Goal: Task Accomplishment & Management: Manage account settings

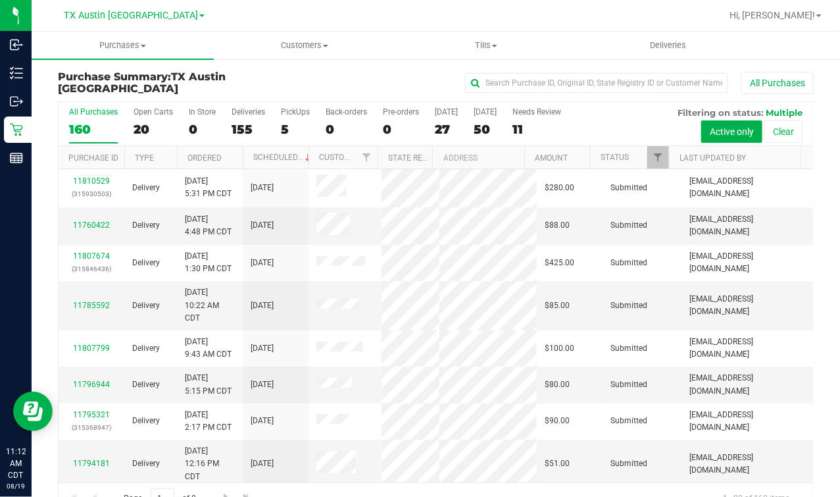
drag, startPoint x: 312, startPoint y: 68, endPoint x: 132, endPoint y: 3, distance: 191.6
click at [312, 68] on div "Purchase Summary: TX Austin DC All Purchases All Purchases 160 Open Carts 20 In…" at bounding box center [436, 293] width 808 height 470
click at [149, 12] on span "TX Austin [GEOGRAPHIC_DATA]" at bounding box center [131, 16] width 134 height 12
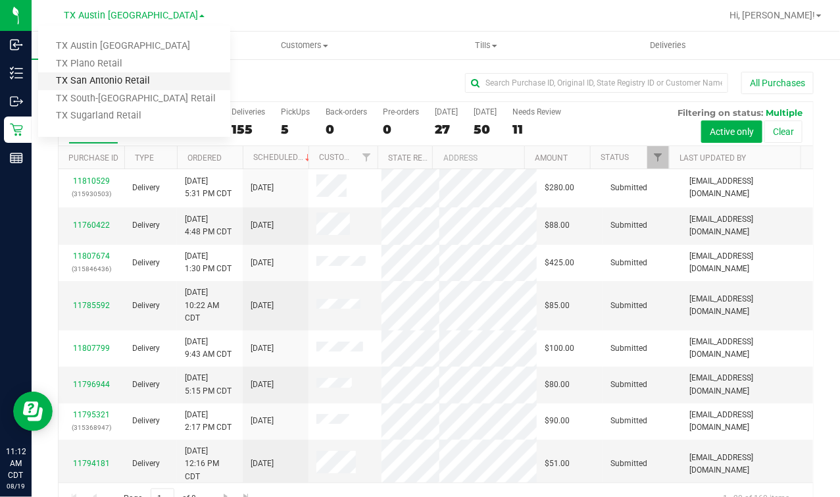
click at [105, 75] on link "TX San Antonio Retail" at bounding box center [134, 81] width 192 height 18
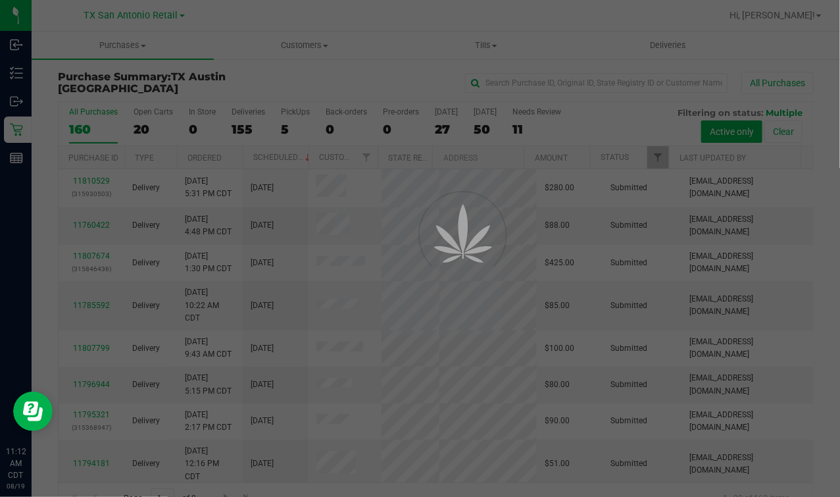
click at [281, 74] on div at bounding box center [420, 248] width 840 height 497
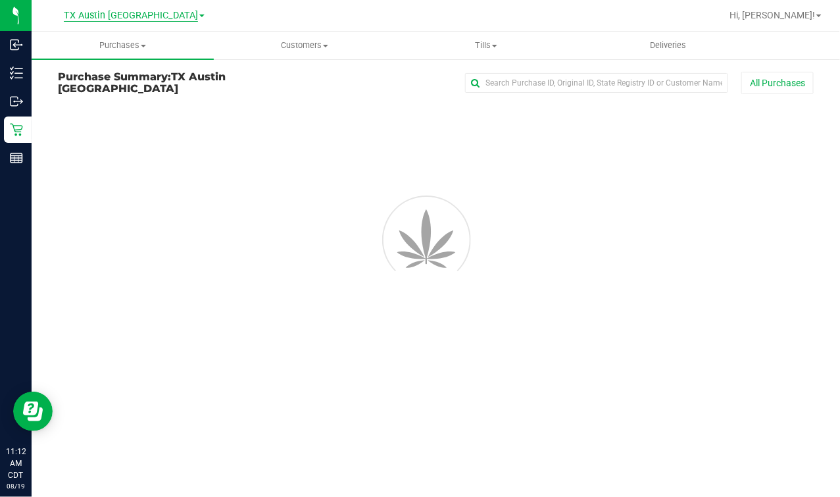
click at [111, 19] on span "TX Austin [GEOGRAPHIC_DATA]" at bounding box center [131, 16] width 134 height 12
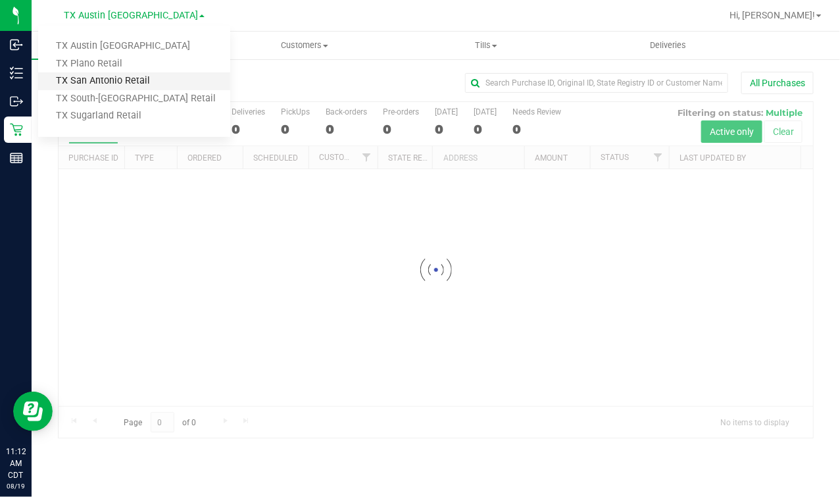
click at [110, 78] on link "TX San Antonio Retail" at bounding box center [134, 81] width 192 height 18
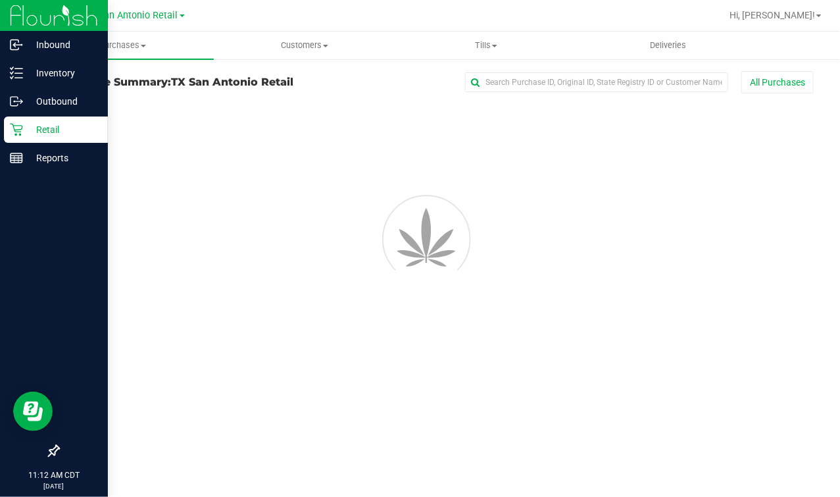
click at [26, 133] on p "Retail" at bounding box center [62, 130] width 79 height 16
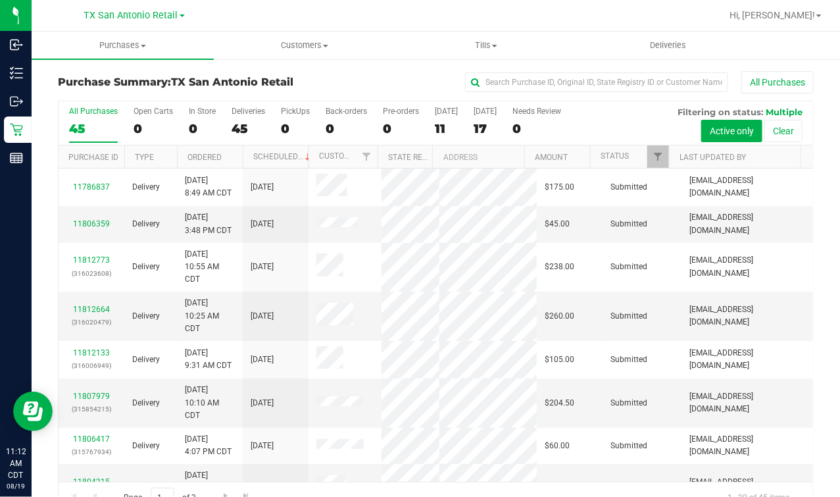
click at [137, 24] on div "TX San Antonio Retail TX Austin DC TX Plano Retail TX San Antonio Retail TX Sou…" at bounding box center [134, 15] width 192 height 20
click at [149, 11] on span "TX San Antonio Retail" at bounding box center [131, 16] width 94 height 12
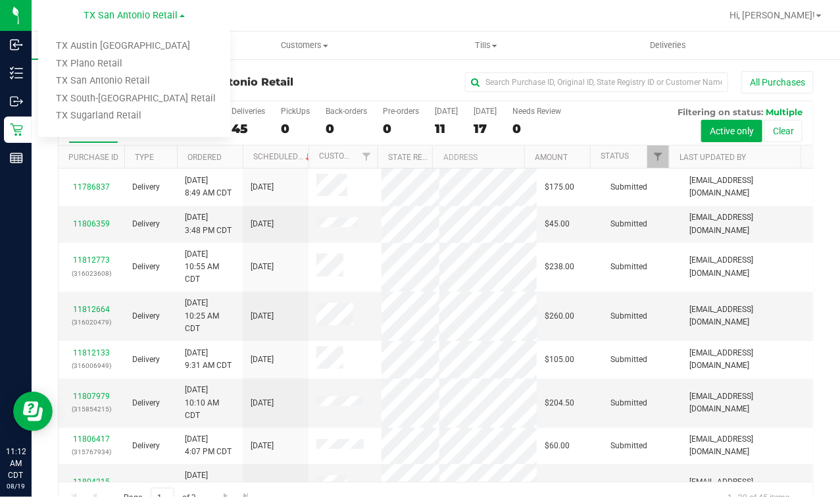
click at [106, 36] on ul "TX Austin DC TX Plano Retail TX San Antonio Retail TX South-Austin Retail TX Su…" at bounding box center [134, 81] width 192 height 111
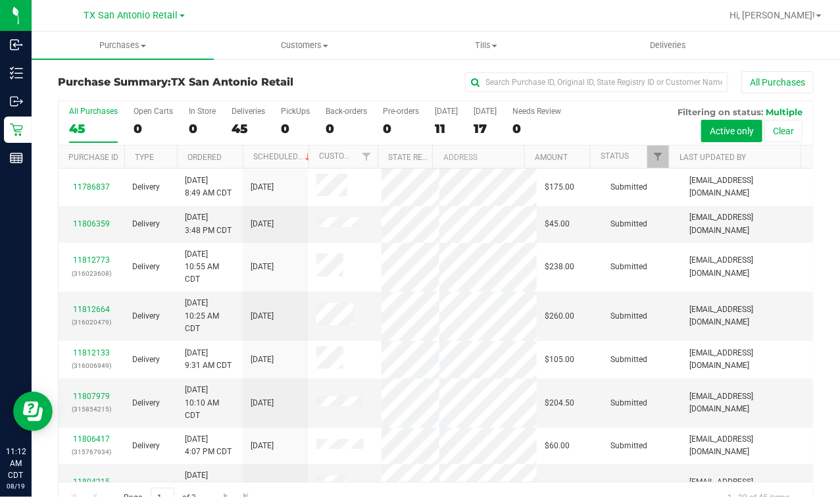
click at [112, 30] on nav "TX San Antonio Retail TX Austin DC TX Plano Retail TX San Antonio Retail TX Sou…" at bounding box center [436, 16] width 808 height 32
click at [118, 21] on div "TX San Antonio Retail TX Austin DC TX Plano Retail TX San Antonio Retail TX Sou…" at bounding box center [134, 15] width 101 height 16
click at [105, 14] on span "TX San Antonio Retail" at bounding box center [131, 16] width 94 height 12
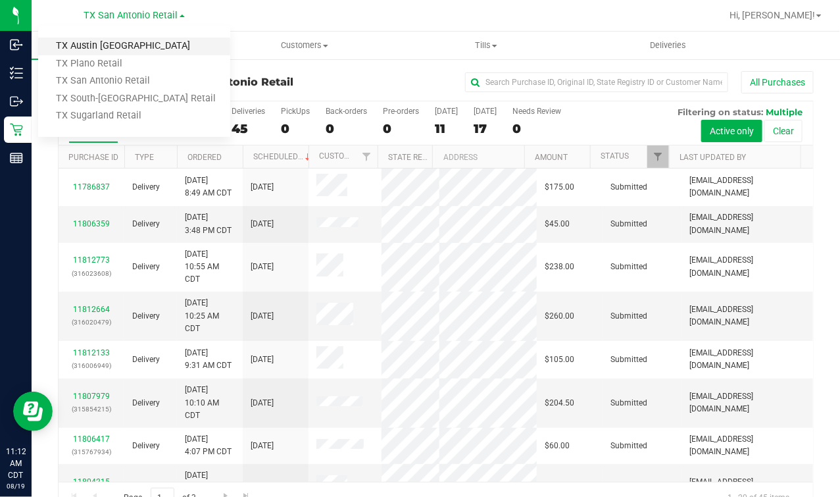
click at [77, 44] on link "TX Austin [GEOGRAPHIC_DATA]" at bounding box center [134, 46] width 192 height 18
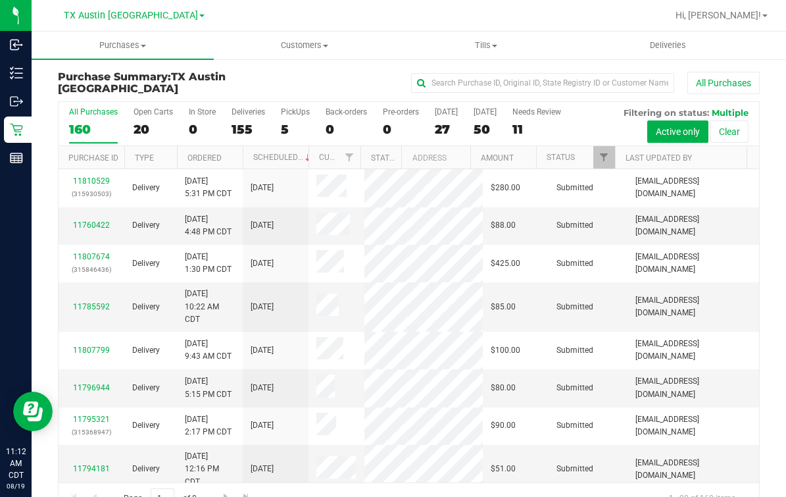
click at [316, 102] on div "All Purchases 160 Open Carts 20 In Store 0 Deliveries 155 PickUps 5 Back-orders…" at bounding box center [409, 107] width 701 height 11
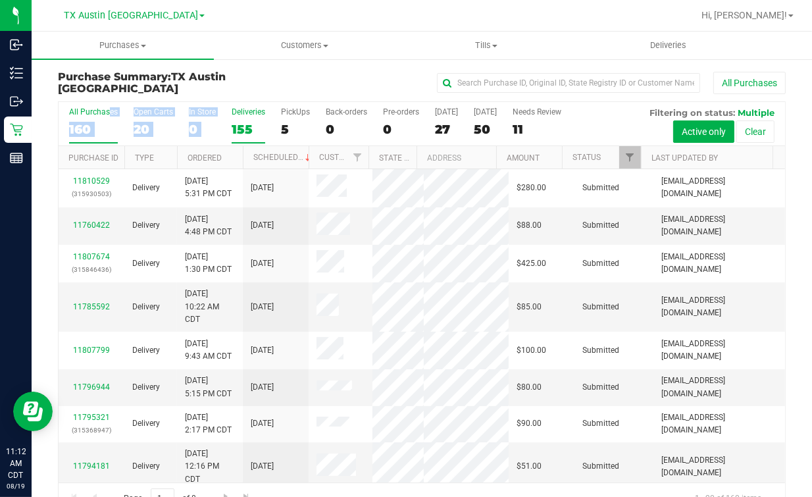
click at [230, 118] on div "All Purchases 160 Open Carts 20 In Store 0 Deliveries 155 PickUps 5 Back-orders…" at bounding box center [422, 124] width 726 height 44
drag, startPoint x: 230, startPoint y: 118, endPoint x: 250, endPoint y: 135, distance: 25.7
click at [250, 135] on div "155" at bounding box center [249, 129] width 34 height 15
click at [0, 0] on input "Deliveries 155" at bounding box center [0, 0] width 0 height 0
click at [78, 130] on div "160" at bounding box center [93, 129] width 49 height 15
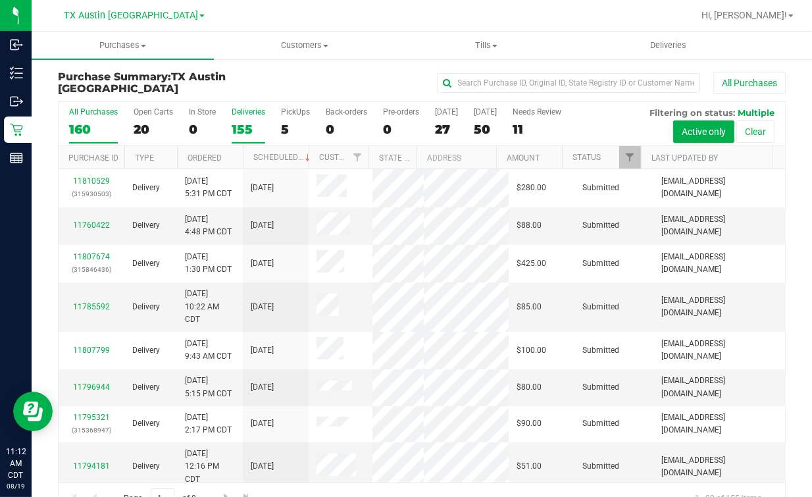
click at [0, 0] on input "All Purchases 160" at bounding box center [0, 0] width 0 height 0
click at [676, 157] on link "Last Updated By" at bounding box center [684, 157] width 66 height 9
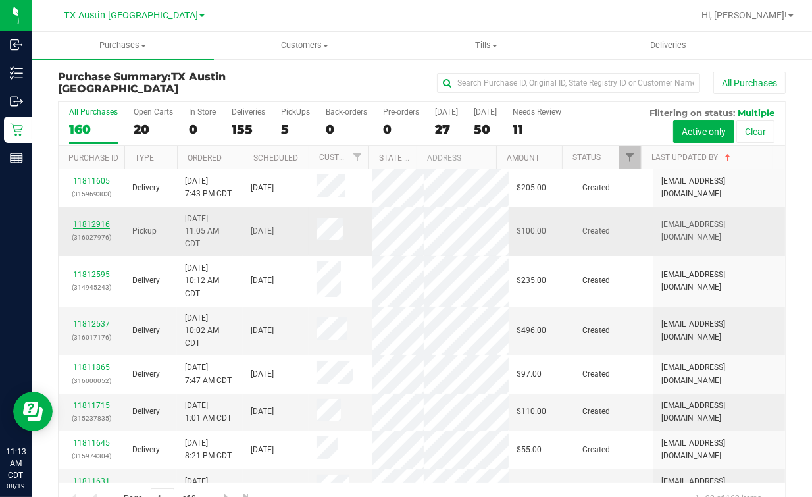
click at [103, 229] on link "11812916" at bounding box center [91, 224] width 37 height 9
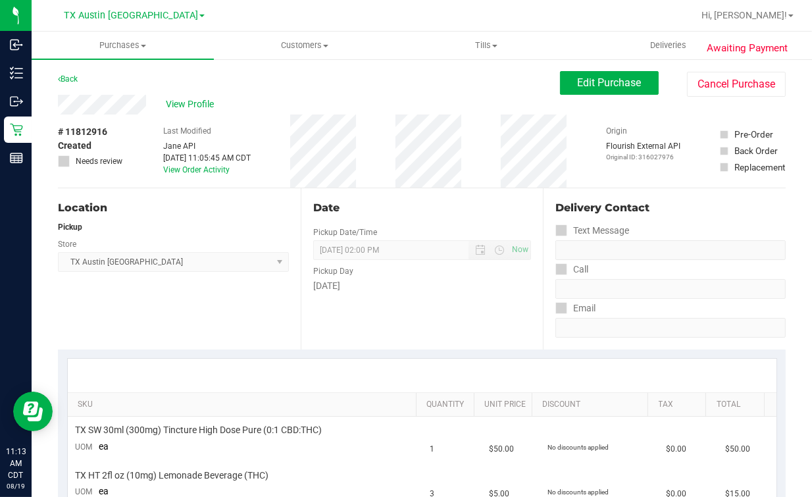
click at [232, 218] on div "Location Pickup Store TX Austin DC Select Store Bonita Springs WC Boynton Beach…" at bounding box center [179, 268] width 243 height 161
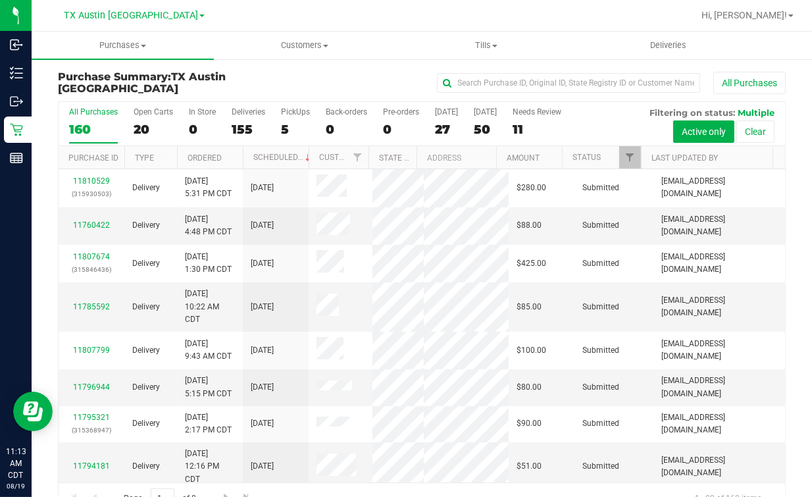
click at [279, 118] on div "All Purchases 160 Open Carts 20 In Store 0 Deliveries 155 PickUps 5 Back-orders…" at bounding box center [422, 124] width 726 height 44
click at [295, 122] on div "5" at bounding box center [295, 129] width 29 height 15
click at [0, 0] on input "PickUps 5" at bounding box center [0, 0] width 0 height 0
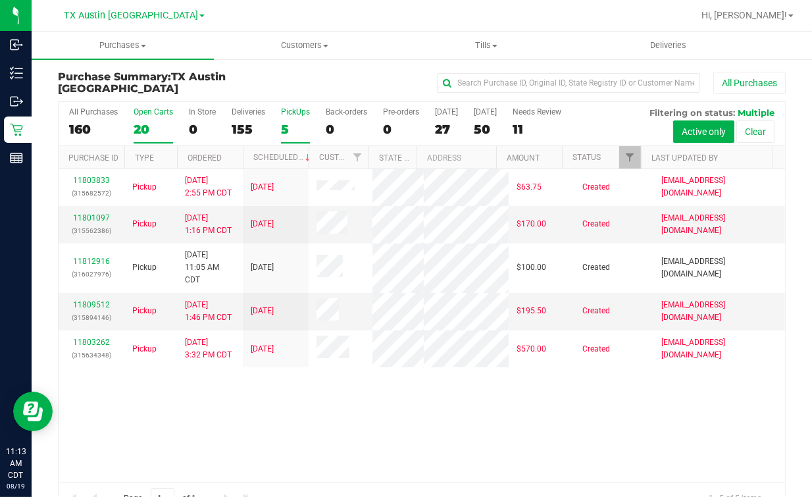
click at [160, 115] on div "Open Carts" at bounding box center [153, 111] width 39 height 9
click at [0, 0] on input "Open Carts 20" at bounding box center [0, 0] width 0 height 0
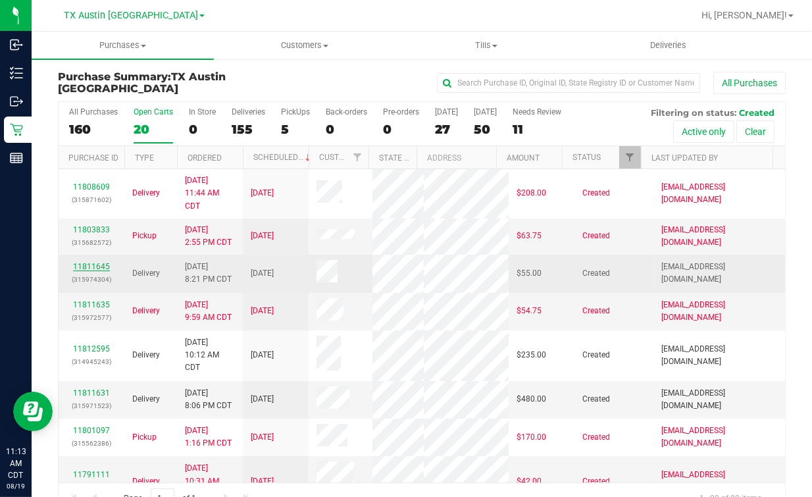
click at [73, 271] on link "11811645" at bounding box center [91, 266] width 37 height 9
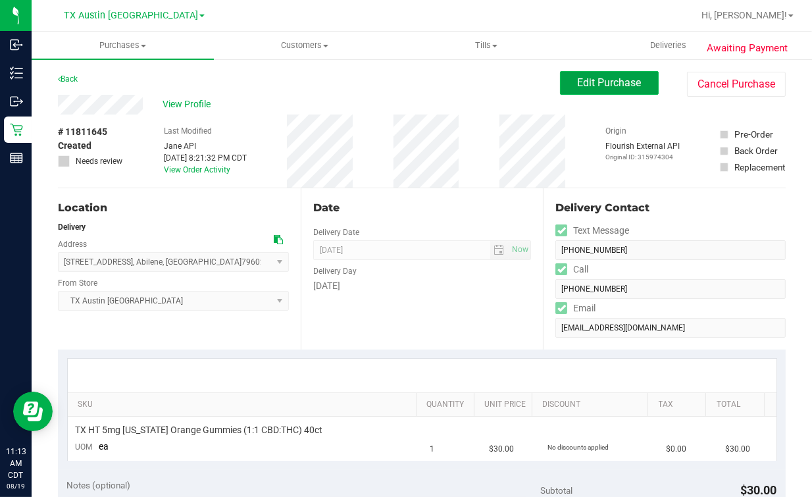
click at [626, 86] on span "Edit Purchase" at bounding box center [610, 82] width 64 height 12
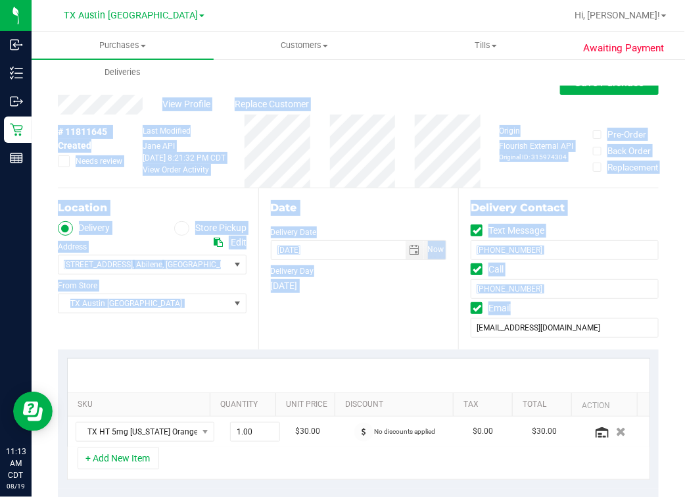
click at [685, 305] on html "Inbound Inventory Outbound Retail Reports 11:13 AM CDT 08/19/2025 08/19 TX Aust…" at bounding box center [342, 248] width 685 height 497
click at [685, 287] on html "Inbound Inventory Outbound Retail Reports 11:13 AM CDT 08/19/2025 08/19 TX Aust…" at bounding box center [342, 248] width 685 height 497
click at [359, 205] on div "Date" at bounding box center [359, 208] width 176 height 16
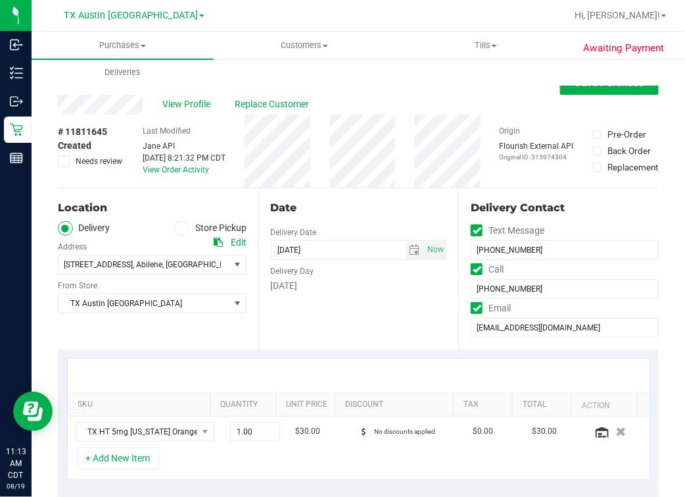
click at [412, 334] on div "Date Delivery Date 08/23/2025 Now 08/23/2025 05:00 PM Now Delivery Day Saturday" at bounding box center [359, 268] width 201 height 161
click at [350, 199] on div "Date Delivery Date 08/23/2025 Now 08/23/2025 05:00 PM Now Delivery Day Saturday" at bounding box center [359, 268] width 201 height 161
click at [328, 336] on div "Date Delivery Date 08/23/2025 Now 08/23/2025 05:00 PM Now Delivery Day Saturday" at bounding box center [359, 268] width 201 height 161
click at [320, 308] on div "Date Delivery Date 08/23/2025 Now 08/23/2025 05:00 PM Now Delivery Day Saturday" at bounding box center [359, 268] width 201 height 161
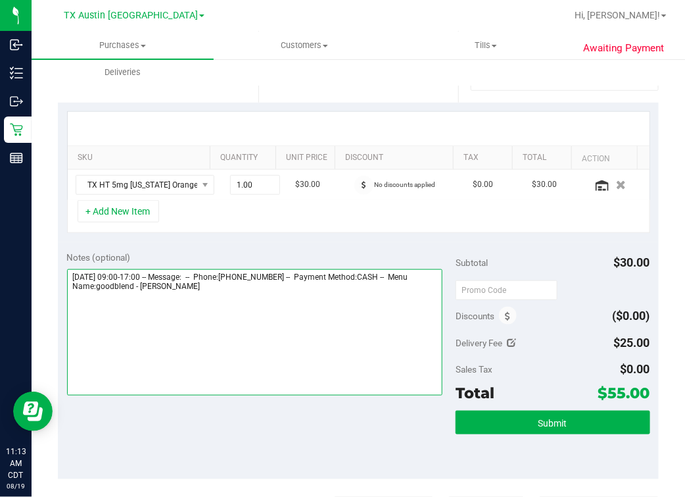
click at [278, 308] on textarea at bounding box center [255, 332] width 376 height 126
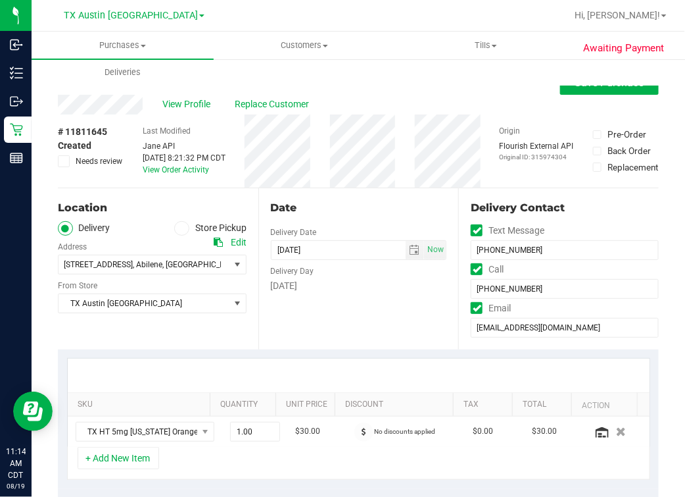
type textarea "Saturday 08/23/2025 09:00-17:00 -- Message: -- Phone:2102659468 -- Payment Meth…"
drag, startPoint x: 216, startPoint y: 242, endPoint x: 243, endPoint y: 264, distance: 35.5
click at [216, 242] on icon at bounding box center [218, 241] width 9 height 9
click at [323, 186] on div "# 11811645 Created Needs review Last Modified Jane API Aug 18, 2025 8:21:32 PM …" at bounding box center [358, 150] width 601 height 73
click at [432, 191] on div "Date Delivery Date 08/23/2025 Now 08/23/2025 05:00 PM Now Delivery Day Saturday" at bounding box center [359, 268] width 201 height 161
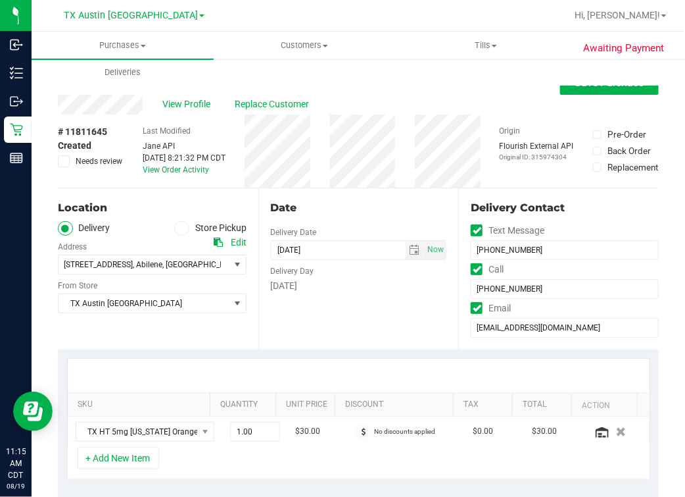
click at [391, 194] on div "Date Delivery Date 08/23/2025 Now 08/23/2025 05:00 PM Now Delivery Day Saturday" at bounding box center [359, 268] width 201 height 161
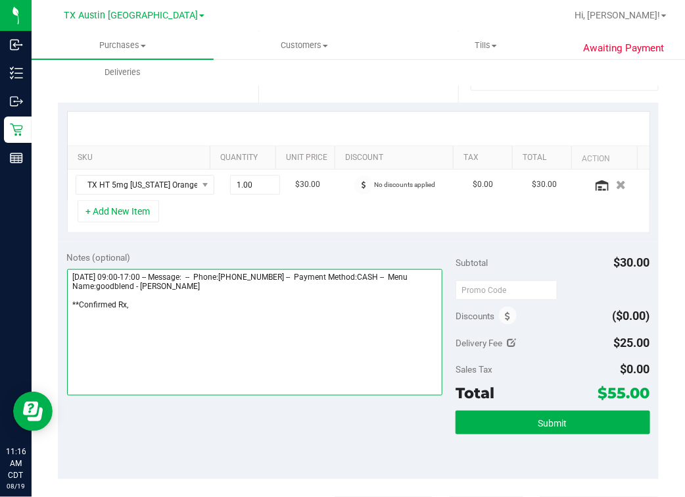
click at [325, 286] on textarea at bounding box center [255, 332] width 376 height 126
click at [325, 326] on textarea at bounding box center [255, 332] width 376 height 126
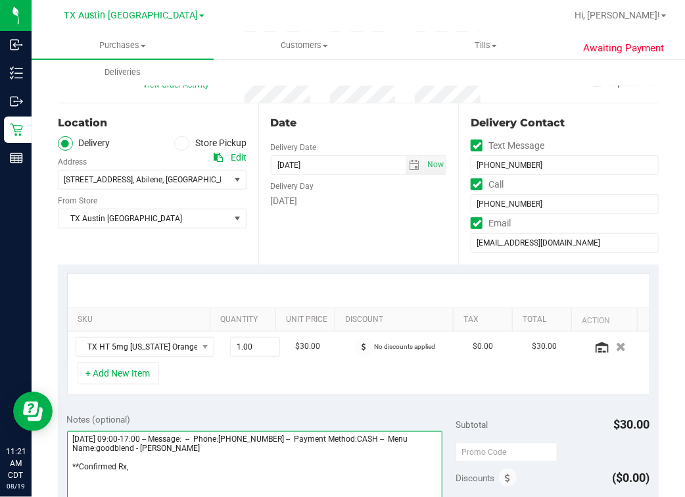
scroll to position [164, 0]
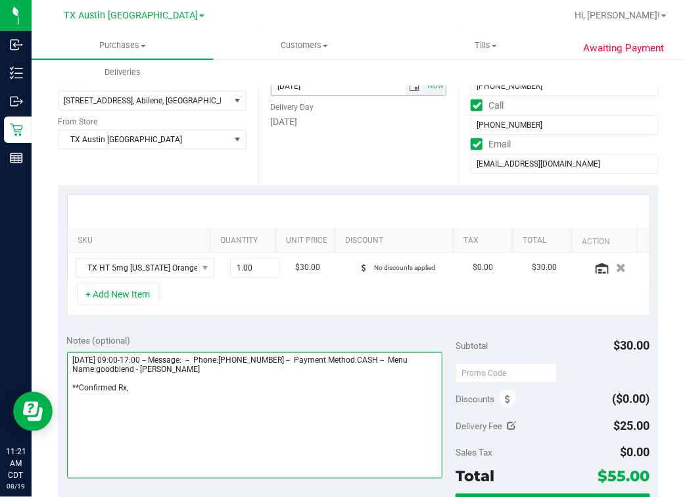
click at [409, 89] on span "select" at bounding box center [414, 86] width 11 height 11
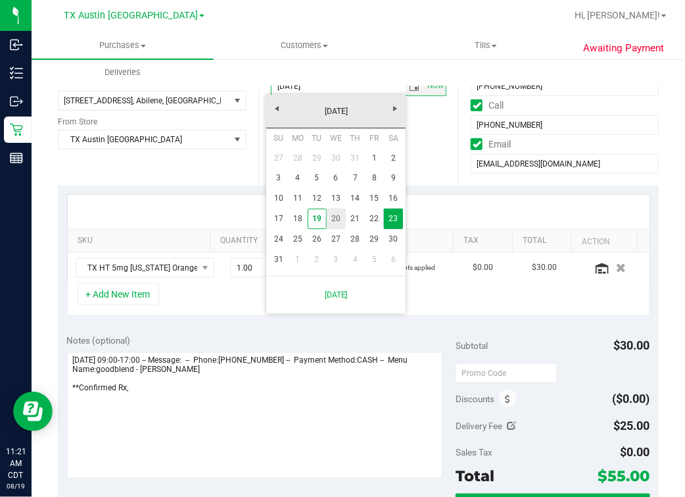
click at [341, 220] on link "20" at bounding box center [336, 219] width 19 height 20
type input "08/20/2025"
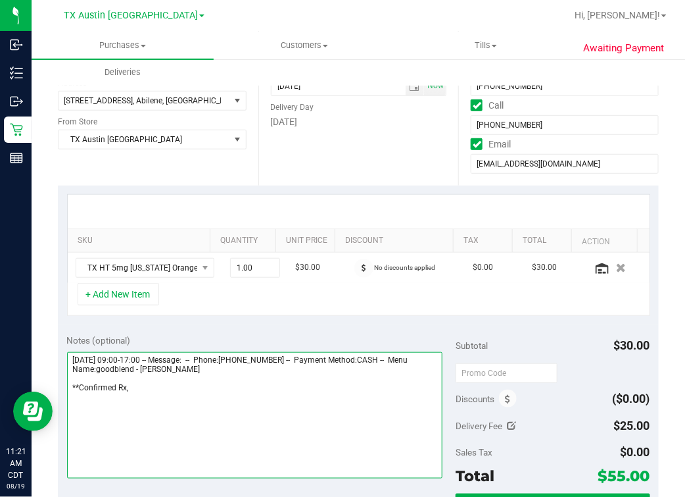
click at [194, 410] on textarea at bounding box center [255, 415] width 376 height 126
click at [356, 436] on textarea at bounding box center [255, 415] width 376 height 126
click at [205, 379] on textarea at bounding box center [255, 415] width 376 height 126
click at [280, 402] on textarea at bounding box center [255, 415] width 376 height 126
click at [302, 392] on textarea at bounding box center [255, 415] width 376 height 126
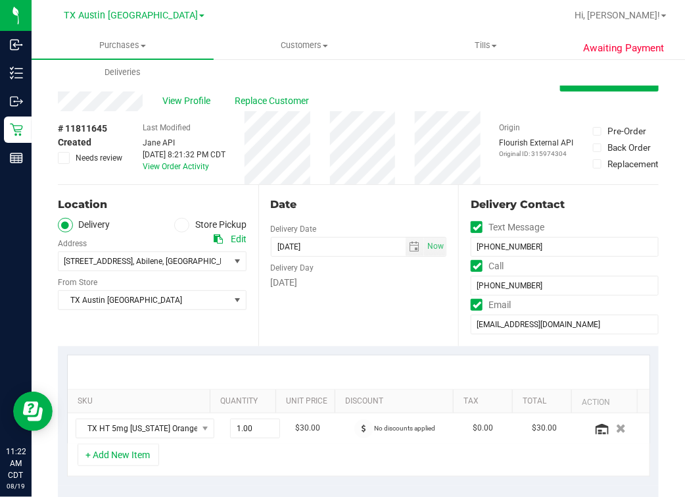
scroll to position [0, 0]
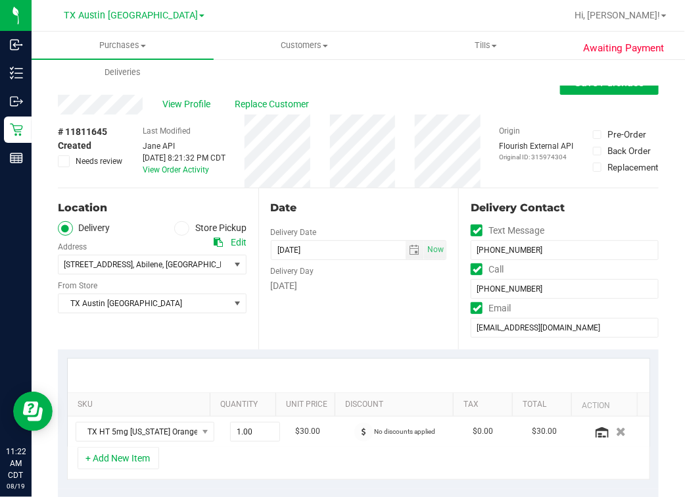
click at [340, 328] on div "Date Delivery Date 08/20/2025 Now 08/20/2025 05:00 PM Now Delivery Day Wednesday" at bounding box center [359, 268] width 201 height 161
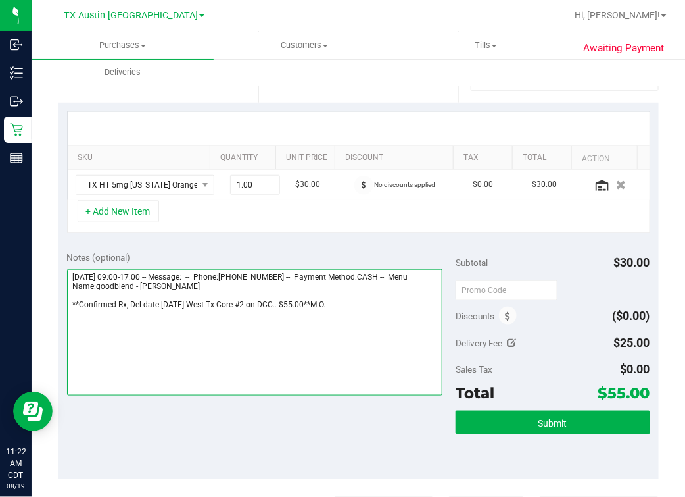
click at [343, 322] on textarea at bounding box center [255, 332] width 376 height 126
click at [318, 310] on textarea at bounding box center [255, 332] width 376 height 126
click at [191, 322] on textarea at bounding box center [255, 332] width 376 height 126
click at [300, 312] on textarea at bounding box center [255, 332] width 376 height 126
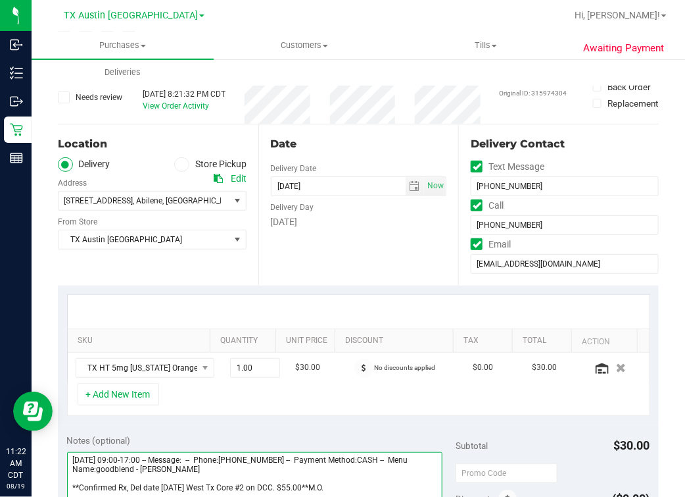
scroll to position [0, 0]
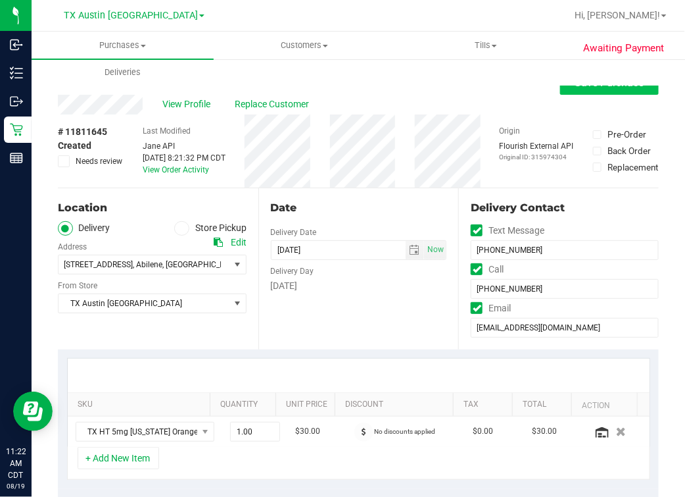
type textarea "Saturday 08/23/2025 09:00-17:00 -- Message: -- Phone:2102659468 -- Payment Meth…"
drag, startPoint x: 553, startPoint y: 86, endPoint x: 503, endPoint y: 105, distance: 53.5
click at [560, 86] on button "Save Purchase" at bounding box center [609, 83] width 99 height 24
click at [499, 106] on div "View Profile Replace Customer" at bounding box center [358, 105] width 601 height 20
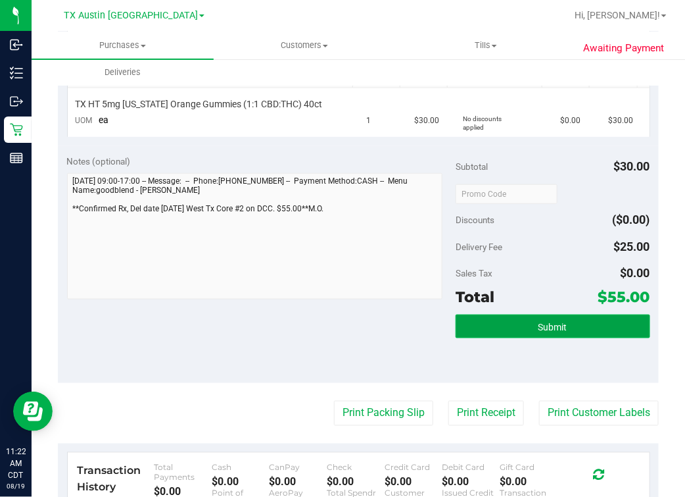
click at [547, 314] on button "Submit" at bounding box center [553, 326] width 195 height 24
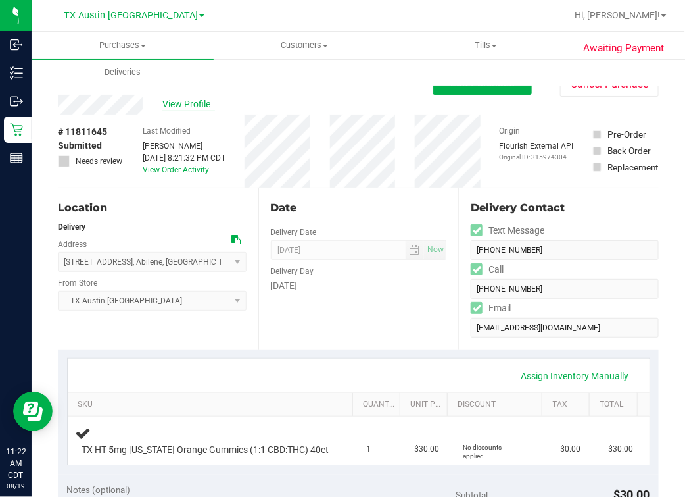
click at [183, 101] on span "View Profile" at bounding box center [188, 104] width 53 height 14
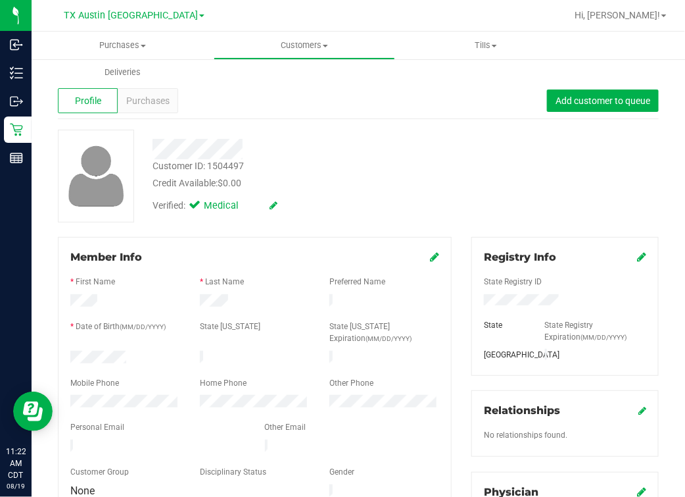
click at [383, 201] on div "Verified: Medical" at bounding box center [298, 204] width 310 height 29
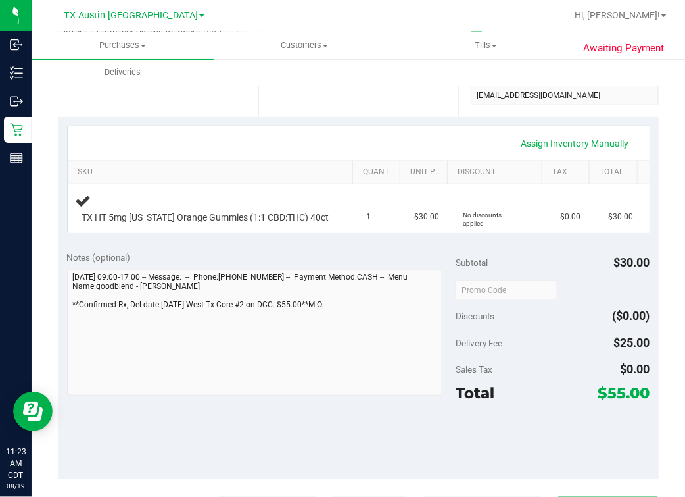
scroll to position [411, 0]
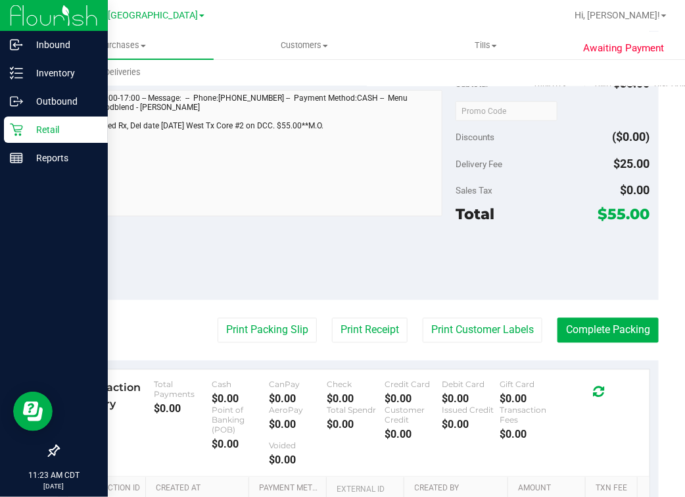
click at [25, 188] on div "Inbound Inventory Outbound Retail Reports 11:23 AM CDT 08/19/2025 08/19 TX Aust…" at bounding box center [342, 248] width 685 height 497
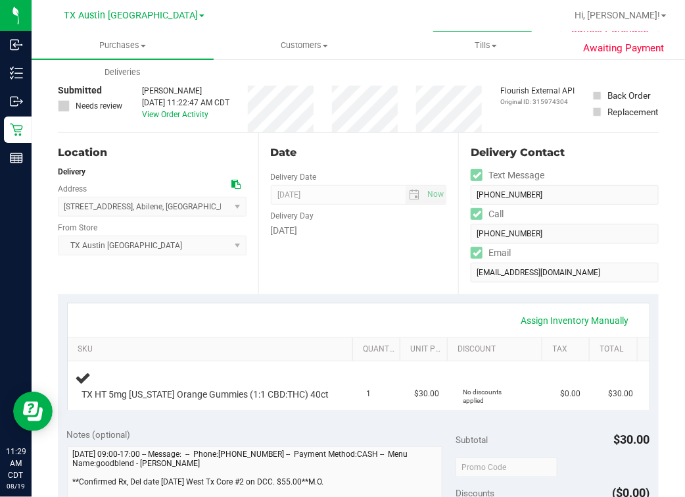
scroll to position [0, 0]
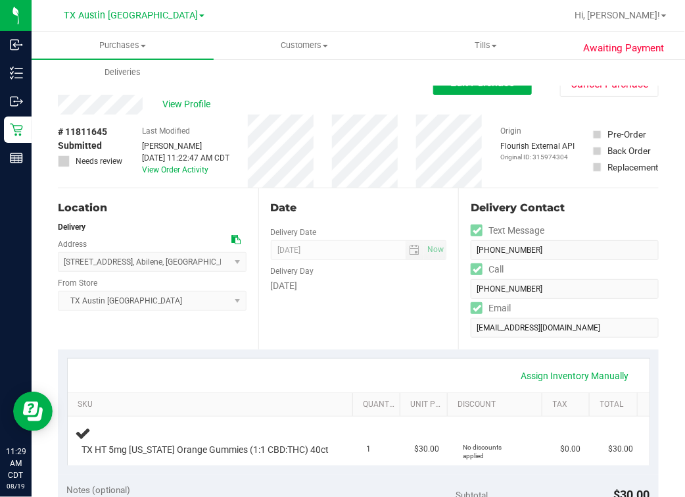
click at [155, 210] on div "Location" at bounding box center [152, 208] width 189 height 16
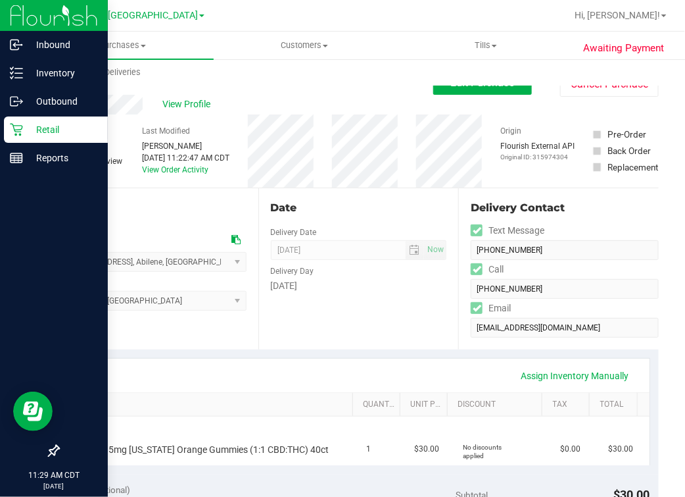
click at [8, 127] on div "Retail" at bounding box center [56, 129] width 104 height 26
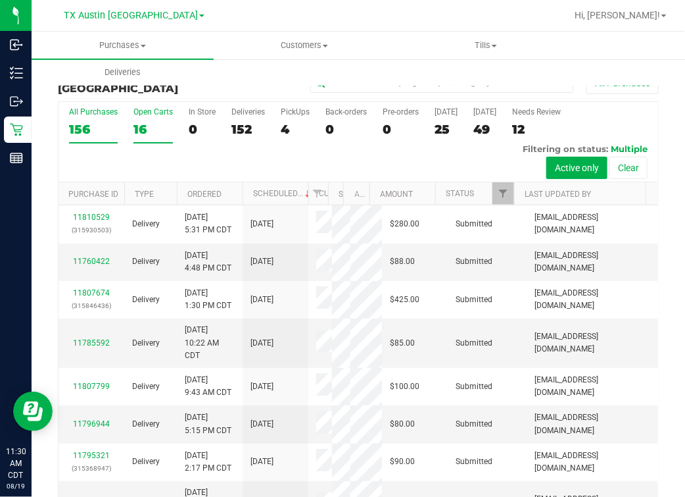
click at [149, 122] on div "16" at bounding box center [153, 129] width 39 height 15
click at [0, 0] on input "Open Carts 16" at bounding box center [0, 0] width 0 height 0
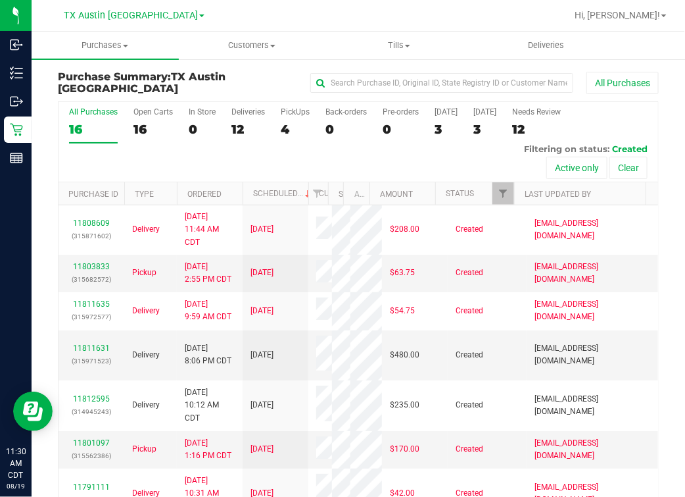
click at [216, 24] on div "TX Austin [GEOGRAPHIC_DATA]" at bounding box center [134, 15] width 192 height 20
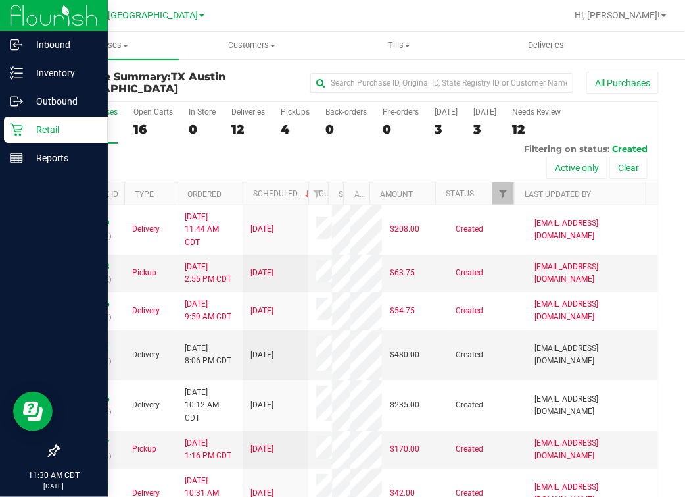
click at [16, 123] on icon at bounding box center [16, 129] width 13 height 13
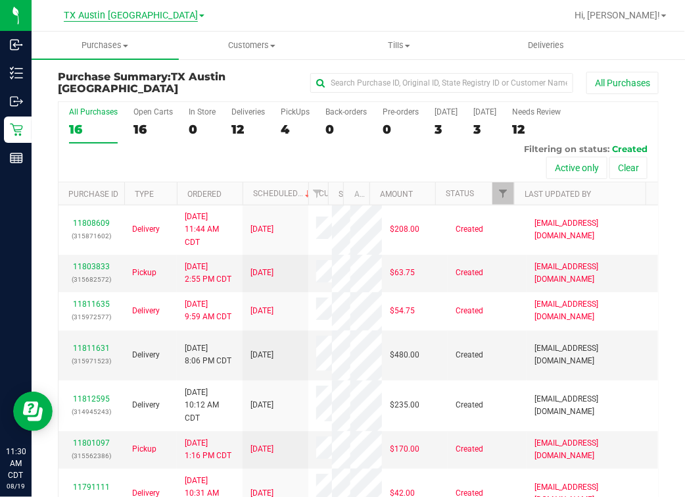
click at [144, 12] on span "TX Austin [GEOGRAPHIC_DATA]" at bounding box center [131, 16] width 134 height 12
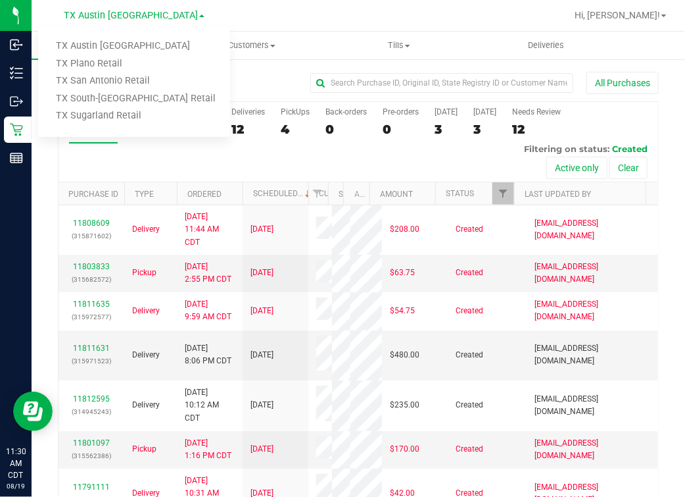
click at [271, 22] on div at bounding box center [400, 16] width 331 height 26
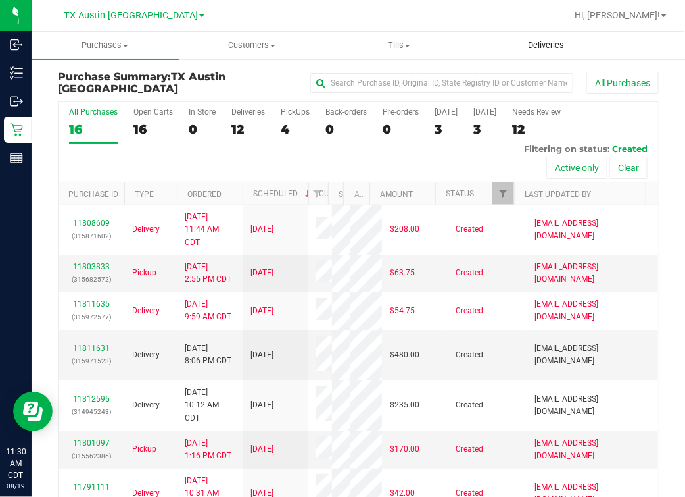
click at [546, 49] on span "Deliveries" at bounding box center [546, 45] width 72 height 12
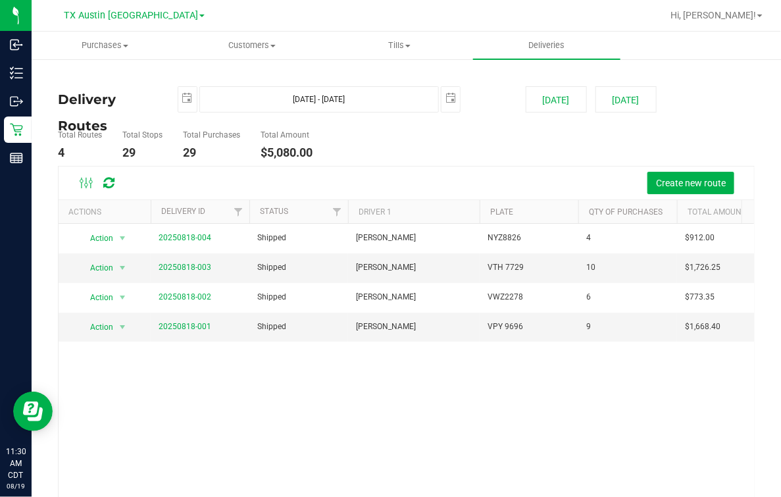
click at [497, 132] on ul "Total Routes 4 Total Stops 29 Total Purchases 29 Total Amount $5,080.00" at bounding box center [285, 144] width 461 height 41
click at [358, 382] on div "Action Action View Delivery 20250818-004 Shipped Christopher Kelton NYZ8826 4 $…" at bounding box center [406, 380] width 695 height 313
click at [443, 173] on div "Create new route" at bounding box center [436, 183] width 615 height 22
click at [374, 372] on div "Action Action View Delivery 20250818-004 Shipped Christopher Kelton NYZ8826 4 $…" at bounding box center [406, 380] width 695 height 313
click at [395, 166] on div "Create new route" at bounding box center [406, 182] width 695 height 33
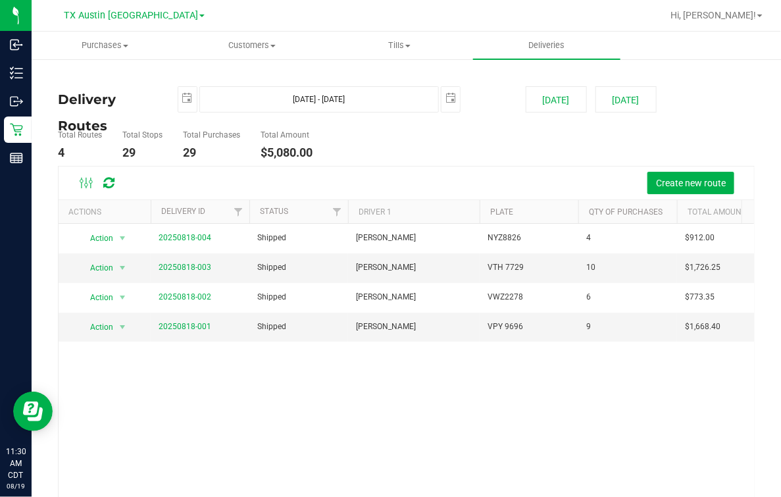
click at [278, 355] on div "Action Action View Delivery 20250818-004 Shipped Christopher Kelton NYZ8826 4 $…" at bounding box center [406, 380] width 695 height 313
click at [141, 18] on span "TX Austin [GEOGRAPHIC_DATA]" at bounding box center [131, 16] width 134 height 12
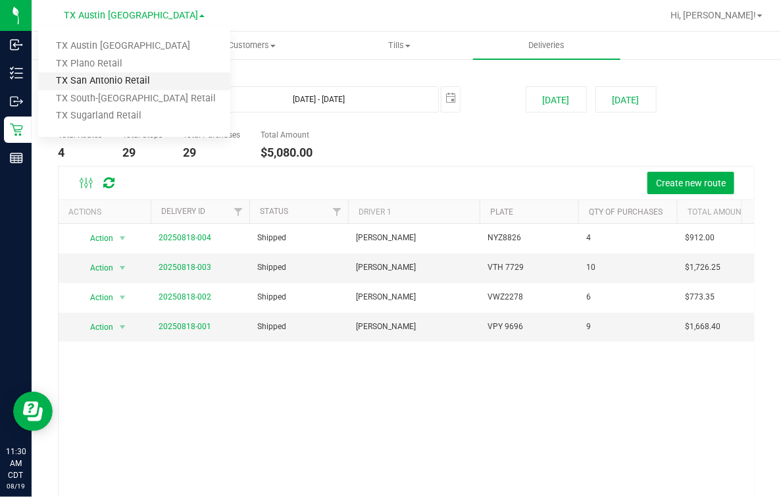
click at [123, 75] on link "TX San Antonio Retail" at bounding box center [134, 81] width 192 height 18
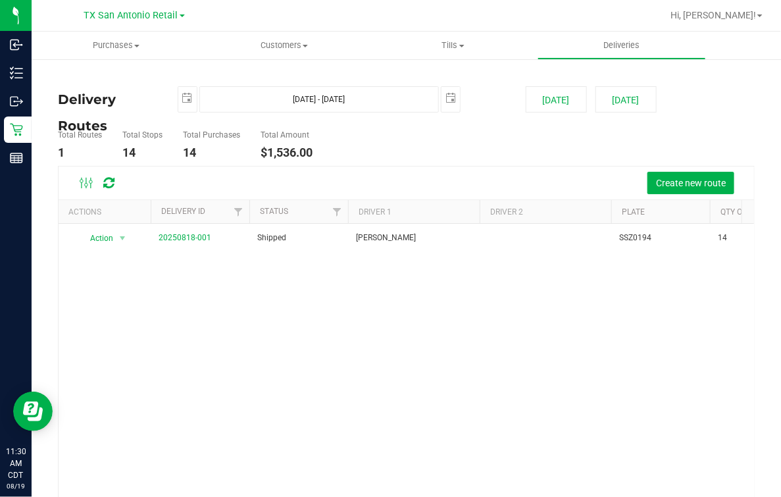
click at [414, 153] on ul "Total Routes 1 Total Stops 14 Total Purchases 14 Total Amount $1,536.00" at bounding box center [285, 144] width 461 height 41
click at [348, 139] on ul "Total Routes 1 Total Stops 14 Total Purchases 14 Total Amount $1,536.00" at bounding box center [285, 144] width 461 height 41
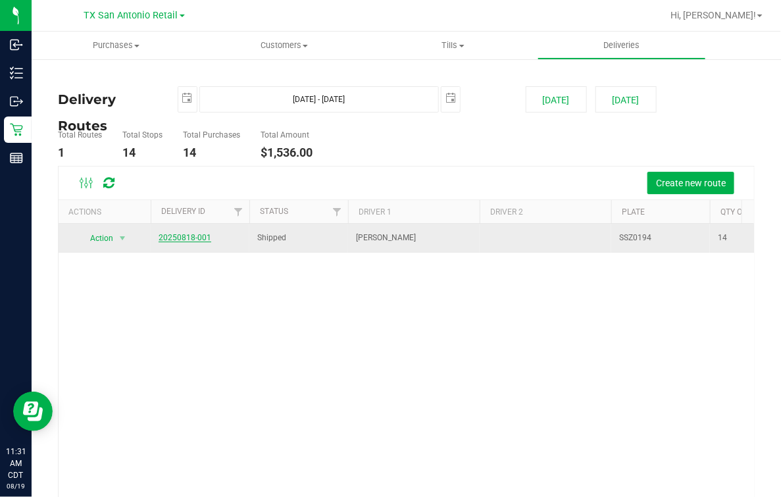
click at [166, 237] on link "20250818-001" at bounding box center [185, 237] width 53 height 9
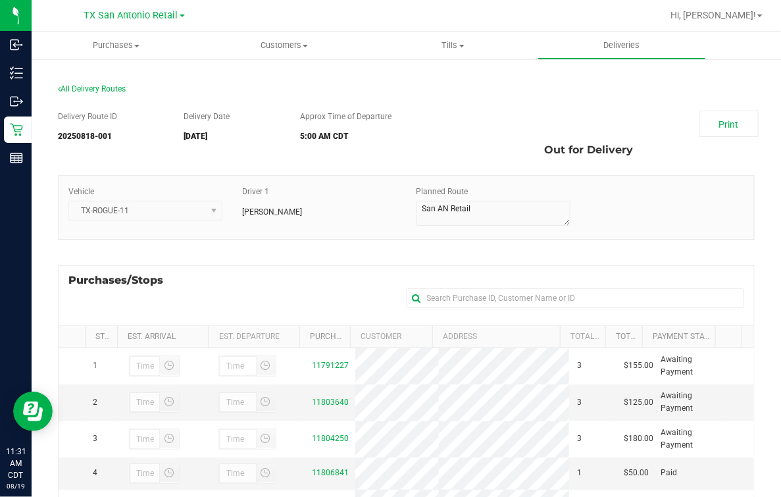
click at [342, 274] on div "Purchases/Stops + Add Purchase" at bounding box center [406, 295] width 697 height 60
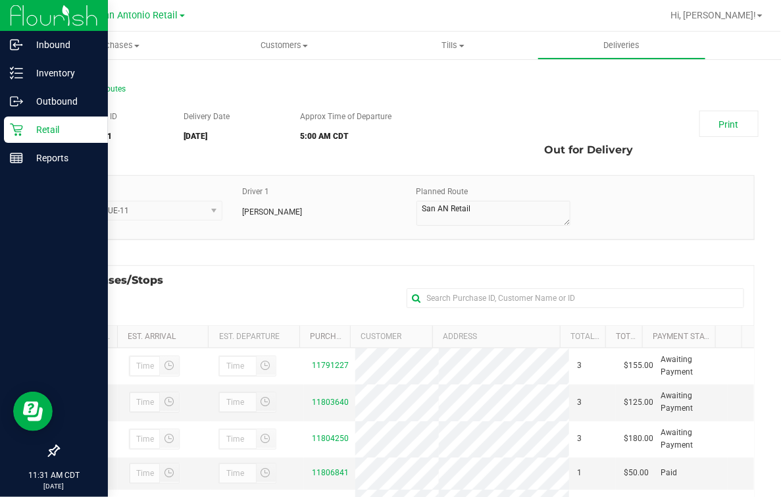
click at [15, 125] on icon at bounding box center [16, 129] width 13 height 13
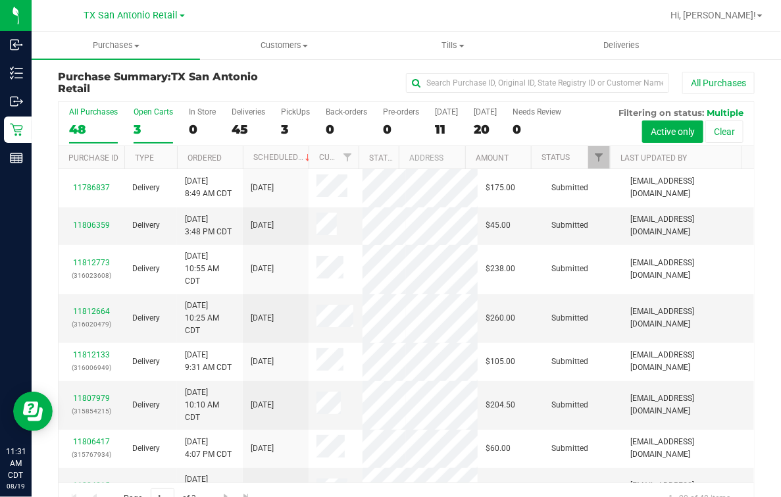
click at [160, 126] on div "3" at bounding box center [153, 129] width 39 height 15
click at [0, 0] on input "Open Carts 3" at bounding box center [0, 0] width 0 height 0
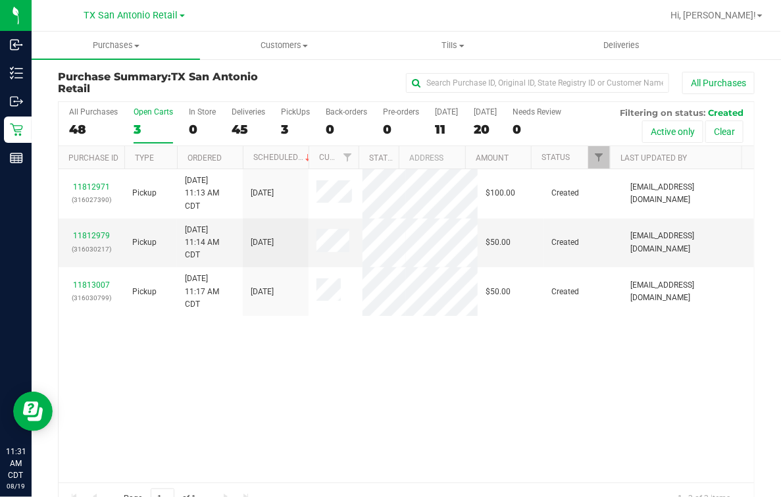
click at [235, 376] on div "11812971 (316027390) Pickup 8/19/2025 11:13 AM CDT 8/20/2025 $100.00 Created ab…" at bounding box center [406, 325] width 695 height 313
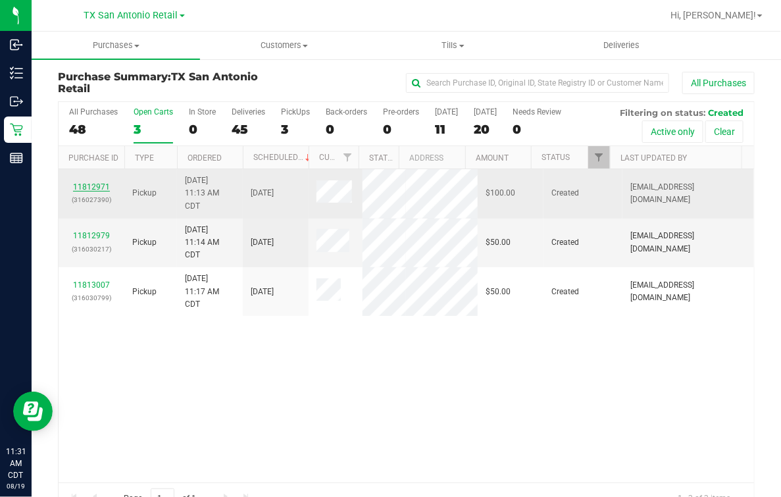
click at [90, 185] on link "11812971" at bounding box center [91, 186] width 37 height 9
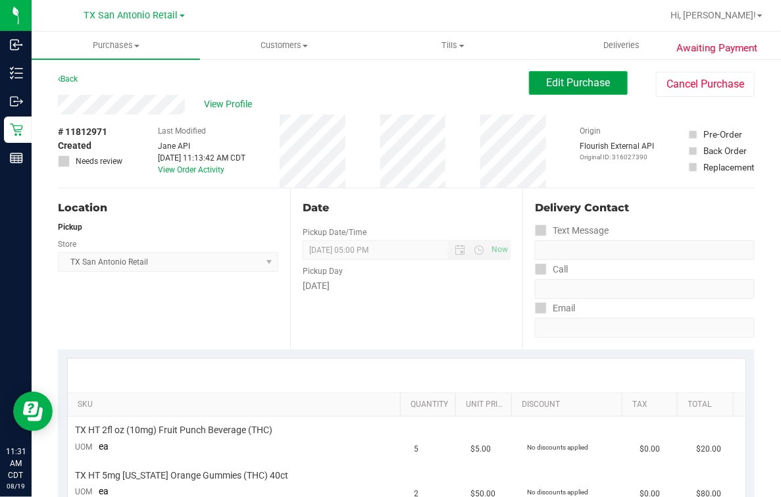
click at [548, 79] on span "Edit Purchase" at bounding box center [579, 82] width 64 height 12
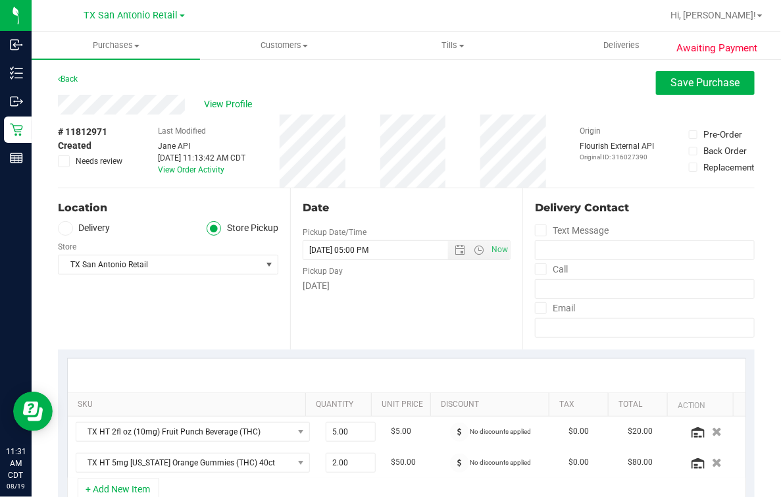
click at [68, 228] on icon at bounding box center [65, 228] width 8 height 0
click at [0, 0] on input "Delivery" at bounding box center [0, 0] width 0 height 0
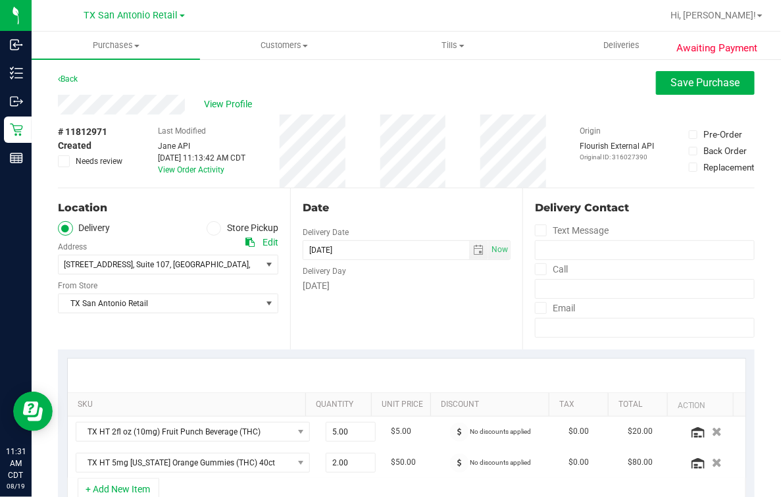
click at [178, 237] on div "18720 Stone Oak Pkwy , Suite 107 , San Antonio , TX 78258 Select address 18720 …" at bounding box center [168, 254] width 220 height 39
click at [384, 293] on div "Date Delivery Date 08/20/2025 Now 08/20/2025 05:00 PM Now Delivery Day Wednesday" at bounding box center [406, 268] width 232 height 161
click at [384, 199] on div "Date Delivery Date 08/20/2025 Now 08/20/2025 05:00 PM Now Delivery Day Wednesday" at bounding box center [406, 268] width 232 height 161
click at [162, 276] on div "TX San Antonio Retail Select Store Bonita Springs WC Boynton Beach WC Bradenton…" at bounding box center [168, 293] width 220 height 39
click at [364, 305] on div "Date Delivery Date 08/20/2025 Now 08/20/2025 05:00 PM Now Delivery Day Wednesday" at bounding box center [406, 268] width 232 height 161
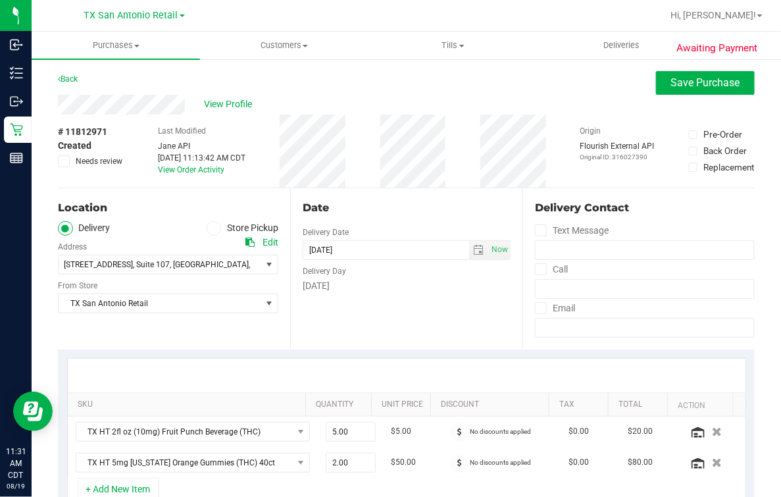
click at [433, 219] on div "Date Delivery Date 08/20/2025 Now 08/20/2025 05:00 PM Now Delivery Day Wednesday" at bounding box center [406, 268] width 232 height 161
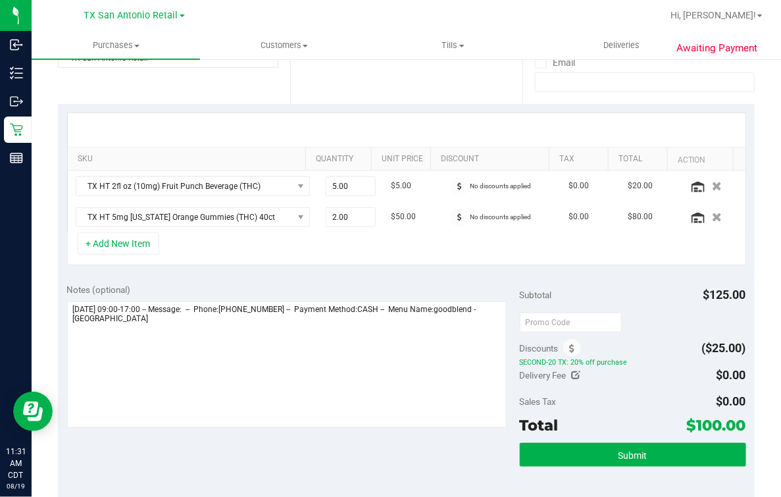
scroll to position [328, 0]
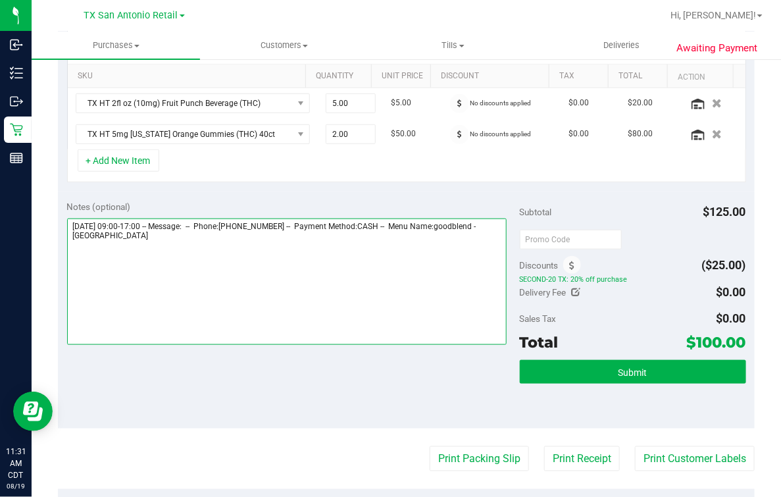
click at [232, 289] on textarea at bounding box center [286, 281] width 439 height 126
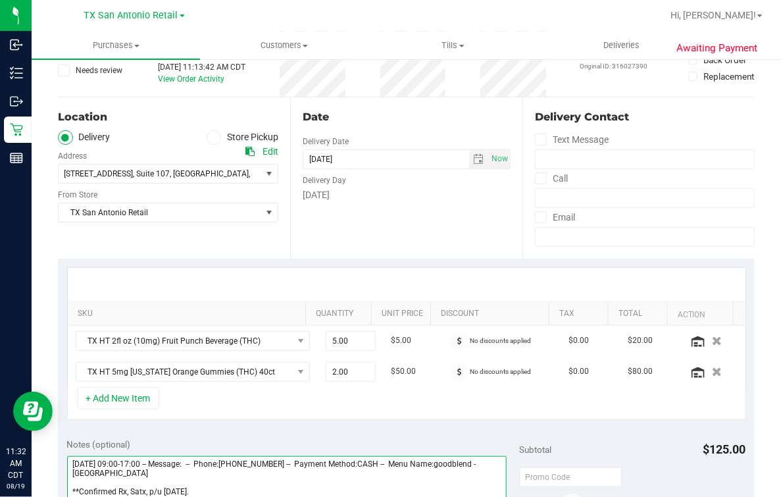
scroll to position [255, 0]
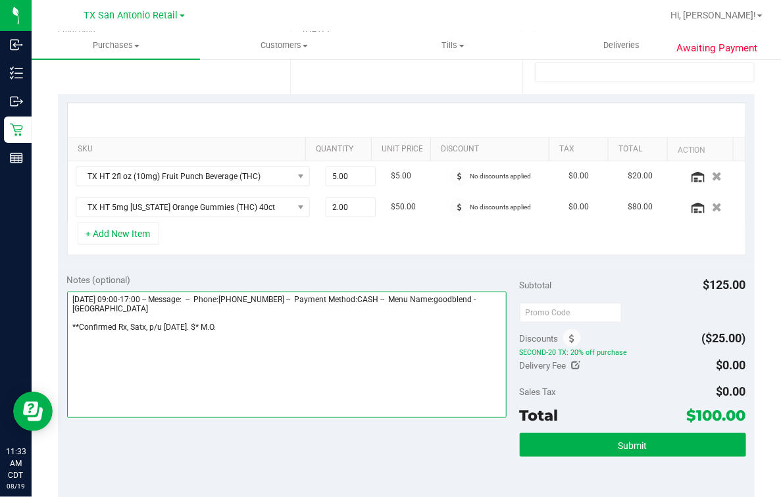
click at [297, 335] on textarea at bounding box center [286, 354] width 439 height 126
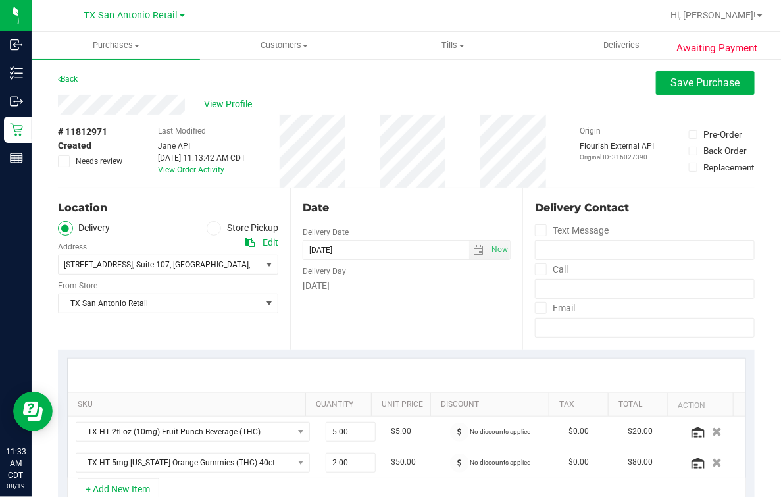
scroll to position [164, 0]
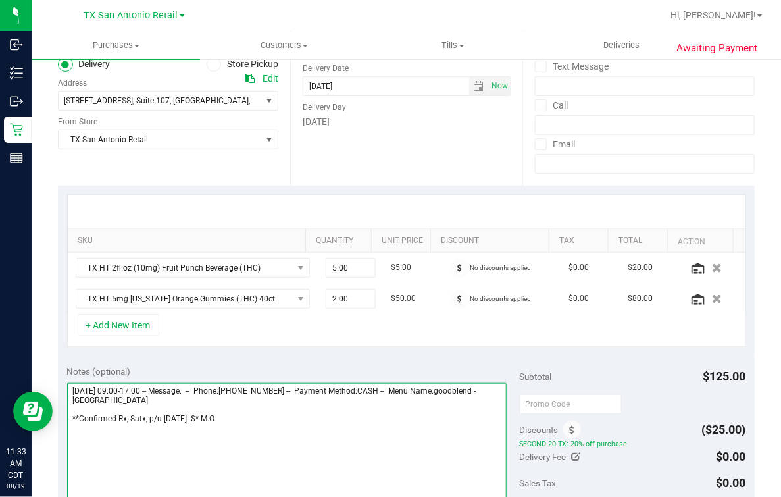
click at [205, 418] on textarea at bounding box center [286, 446] width 439 height 126
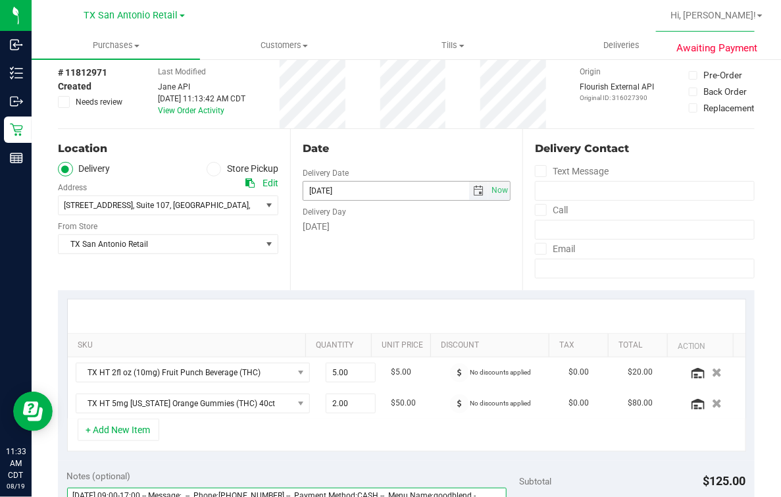
scroll to position [0, 0]
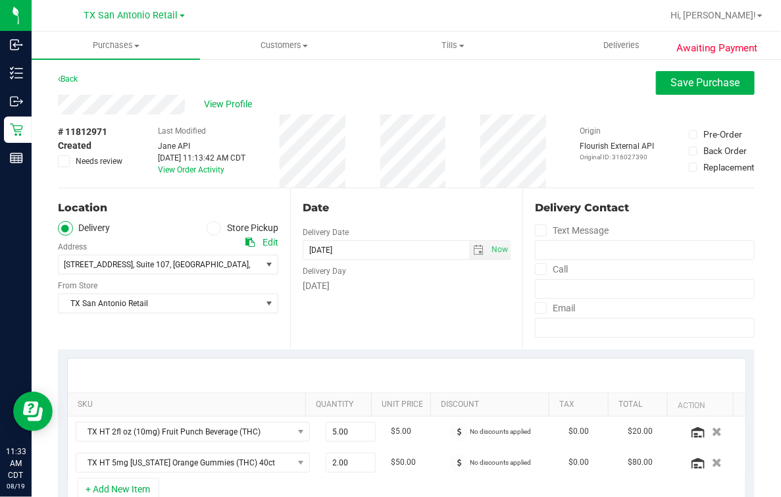
type textarea "Wednesday 08/20/2025 09:00-17:00 -- Message: -- Phone:8303437083 -- Payment Met…"
click at [342, 214] on div "Date" at bounding box center [407, 208] width 208 height 16
click at [685, 90] on button "Save Purchase" at bounding box center [705, 83] width 99 height 24
click at [464, 93] on div "Back Save Purchase" at bounding box center [406, 83] width 697 height 24
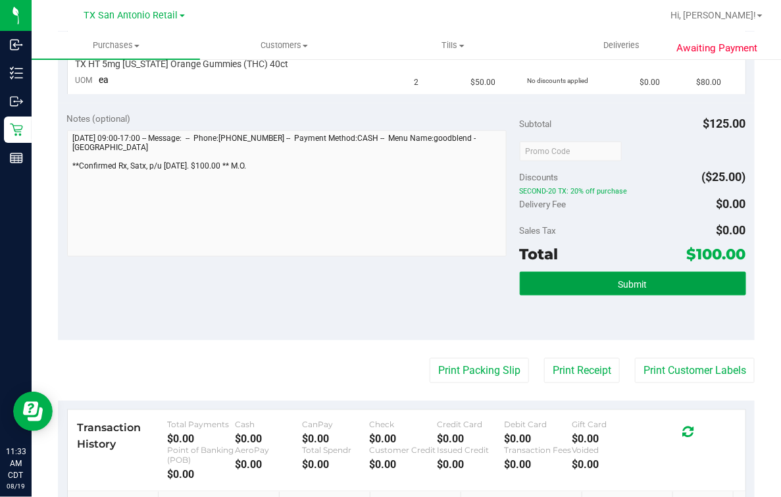
click at [618, 286] on span "Submit" at bounding box center [632, 284] width 29 height 11
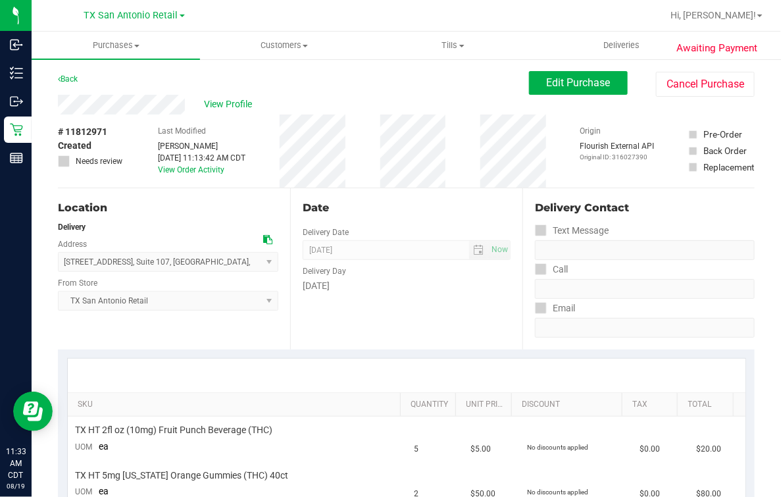
click at [414, 216] on div "Date Delivery Date [DATE] Now [DATE] 07:00 AM Now Delivery Day [DATE]" at bounding box center [406, 268] width 232 height 161
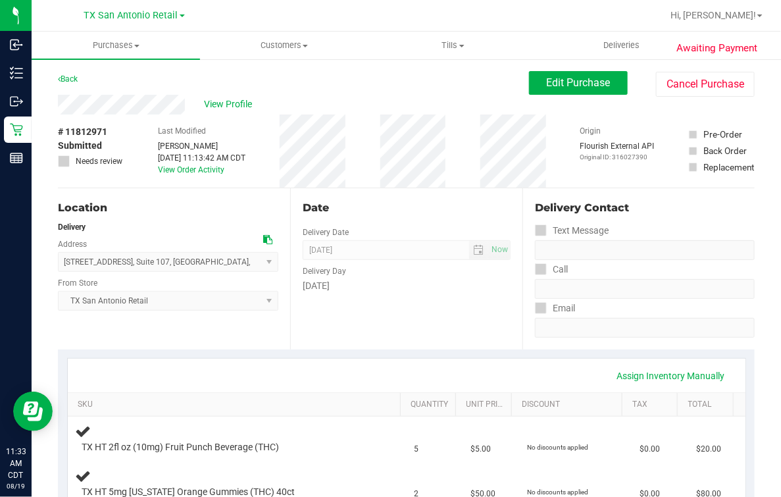
drag, startPoint x: 405, startPoint y: 249, endPoint x: 385, endPoint y: 211, distance: 43.3
click at [388, 239] on div "Date Delivery Date [DATE] Now [DATE] 07:00 AM Now Delivery Day [DATE]" at bounding box center [406, 268] width 232 height 161
click at [378, 194] on div "Date Delivery Date [DATE] Now [DATE] 07:00 AM Now Delivery Day [DATE]" at bounding box center [406, 268] width 232 height 161
click at [245, 127] on div "Last Modified Mindy Ortiz Aug 19, 2025 11:13:42 AM CDT View Order Activity" at bounding box center [201, 150] width 87 height 73
click at [241, 109] on span "View Profile" at bounding box center [231, 104] width 53 height 14
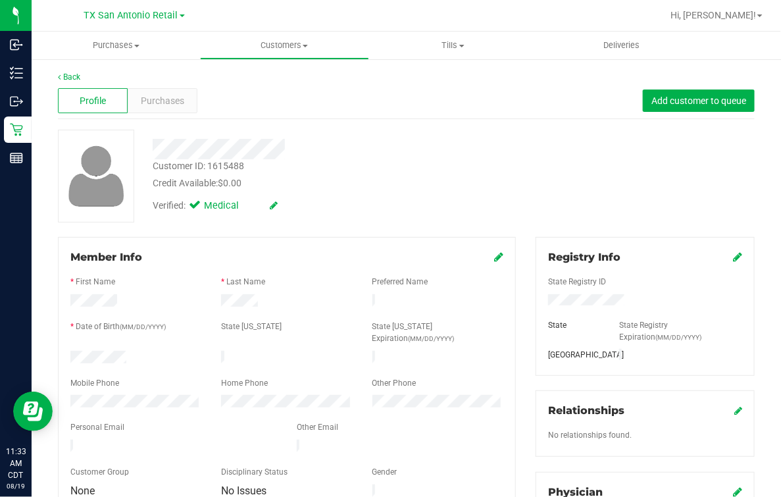
click at [439, 182] on div "Credit Available: $0.00" at bounding box center [322, 183] width 339 height 14
click at [66, 73] on link "Back" at bounding box center [69, 76] width 22 height 9
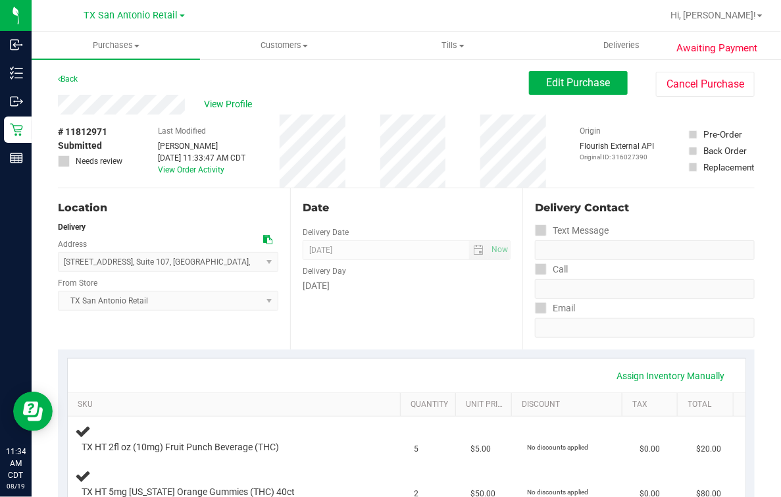
click at [369, 290] on div "[DATE]" at bounding box center [407, 286] width 208 height 14
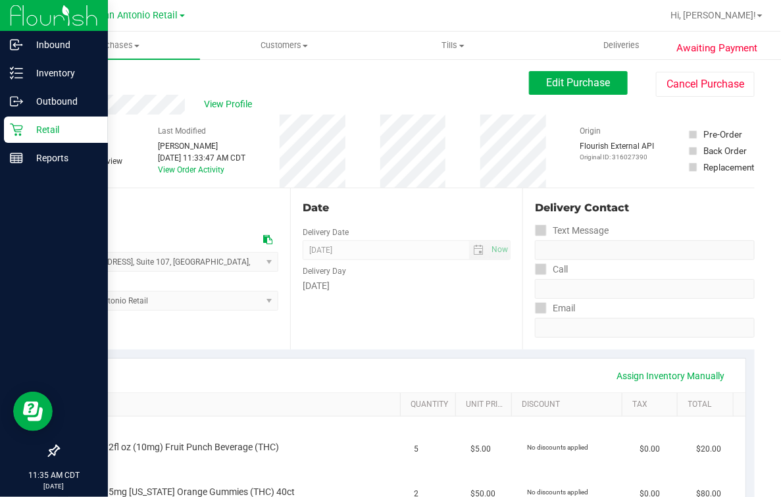
drag, startPoint x: 14, startPoint y: 129, endPoint x: 38, endPoint y: 126, distance: 24.5
click at [14, 129] on icon at bounding box center [16, 130] width 12 height 12
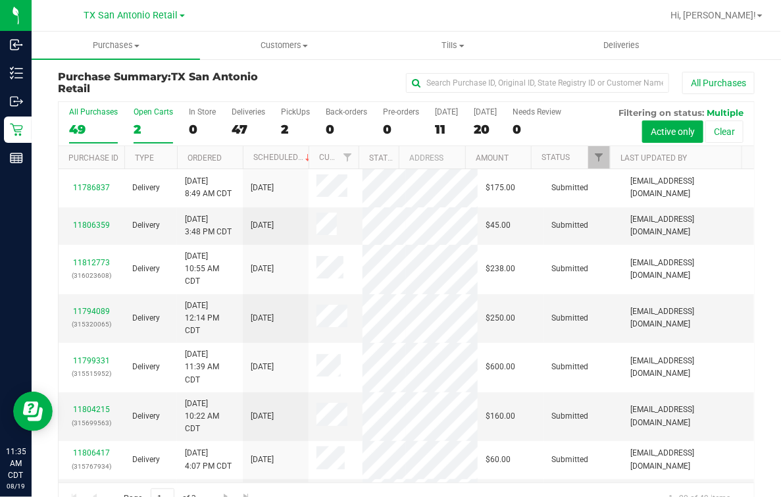
click at [158, 123] on div "2" at bounding box center [153, 129] width 39 height 15
click at [0, 0] on input "Open Carts 2" at bounding box center [0, 0] width 0 height 0
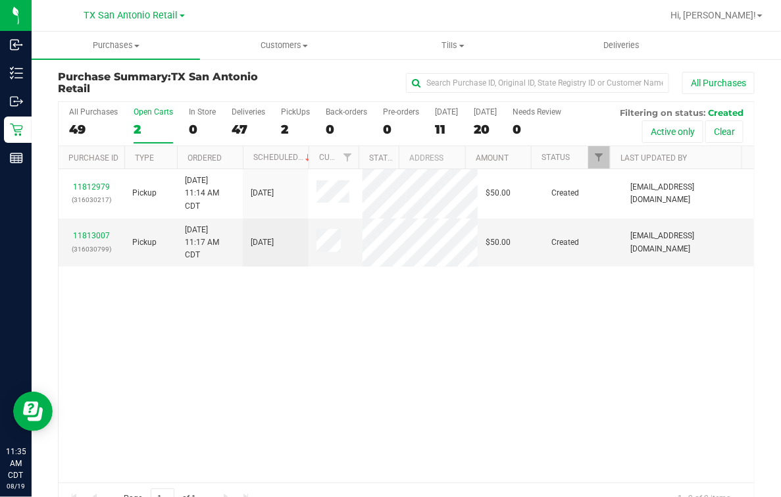
click at [263, 360] on div "11812979 (316030217) Pickup 8/19/2025 11:14 AM CDT 8/20/2025 $50.00 Created abe…" at bounding box center [406, 325] width 695 height 313
click at [306, 261] on td "8/20/2025" at bounding box center [276, 242] width 66 height 49
click at [514, 496] on html "Inbound Inventory Outbound Retail Reports 11:35 AM CDT 08/19/2025 08/19 TX San …" at bounding box center [390, 248] width 781 height 497
click at [310, 341] on div "11812979 (316030217) Pickup 8/19/2025 11:14 AM CDT 8/20/2025 $50.00 Created abe…" at bounding box center [406, 325] width 695 height 313
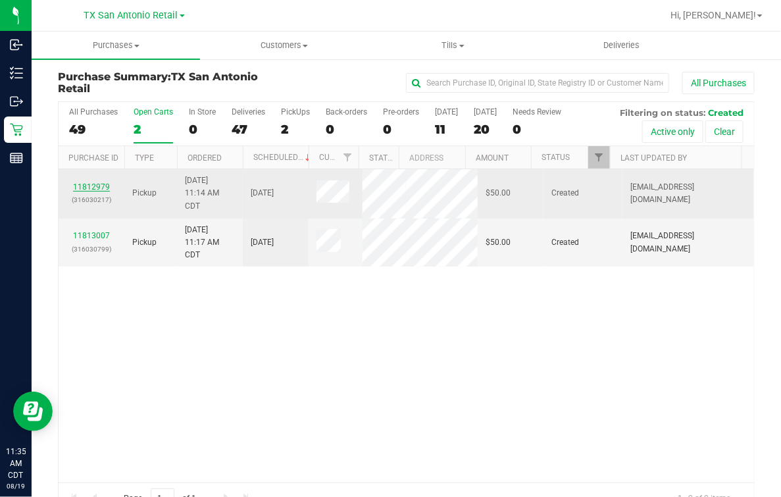
click at [103, 186] on link "11812979" at bounding box center [91, 186] width 37 height 9
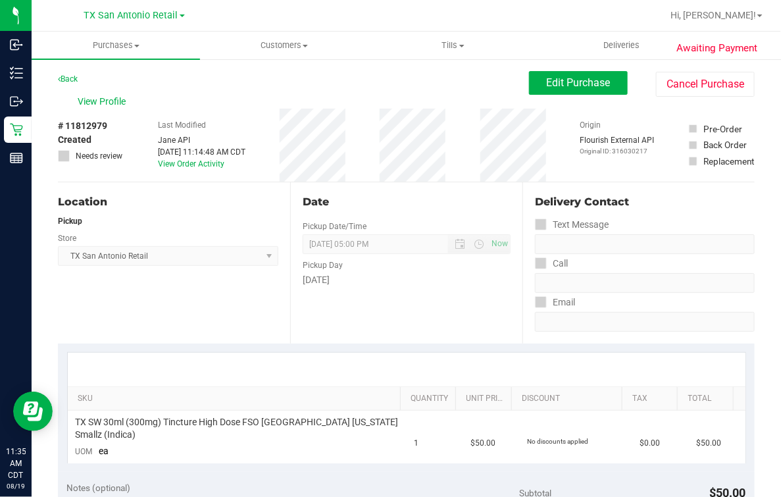
click at [519, 417] on td "No discounts applied" at bounding box center [575, 436] width 113 height 53
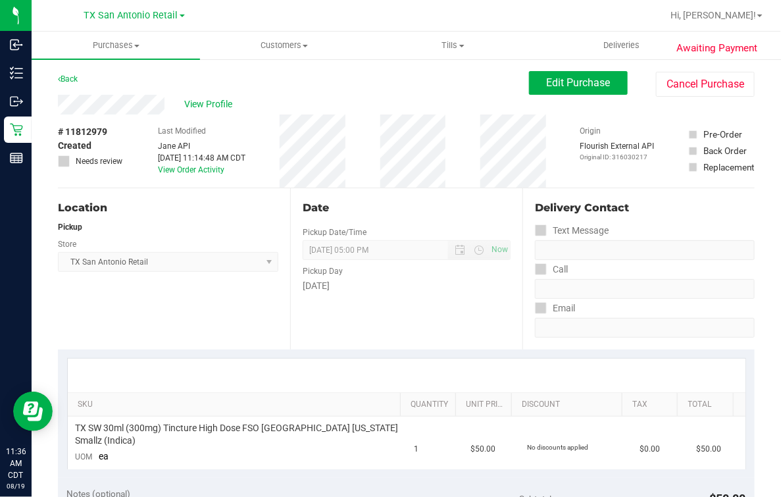
click at [446, 343] on div "Date Pickup Date/Time 08/20/2025 Now 08/20/2025 05:00 PM Now Pickup Day Wednesd…" at bounding box center [406, 268] width 232 height 161
click at [461, 228] on div "Date Pickup Date/Time 08/20/2025 Now 08/20/2025 05:00 PM Now Pickup Day Wednesd…" at bounding box center [406, 268] width 232 height 161
click at [314, 111] on div "View Profile" at bounding box center [293, 105] width 471 height 20
click at [557, 89] on button "Edit Purchase" at bounding box center [578, 83] width 99 height 24
drag, startPoint x: 440, startPoint y: 107, endPoint x: 344, endPoint y: 109, distance: 96.1
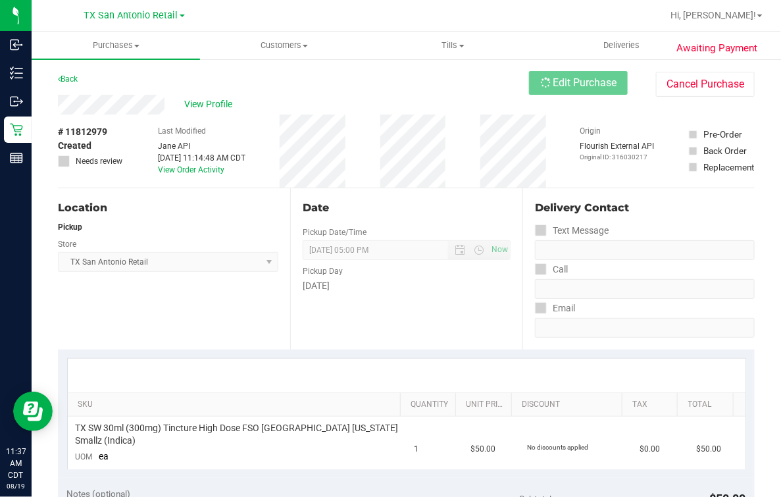
click at [439, 107] on div "View Profile" at bounding box center [293, 105] width 471 height 20
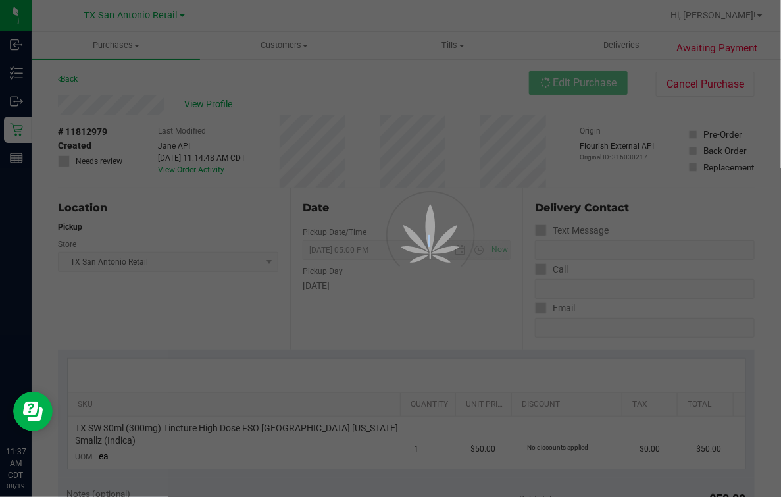
click at [139, 106] on div at bounding box center [390, 248] width 781 height 497
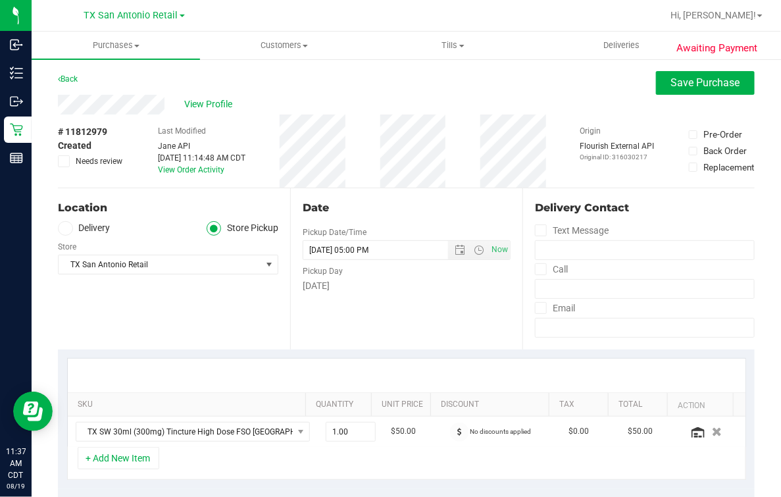
drag, startPoint x: 120, startPoint y: 101, endPoint x: 122, endPoint y: 116, distance: 15.3
click at [109, 87] on div "Back Save Purchase" at bounding box center [406, 83] width 697 height 24
click at [122, 116] on div "# 11812979 Created Needs review" at bounding box center [91, 150] width 66 height 73
click at [67, 240] on div "Store" at bounding box center [168, 244] width 220 height 19
click at [64, 228] on icon at bounding box center [65, 228] width 8 height 0
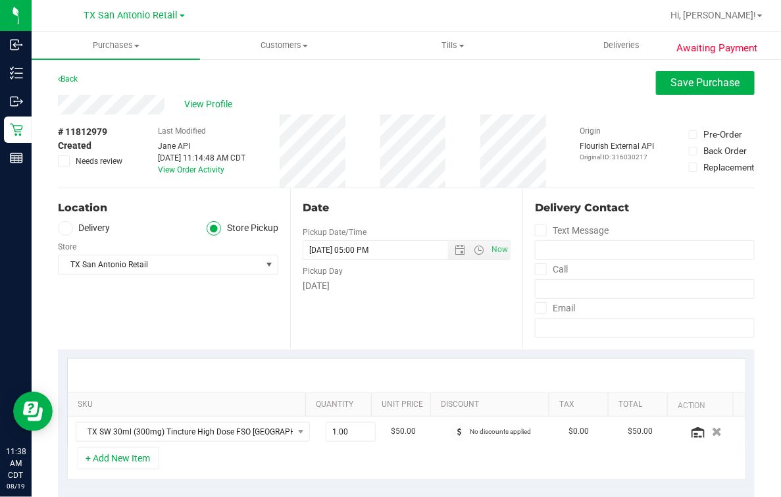
click at [0, 0] on input "Delivery" at bounding box center [0, 0] width 0 height 0
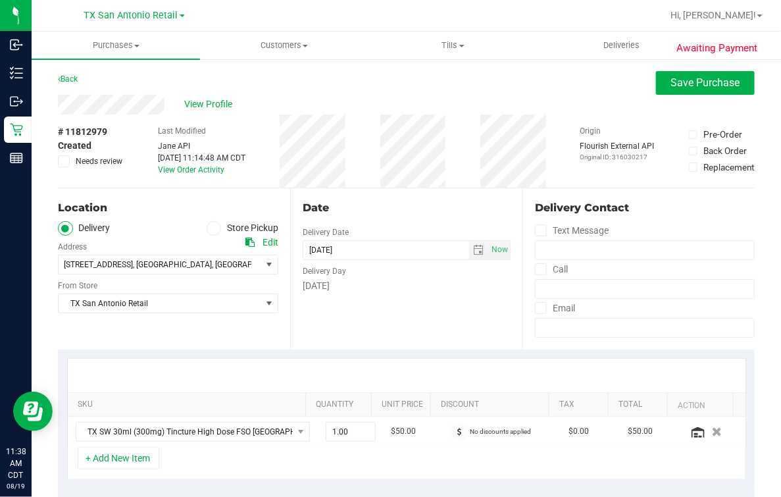
click at [90, 219] on div "Location Delivery Store Pickup Address Edit 18720 Stone Oak pkwy Suite 107 , Sa…" at bounding box center [174, 268] width 232 height 161
click at [343, 303] on div "Date Delivery Date 08/20/2025 Now 08/20/2025 05:00 PM Now Delivery Day Wednesday" at bounding box center [406, 268] width 232 height 161
click at [382, 227] on div "Date Delivery Date 08/20/2025 Now 08/20/2025 05:00 PM Now Delivery Day Wednesday" at bounding box center [406, 268] width 232 height 161
click at [396, 210] on div "Date" at bounding box center [407, 208] width 208 height 16
click at [364, 222] on div "Date Delivery Date 08/20/2025 Now 08/20/2025 05:00 PM Now Delivery Day Wednesday" at bounding box center [406, 268] width 232 height 161
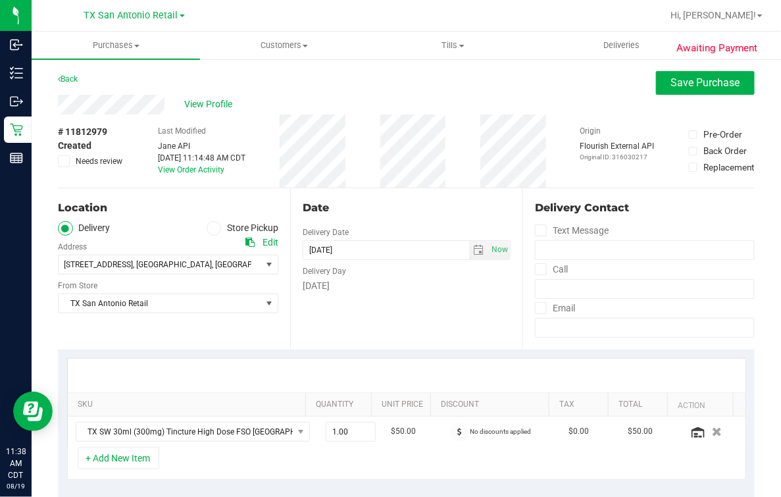
click at [133, 204] on div "Location" at bounding box center [168, 208] width 220 height 16
click at [510, 204] on div "Date Delivery Date 08/20/2025 Now 08/20/2025 05:00 PM Now Delivery Day Wednesday" at bounding box center [406, 268] width 232 height 161
click at [430, 200] on div "Date" at bounding box center [407, 208] width 208 height 16
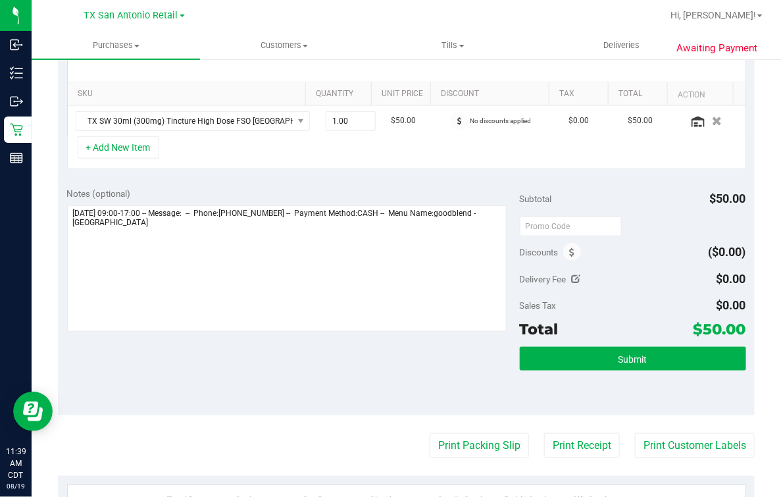
scroll to position [411, 0]
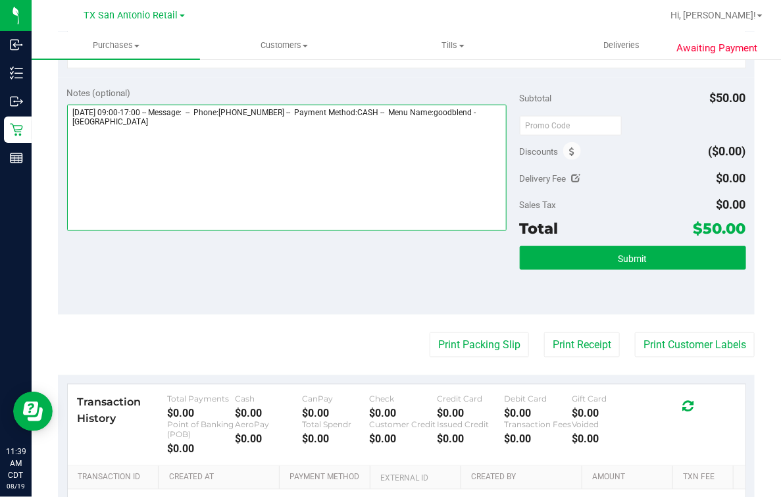
click at [197, 158] on textarea at bounding box center [286, 168] width 439 height 126
click at [358, 191] on textarea at bounding box center [286, 168] width 439 height 126
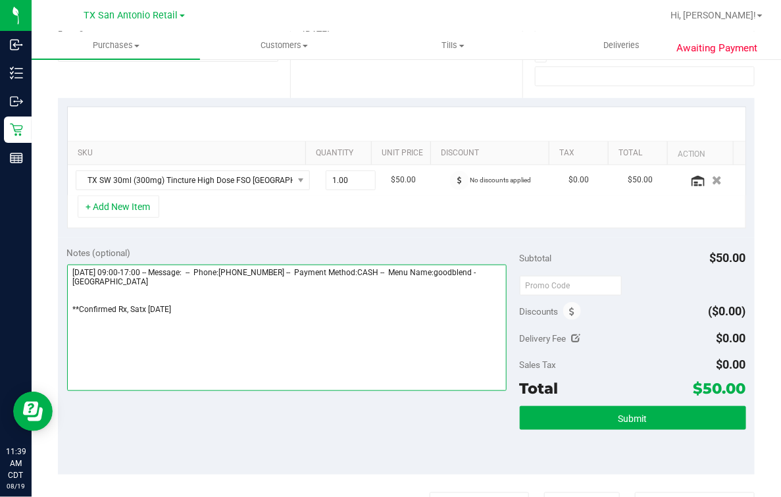
scroll to position [399, 0]
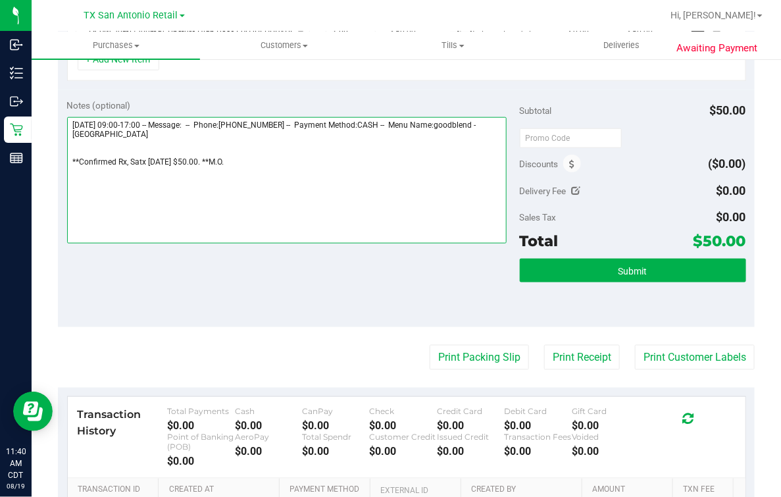
drag, startPoint x: 280, startPoint y: 197, endPoint x: 57, endPoint y: 197, distance: 223.6
click at [57, 197] on div "Awaiting Payment Back Save Purchase View Profile # 11812979 Created Needs revie…" at bounding box center [406, 164] width 749 height 1010
click at [333, 197] on textarea at bounding box center [286, 180] width 439 height 126
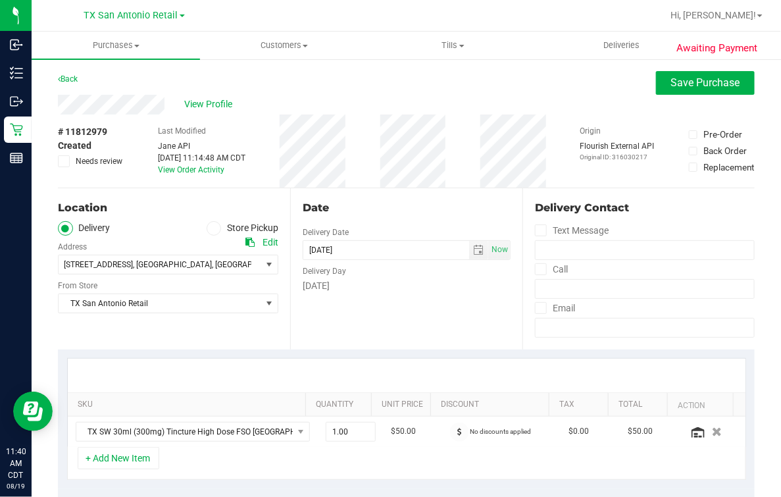
type textarea "Wednesday 08/20/2025 09:00-17:00 -- Message: -- Phone:2102874525 -- Payment Met…"
click at [430, 197] on div "Date Delivery Date 08/20/2025 Now 08/20/2025 05:00 PM Now Delivery Day Wednesday" at bounding box center [406, 268] width 232 height 161
click at [389, 312] on div "Date Delivery Date 08/20/2025 Now 08/20/2025 05:00 PM Now Delivery Day Wednesday" at bounding box center [406, 268] width 232 height 161
click at [668, 95] on div "View Profile" at bounding box center [406, 105] width 697 height 20
click at [672, 81] on span "Save Purchase" at bounding box center [705, 82] width 69 height 12
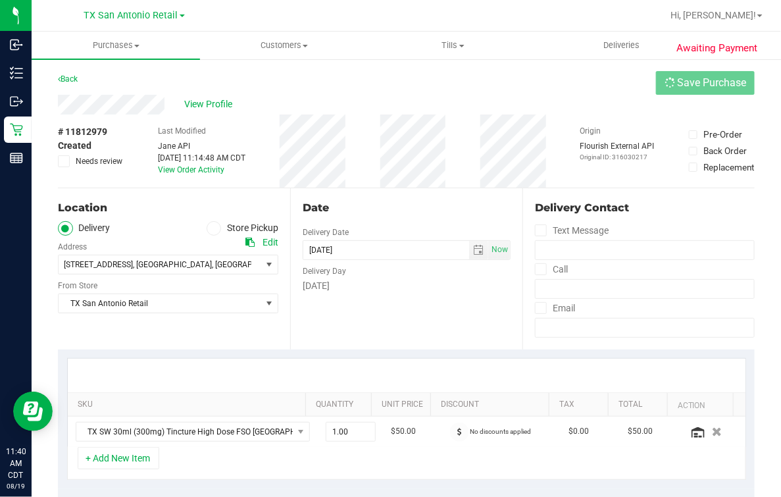
click at [527, 89] on div "Back Save Purchase" at bounding box center [406, 83] width 697 height 24
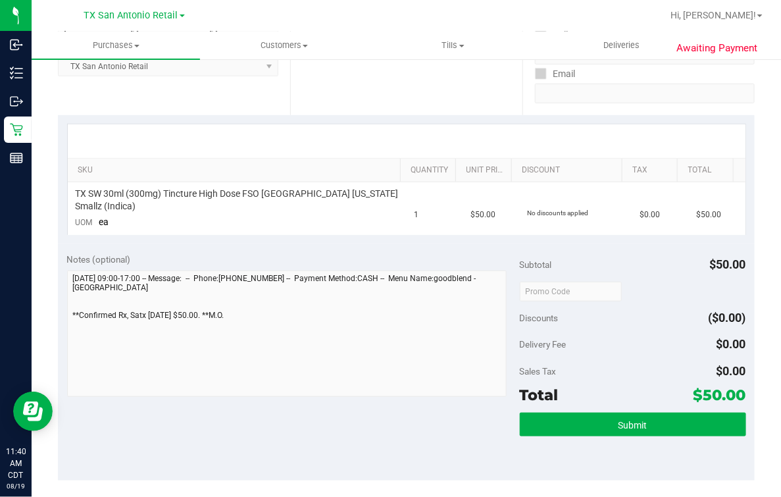
scroll to position [247, 0]
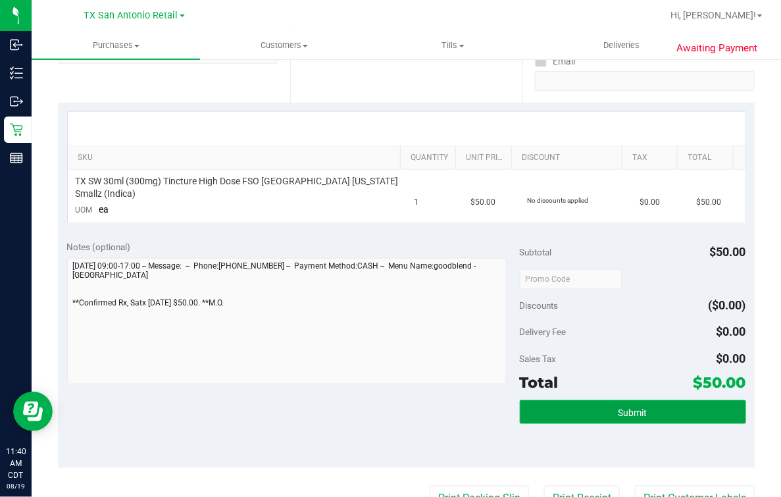
click at [564, 412] on button "Submit" at bounding box center [633, 412] width 226 height 24
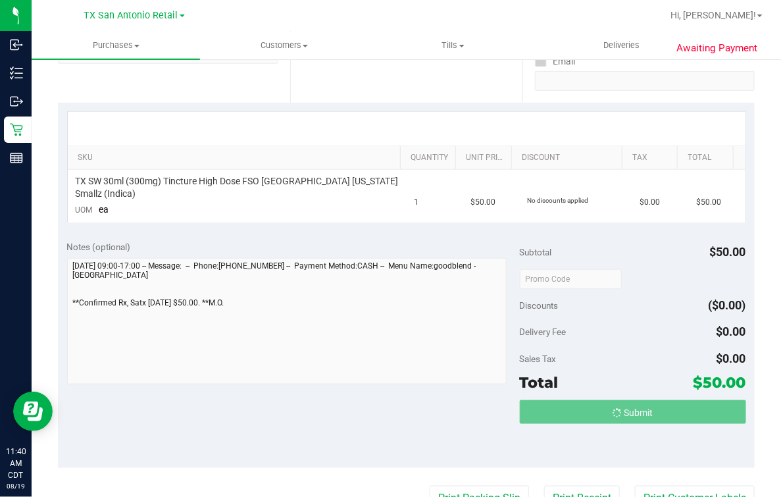
scroll to position [0, 0]
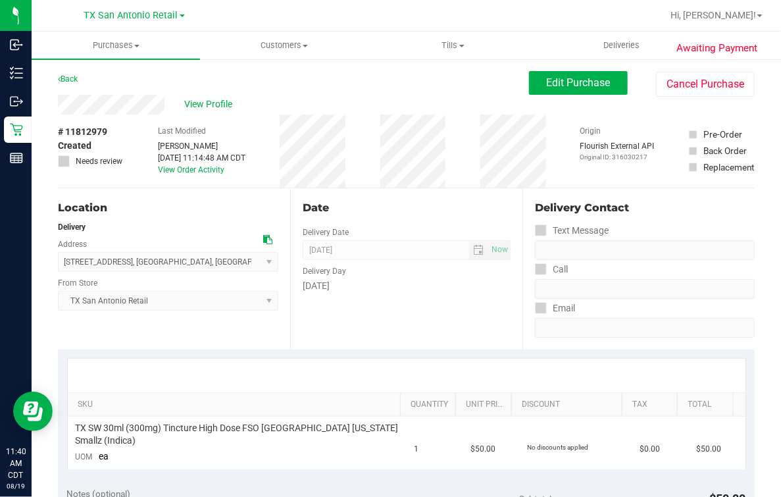
click at [358, 191] on div "Purchases Summary of purchases Fulfillment All purchases Customers All customer…" at bounding box center [406, 264] width 749 height 465
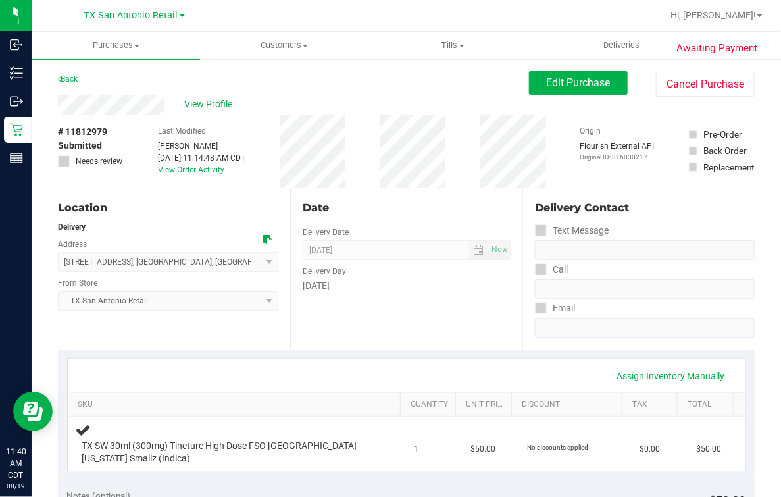
drag, startPoint x: 366, startPoint y: 182, endPoint x: 179, endPoint y: 124, distance: 196.0
click at [362, 182] on div "# 11812979 Submitted Needs review Last Modified Mindy Ortiz Aug 19, 2025 11:14:…" at bounding box center [406, 150] width 697 height 73
click at [222, 104] on span "View Profile" at bounding box center [210, 104] width 53 height 14
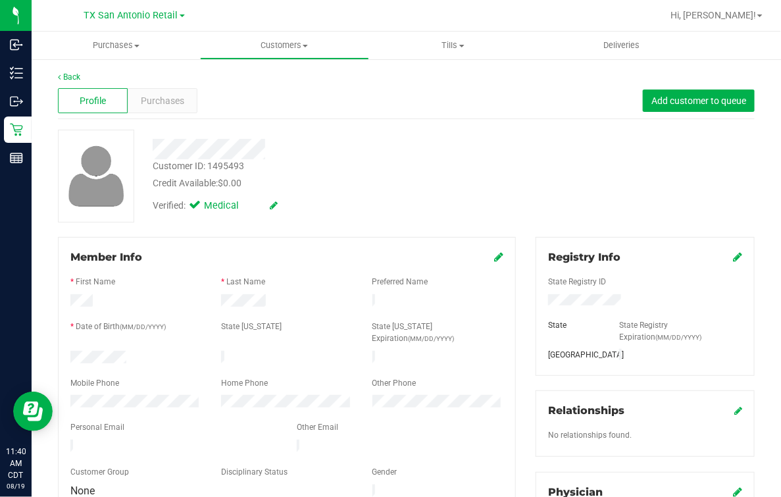
click at [405, 198] on div "Verified: Medical" at bounding box center [322, 204] width 358 height 29
click at [74, 82] on div "Back" at bounding box center [406, 77] width 697 height 12
click at [74, 74] on link "Back" at bounding box center [69, 76] width 22 height 9
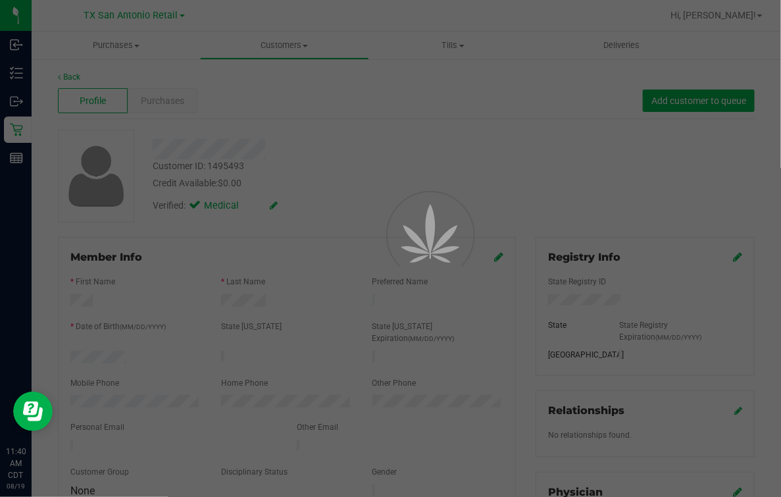
click at [333, 145] on div at bounding box center [390, 248] width 781 height 497
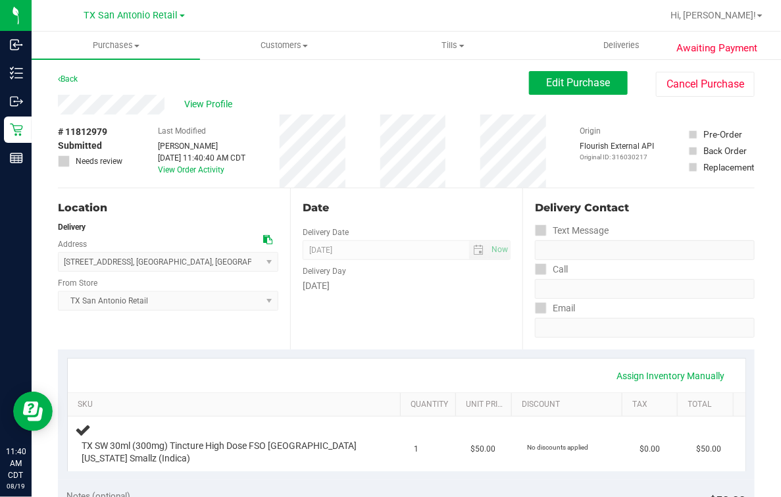
click at [319, 105] on div "View Profile" at bounding box center [293, 105] width 471 height 20
click at [409, 209] on div "Date" at bounding box center [407, 208] width 208 height 16
click at [455, 151] on div "# 11812979 Submitted Needs review Last Modified Mindy Ortiz Aug 19, 2025 11:40:…" at bounding box center [406, 150] width 697 height 73
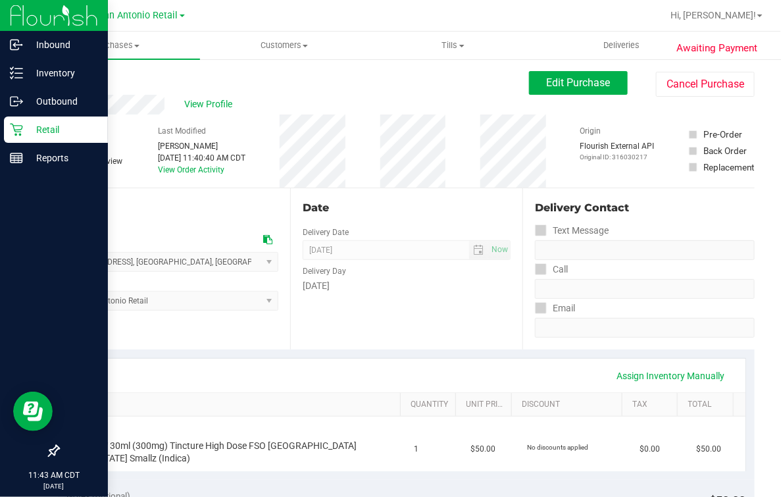
click at [25, 126] on p "Retail" at bounding box center [62, 130] width 79 height 16
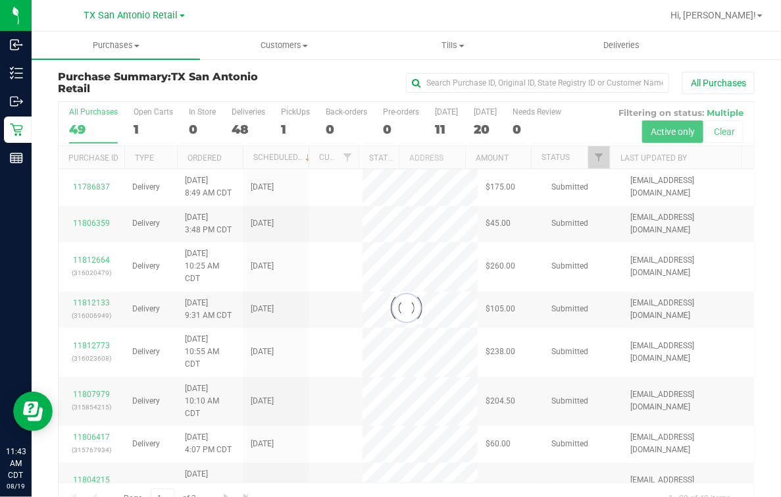
click at [139, 115] on div "Open Carts" at bounding box center [153, 111] width 39 height 9
click at [0, 0] on input "Open Carts 1" at bounding box center [0, 0] width 0 height 0
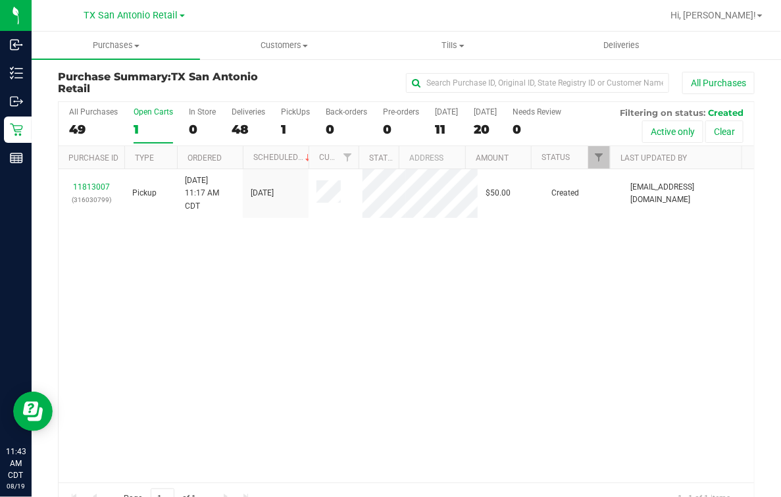
click at [148, 122] on label "Open Carts 1" at bounding box center [153, 125] width 39 height 36
click at [0, 0] on input "Open Carts 1" at bounding box center [0, 0] width 0 height 0
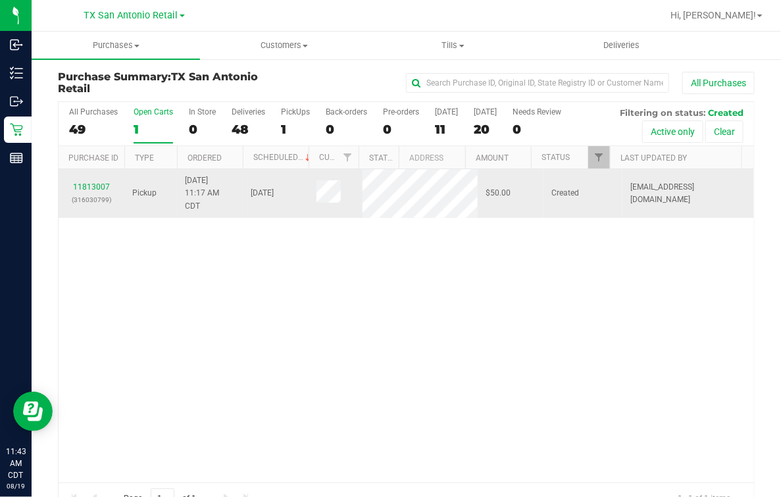
click at [309, 216] on td at bounding box center [336, 193] width 54 height 49
click at [89, 184] on link "11813007" at bounding box center [91, 186] width 37 height 9
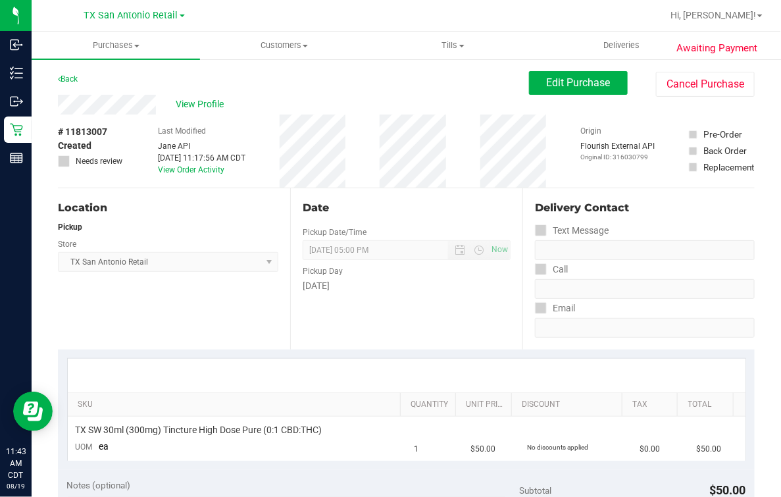
click at [137, 93] on div "Back Edit Purchase Cancel Purchase" at bounding box center [406, 83] width 697 height 24
drag, startPoint x: 463, startPoint y: 89, endPoint x: 580, endPoint y: 89, distance: 116.4
click at [464, 89] on div "Back Edit Purchase Cancel Purchase" at bounding box center [406, 83] width 697 height 24
click at [605, 89] on button "Edit Purchase" at bounding box center [578, 83] width 99 height 24
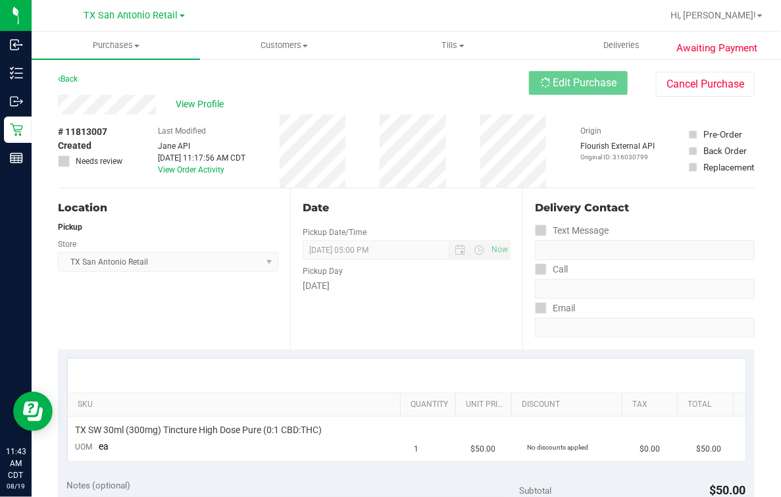
click at [460, 193] on div "Date Pickup Date/Time 08/20/2025 Now 08/20/2025 05:00 PM Now Pickup Day Wednesd…" at bounding box center [406, 268] width 232 height 161
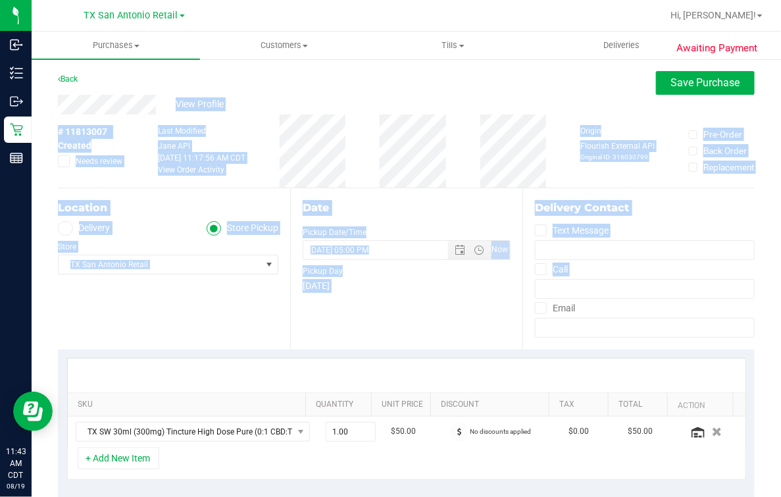
click at [685, 305] on html "Inbound Inventory Outbound Retail Reports 11:43 AM CDT 08/19/2025 08/19 TX San …" at bounding box center [390, 248] width 781 height 497
click at [259, 97] on div "View Profile" at bounding box center [406, 105] width 697 height 20
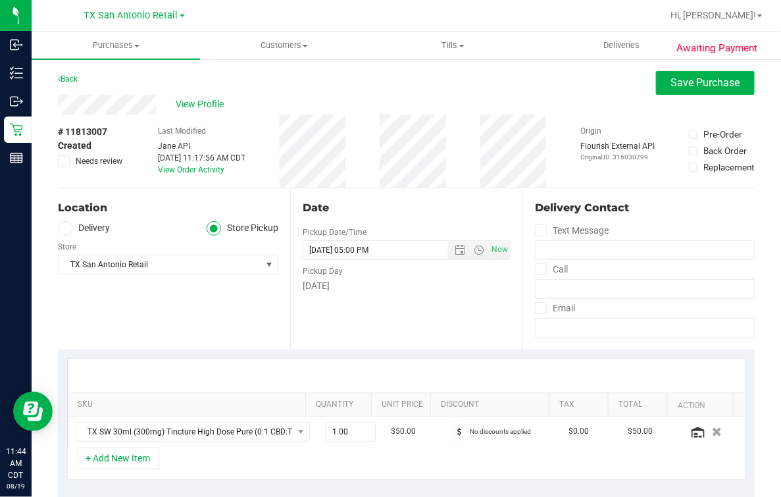
click at [72, 228] on span at bounding box center [65, 228] width 15 height 15
click at [0, 0] on input "Delivery" at bounding box center [0, 0] width 0 height 0
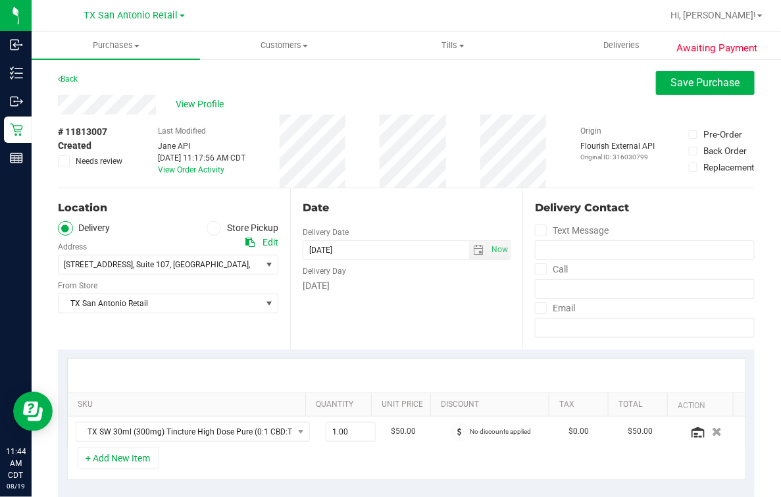
click at [120, 242] on div "18720 Stone Oak Pkwy , Suite 107 , San Antonio , TX 78258 Select address 18720 …" at bounding box center [168, 254] width 220 height 39
click at [403, 328] on div "Date Delivery Date 08/20/2025 Now 08/20/2025 05:00 PM Now Delivery Day Wednesday" at bounding box center [406, 268] width 232 height 161
click at [190, 108] on span "View Profile" at bounding box center [202, 104] width 53 height 14
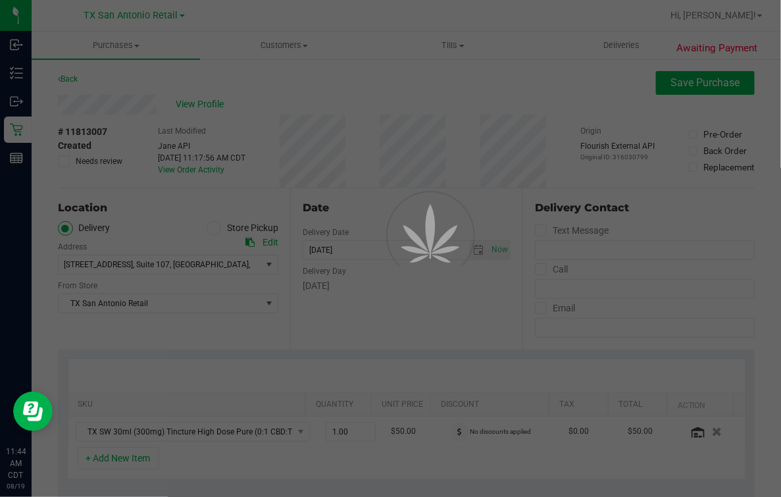
click at [261, 91] on div at bounding box center [390, 248] width 781 height 497
click at [219, 348] on div at bounding box center [390, 248] width 781 height 497
click at [448, 331] on div at bounding box center [390, 248] width 781 height 497
click at [433, 235] on div at bounding box center [412, 264] width 59 height 59
click at [133, 220] on div at bounding box center [390, 248] width 781 height 497
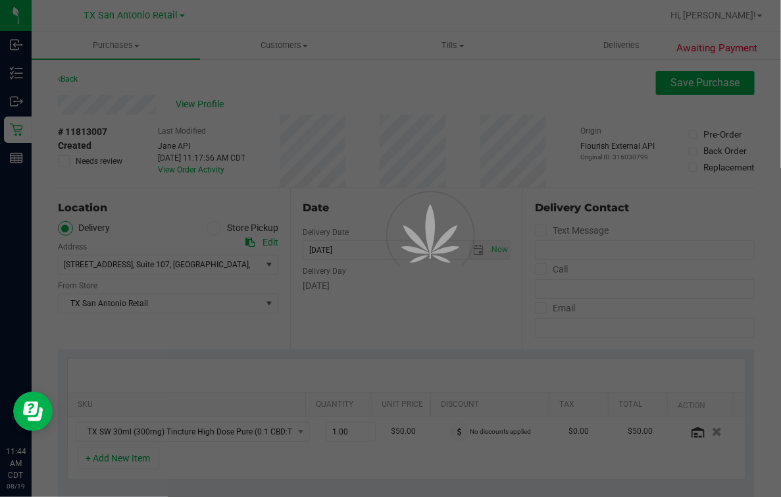
click at [176, 332] on div at bounding box center [390, 248] width 781 height 497
drag, startPoint x: 372, startPoint y: 345, endPoint x: 380, endPoint y: 333, distance: 13.7
click at [376, 342] on div at bounding box center [390, 248] width 781 height 497
drag, startPoint x: 412, startPoint y: 216, endPoint x: 239, endPoint y: 210, distance: 173.8
click at [397, 235] on div at bounding box center [412, 264] width 59 height 59
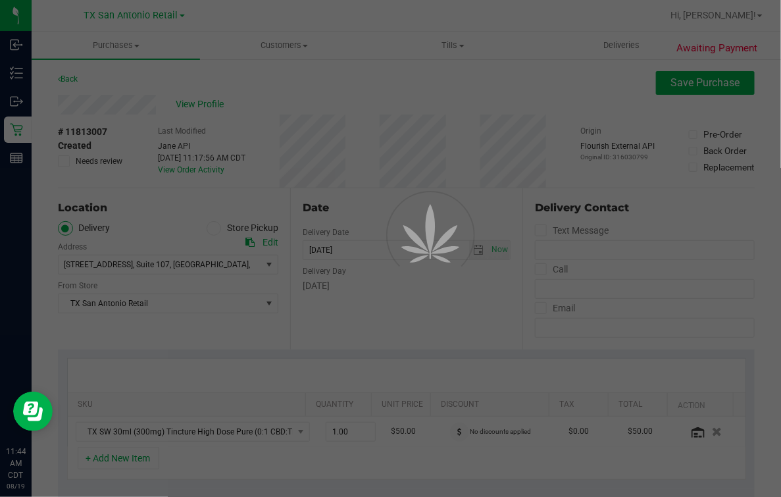
drag, startPoint x: 77, startPoint y: 194, endPoint x: 113, endPoint y: 277, distance: 90.4
click at [76, 194] on div at bounding box center [390, 248] width 781 height 497
click at [129, 349] on div at bounding box center [390, 248] width 781 height 497
click at [386, 372] on div at bounding box center [390, 248] width 781 height 497
drag, startPoint x: 410, startPoint y: 269, endPoint x: 373, endPoint y: 273, distance: 37.7
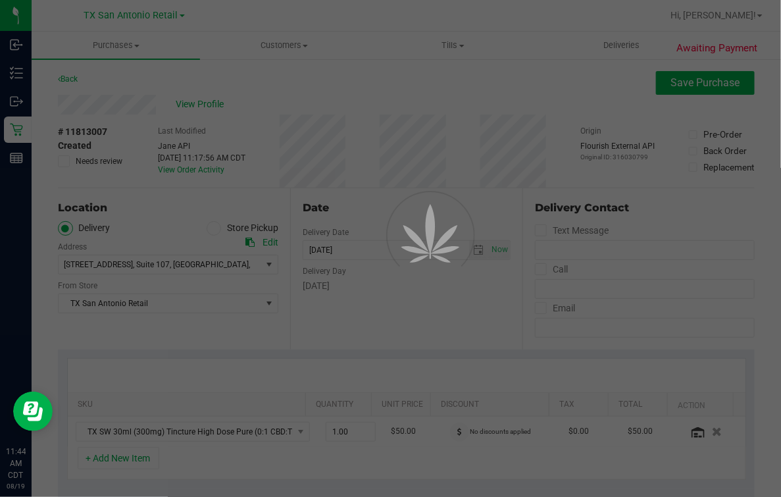
click at [409, 268] on div at bounding box center [412, 264] width 59 height 59
click at [231, 273] on div at bounding box center [390, 248] width 781 height 497
click at [358, 333] on div at bounding box center [390, 248] width 781 height 497
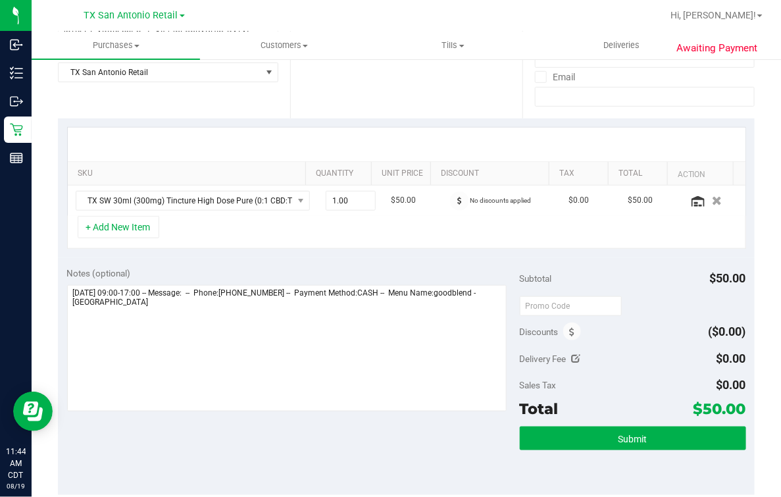
scroll to position [247, 0]
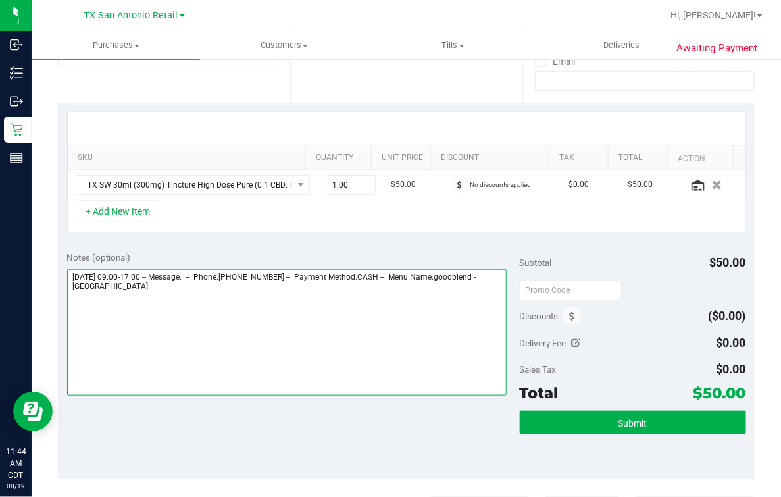
click at [307, 310] on textarea at bounding box center [286, 332] width 439 height 126
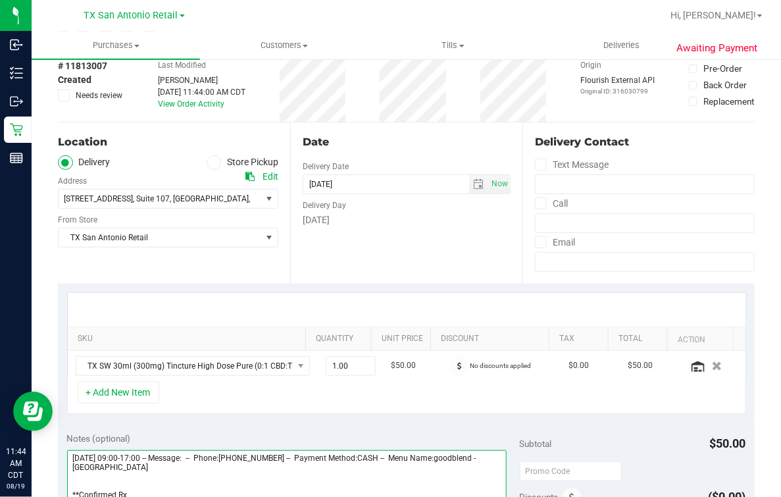
scroll to position [0, 0]
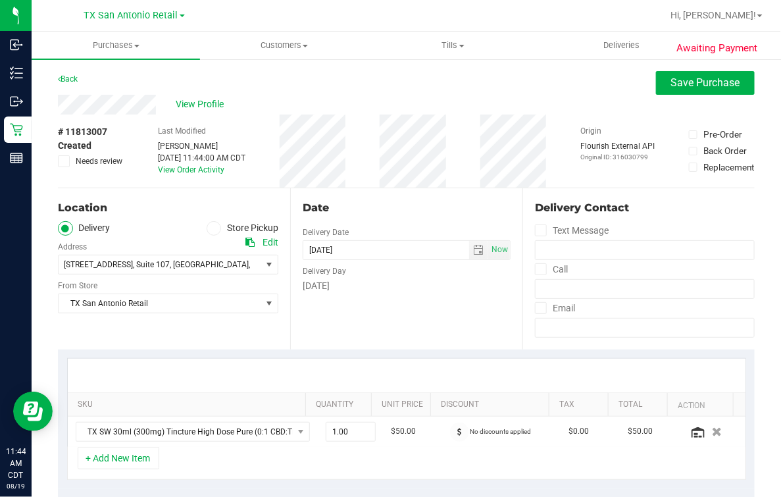
type textarea "Wednesday 08/20/2025 09:00-17:00 -- Message: -- Phone:2102874525 -- Payment Met…"
click at [159, 103] on div "View Profile" at bounding box center [406, 105] width 697 height 20
click at [170, 96] on div "View Profile" at bounding box center [406, 105] width 697 height 20
click at [222, 110] on span "View Profile" at bounding box center [202, 104] width 53 height 14
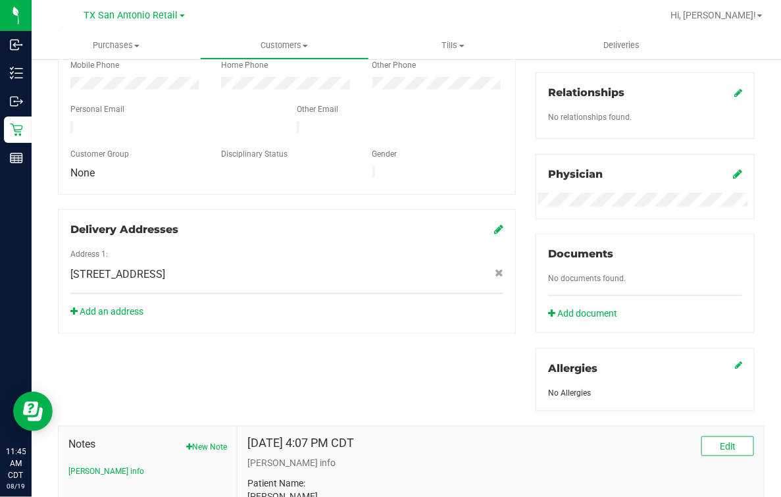
scroll to position [500, 0]
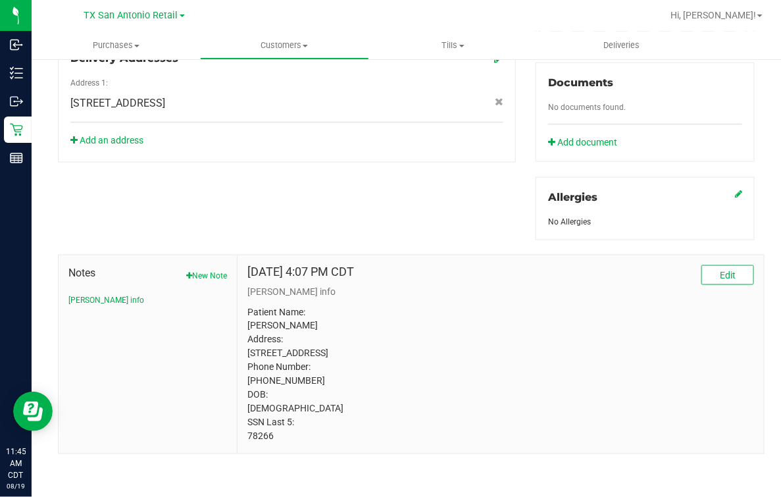
click at [264, 445] on div "Sep 26, 2024 4:07 PM CDT Edit CURT info Patient Name: Angela Marie CHAPA Addres…" at bounding box center [500, 354] width 526 height 198
click at [258, 431] on p "Patient Name: Angela Marie CHAPA Address: 9140 timber Path #1002 San antonio, T…" at bounding box center [500, 374] width 506 height 138
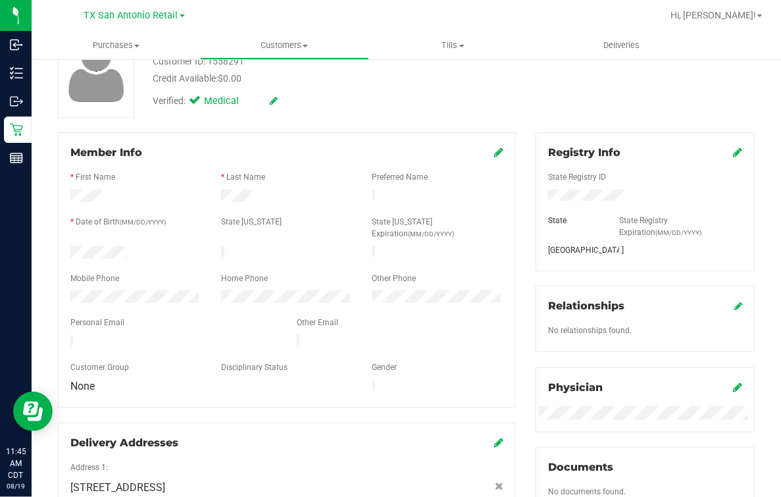
scroll to position [0, 0]
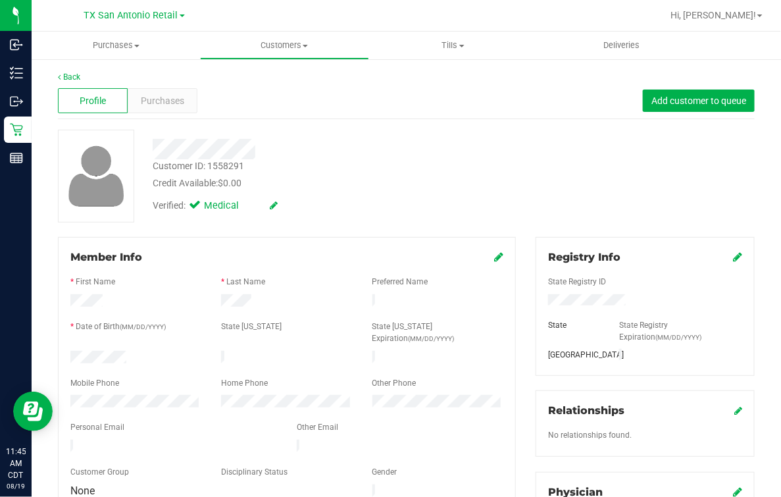
click at [349, 113] on div "Profile Purchases Add customer to queue" at bounding box center [406, 101] width 697 height 36
click at [70, 78] on link "Back" at bounding box center [69, 76] width 22 height 9
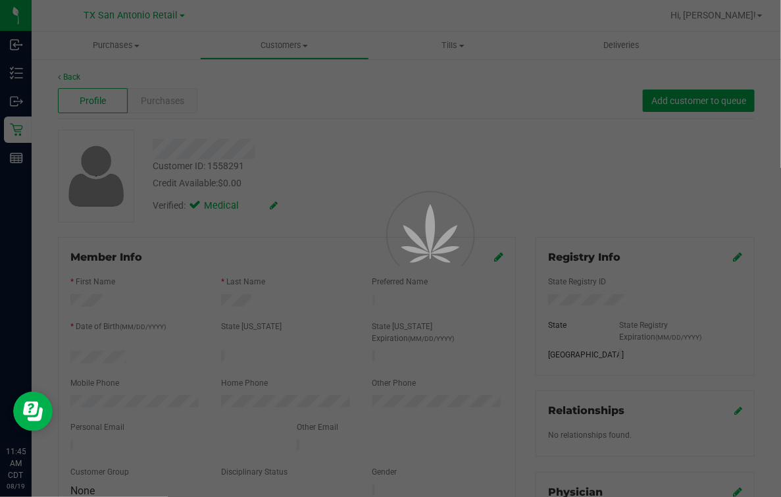
click at [432, 132] on div at bounding box center [390, 248] width 781 height 497
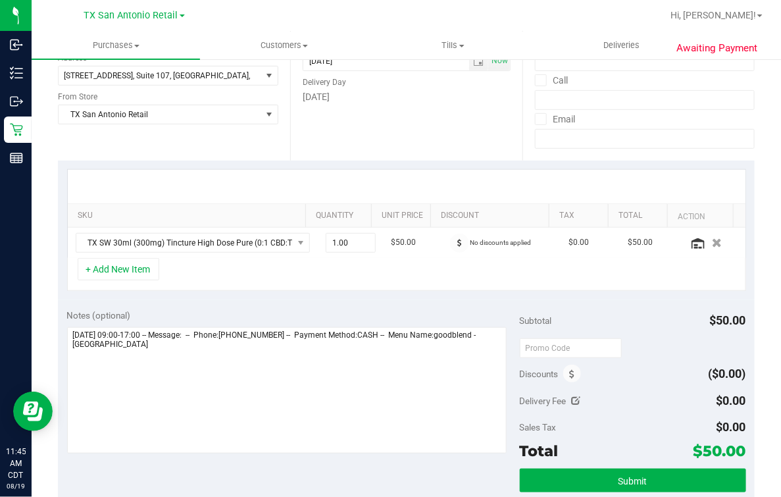
scroll to position [247, 0]
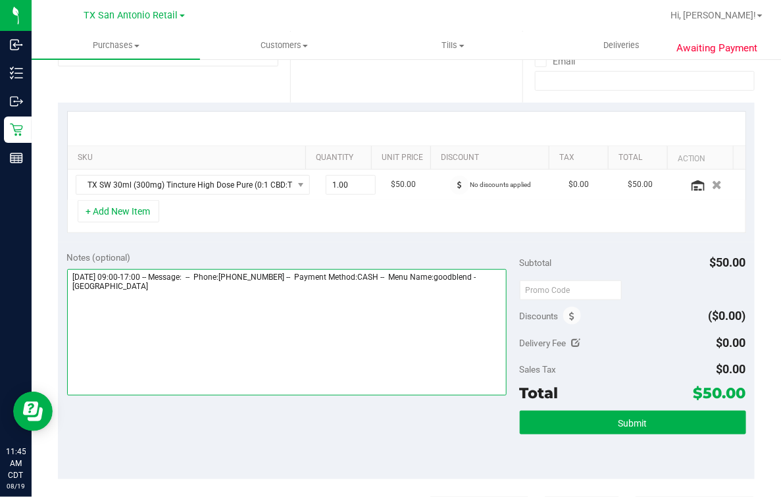
click at [412, 326] on textarea at bounding box center [286, 332] width 439 height 126
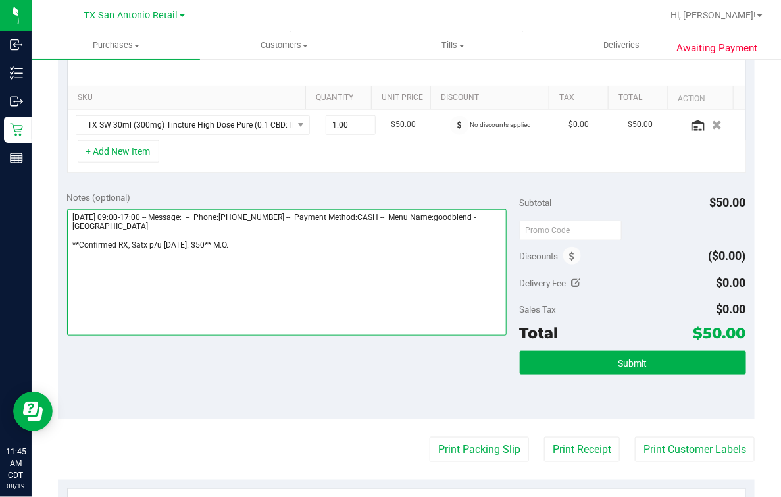
scroll to position [0, 0]
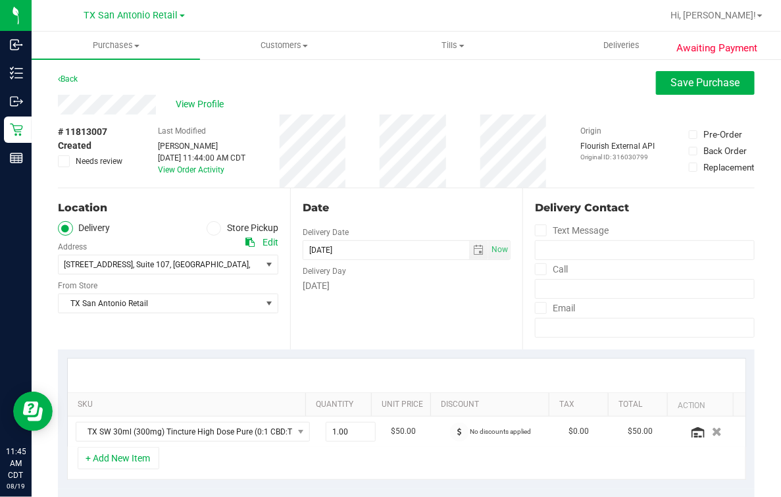
type textarea "Wednesday 08/20/2025 09:00-17:00 -- Message: -- Phone:2102874525 -- Payment Met…"
click at [456, 195] on div "Date Delivery Date 08/20/2025 Now 08/20/2025 07:00 AM Now Delivery Day Wednesday" at bounding box center [406, 268] width 232 height 161
click at [401, 201] on div "Date" at bounding box center [407, 208] width 208 height 16
click at [671, 76] on span "Save Purchase" at bounding box center [705, 82] width 69 height 12
click at [497, 87] on div "Back Save Purchase" at bounding box center [406, 83] width 697 height 24
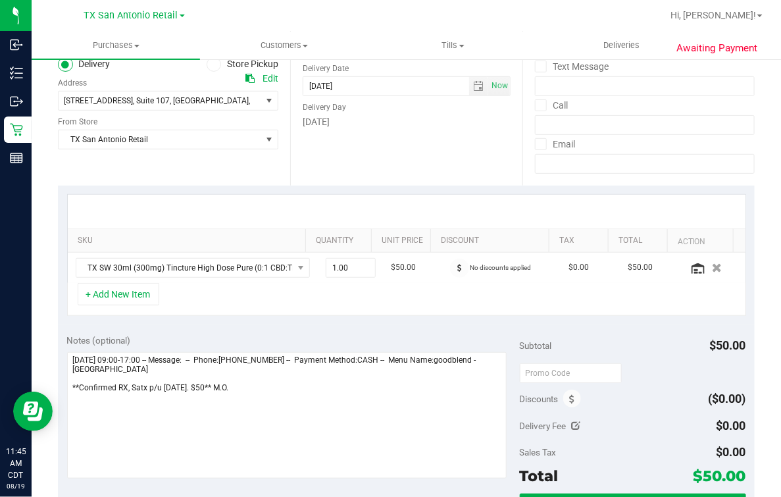
scroll to position [493, 0]
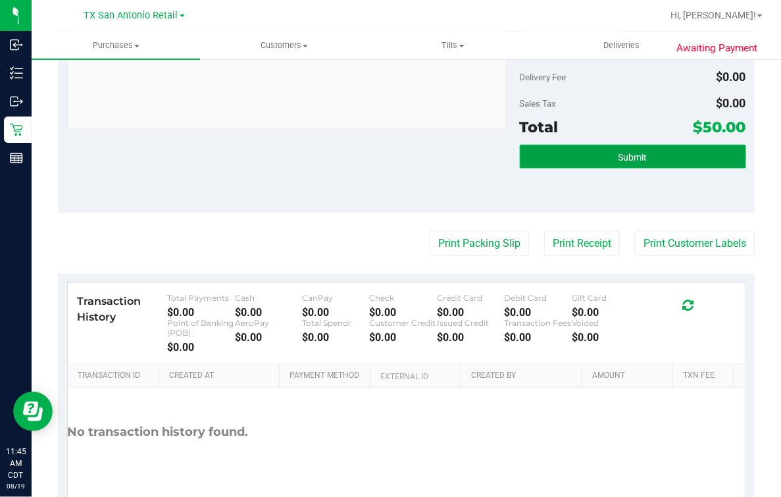
click at [631, 160] on span "Submit" at bounding box center [632, 157] width 29 height 11
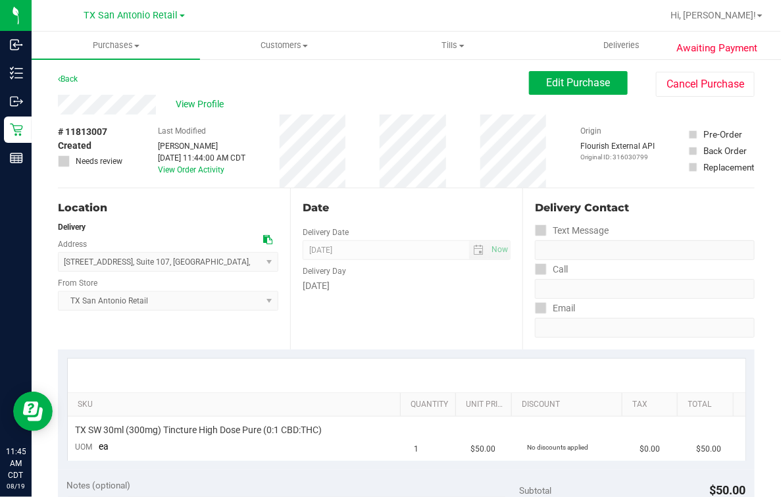
click at [378, 205] on div "Date" at bounding box center [407, 208] width 208 height 16
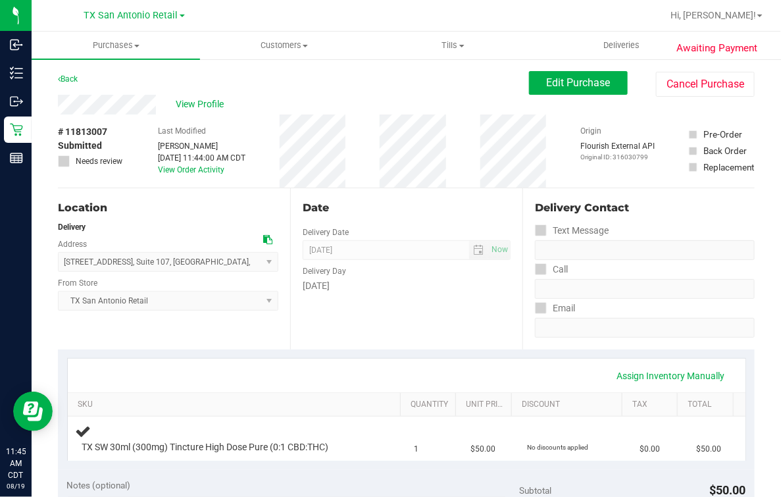
click at [194, 106] on span "View Profile" at bounding box center [202, 104] width 53 height 14
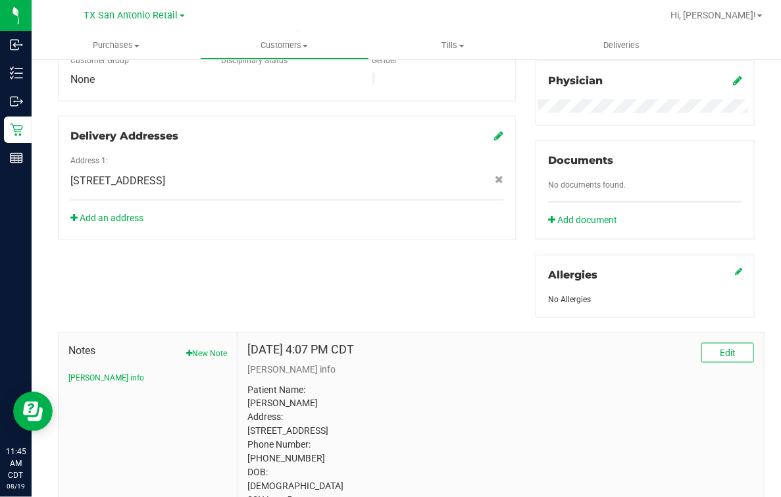
scroll to position [500, 0]
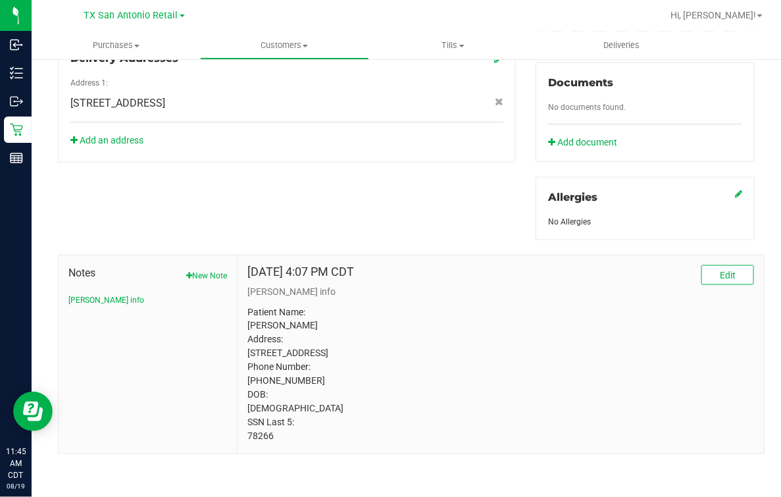
click at [252, 441] on p "Patient Name: Angela Marie CHAPA Address: 9140 timber Path #1002 San antonio, T…" at bounding box center [500, 374] width 506 height 138
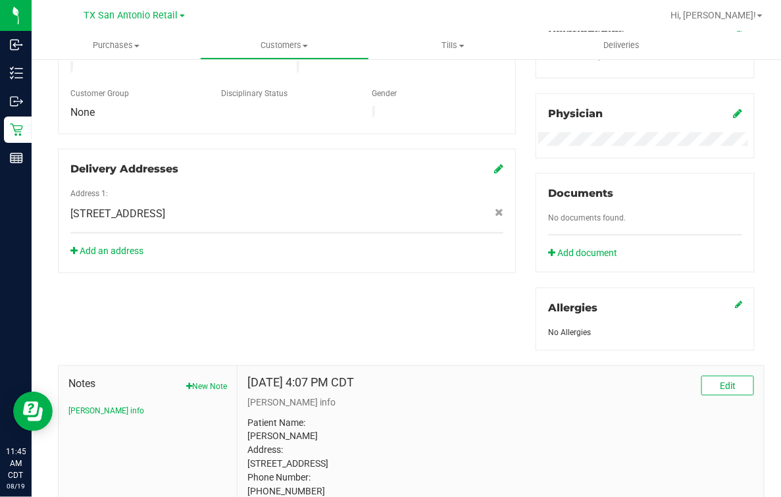
scroll to position [171, 0]
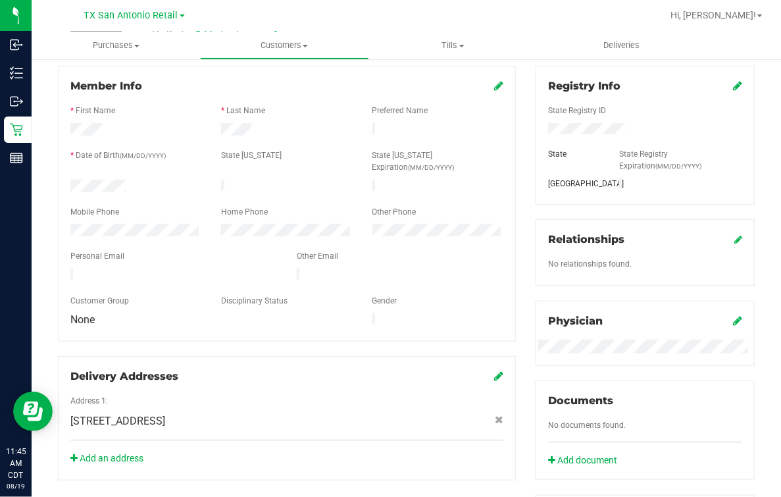
click at [163, 265] on div at bounding box center [286, 266] width 433 height 3
click at [310, 322] on div "Member Info * First Name * Last Name Preferred Name * Date of Birth (MM/DD/YYYY…" at bounding box center [287, 273] width 478 height 414
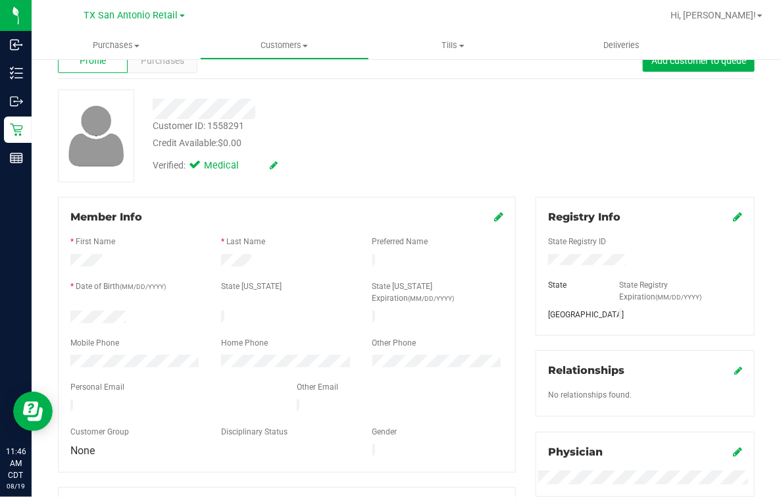
scroll to position [0, 0]
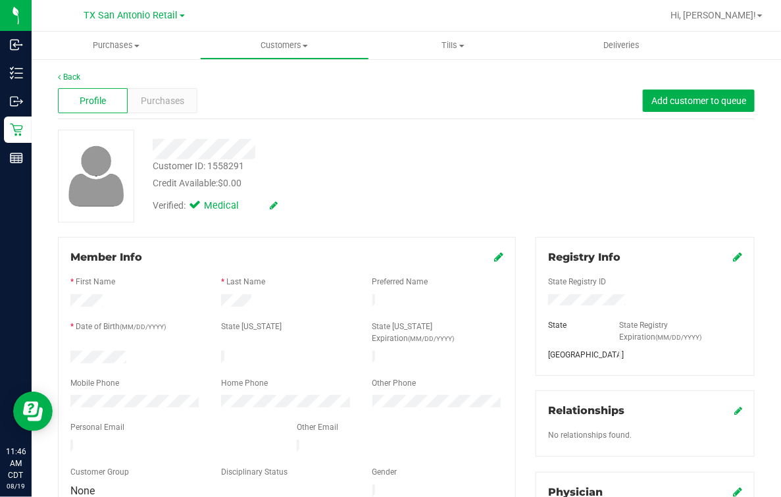
click at [374, 118] on div "Profile Purchases Add customer to queue" at bounding box center [406, 101] width 697 height 36
click at [64, 79] on link "Back" at bounding box center [69, 76] width 22 height 9
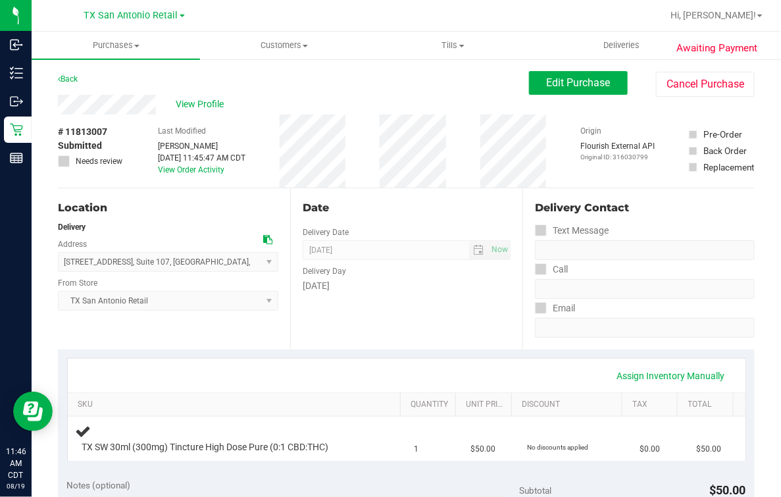
click at [374, 182] on div "# 11813007 Submitted Needs review Last Modified Mindy Ortiz Aug 19, 2025 11:45:…" at bounding box center [406, 150] width 697 height 73
click at [364, 197] on div "Date Delivery Date 08/20/2025 Now 08/20/2025 07:00 AM Now Delivery Day Wednesday" at bounding box center [406, 268] width 232 height 161
click at [522, 194] on div "Delivery Contact Text Message Call Email" at bounding box center [638, 268] width 232 height 161
drag, startPoint x: 283, startPoint y: 179, endPoint x: 251, endPoint y: 170, distance: 33.5
click at [283, 179] on div "# 11813007 Submitted Needs review Last Modified Mindy Ortiz Aug 19, 2025 11:45:…" at bounding box center [406, 150] width 697 height 73
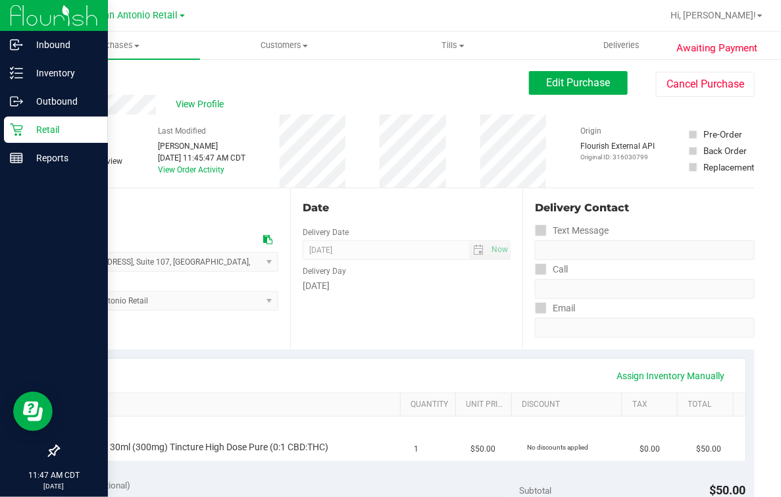
click at [23, 126] on p "Retail" at bounding box center [62, 130] width 79 height 16
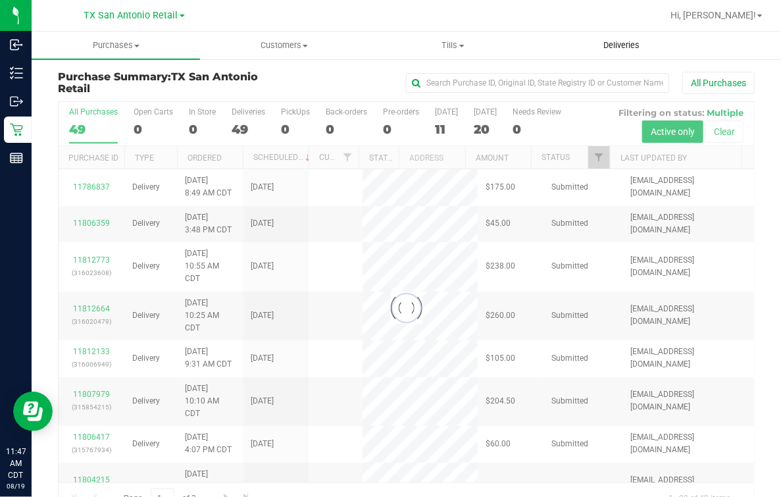
click at [624, 46] on span "Deliveries" at bounding box center [621, 45] width 72 height 12
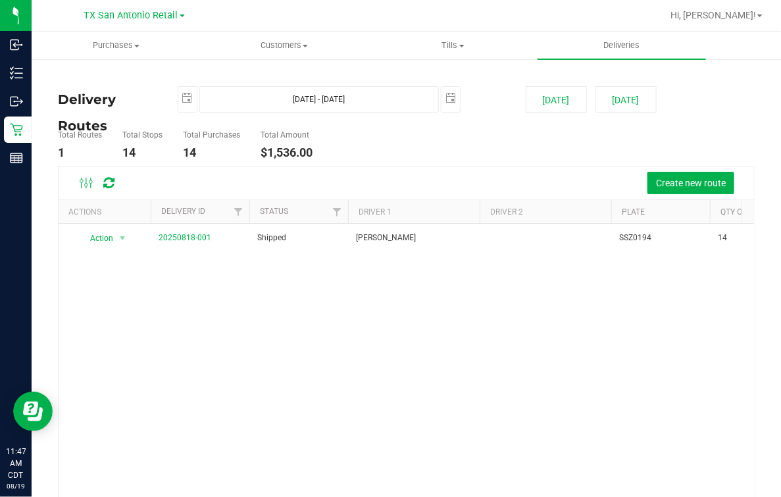
click at [156, 120] on deliveries-list "Delivery Routes 2025-08-19 Aug 19, 2025 - Aug 19, 2025 2025-08-19 Today Tomorro…" at bounding box center [406, 327] width 697 height 482
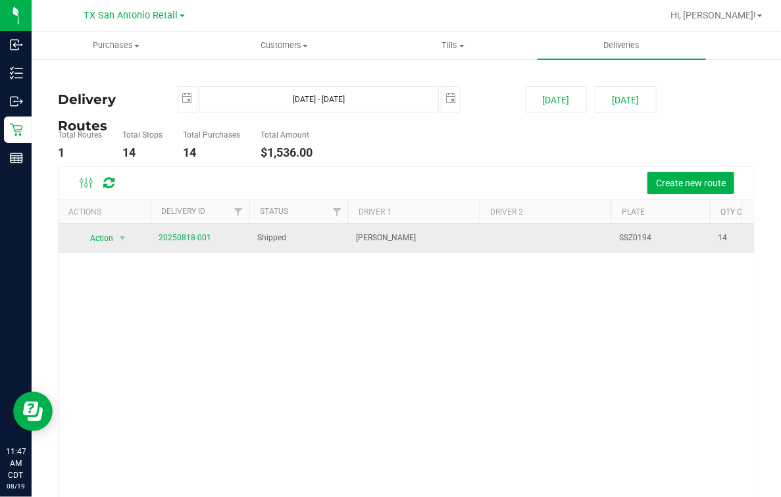
click at [179, 245] on td "20250818-001" at bounding box center [200, 238] width 99 height 29
click at [160, 232] on span "20250818-001" at bounding box center [185, 238] width 53 height 12
click at [207, 232] on span "20250818-001" at bounding box center [185, 238] width 53 height 12
click at [195, 233] on link "20250818-001" at bounding box center [185, 237] width 53 height 9
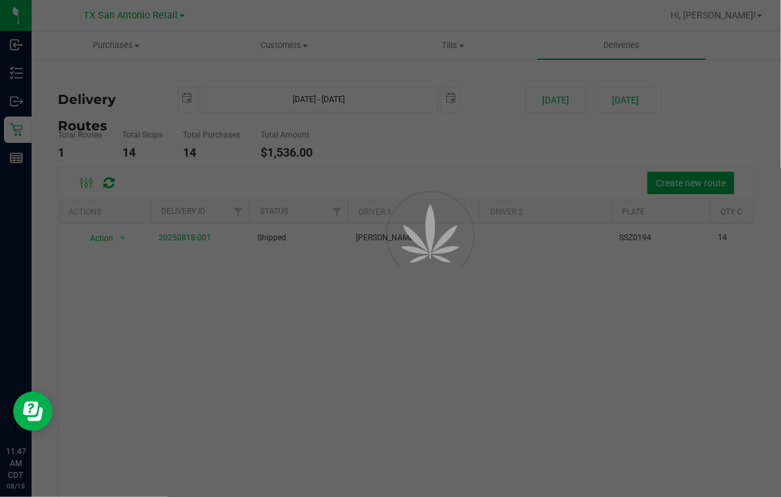
click at [366, 149] on div at bounding box center [390, 248] width 781 height 497
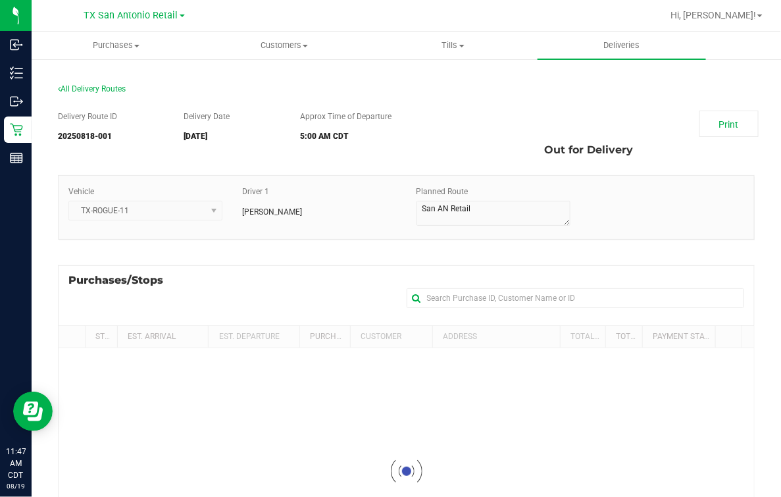
click at [255, 272] on div "Purchases/Stops + Add Purchase" at bounding box center [406, 295] width 697 height 60
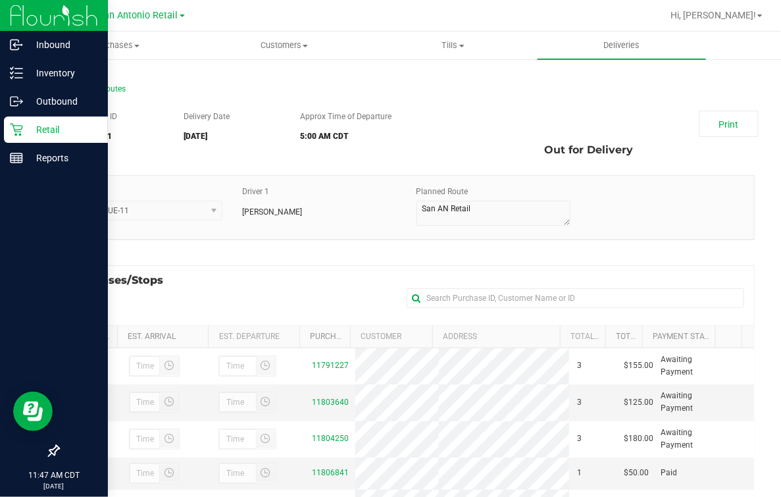
click at [12, 131] on icon at bounding box center [16, 129] width 13 height 13
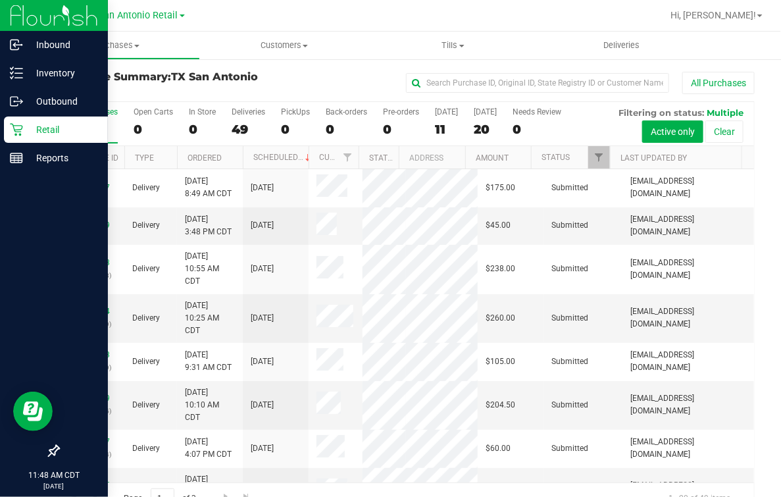
click at [14, 124] on icon at bounding box center [16, 129] width 13 height 13
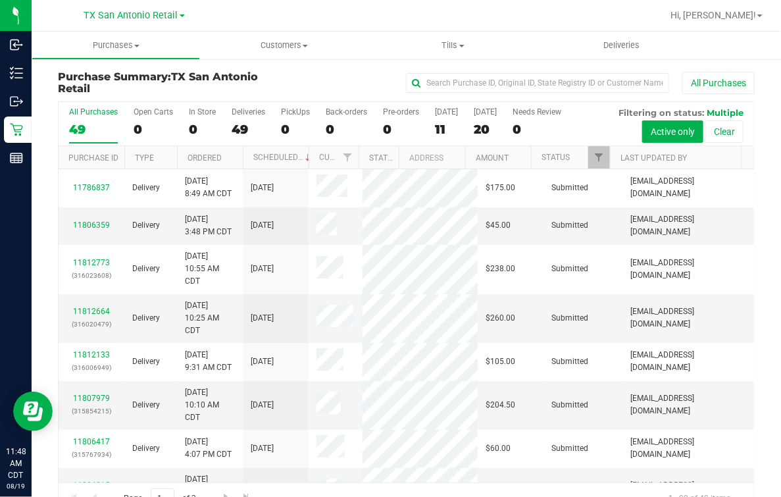
click at [130, 22] on div "TX San Antonio Retail" at bounding box center [134, 15] width 101 height 16
click at [133, 19] on span "TX San Antonio Retail" at bounding box center [131, 16] width 94 height 12
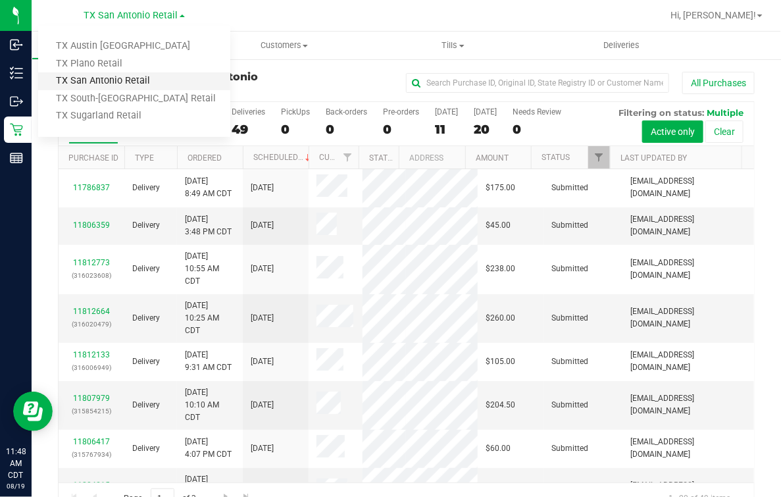
click at [88, 89] on link "TX San Antonio Retail" at bounding box center [134, 81] width 192 height 18
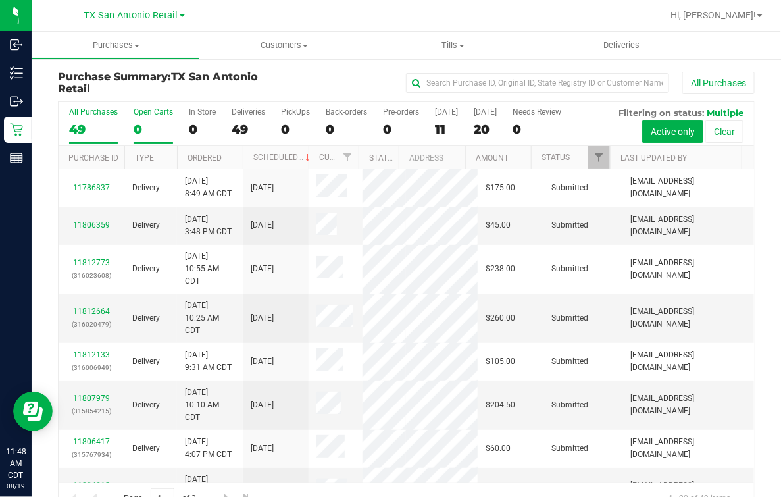
drag, startPoint x: 127, startPoint y: 115, endPoint x: 137, endPoint y: 118, distance: 10.4
click at [127, 115] on div "All Purchases 49 Open Carts 0 In Store 0 Deliveries 49 PickUps 0 Back-orders 0 …" at bounding box center [406, 124] width 695 height 44
click at [149, 124] on div "0" at bounding box center [153, 129] width 39 height 15
click at [0, 0] on input "Open Carts 0" at bounding box center [0, 0] width 0 height 0
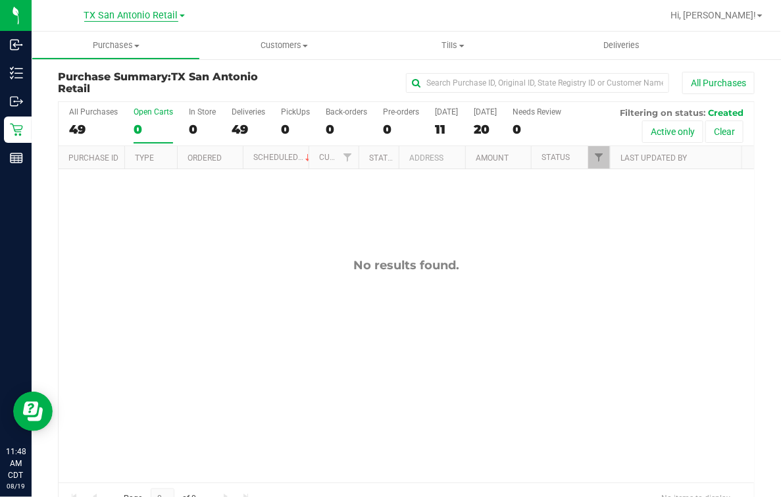
click at [161, 18] on span "TX San Antonio Retail" at bounding box center [131, 16] width 94 height 12
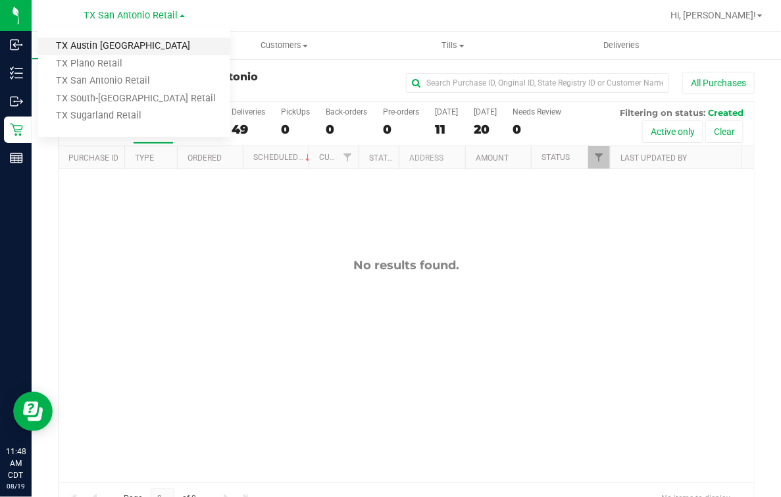
click at [118, 43] on link "TX Austin DC" at bounding box center [134, 46] width 192 height 18
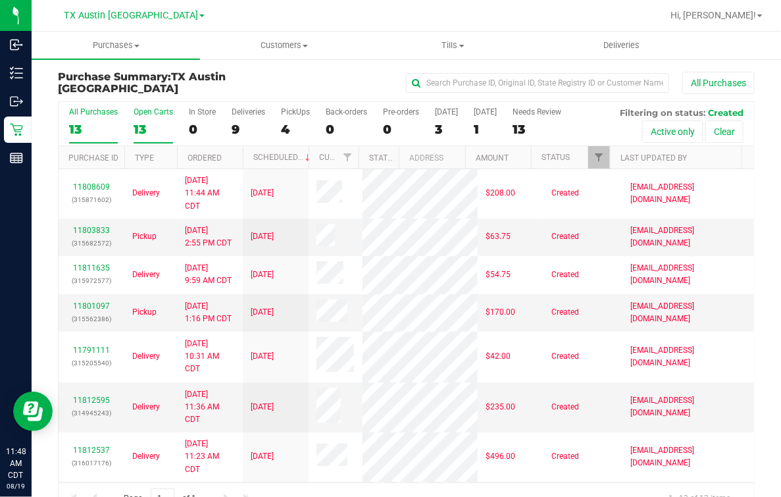
click at [145, 132] on div "13" at bounding box center [153, 129] width 39 height 15
click at [0, 0] on input "Open Carts 13" at bounding box center [0, 0] width 0 height 0
click at [146, 126] on div "13" at bounding box center [153, 129] width 39 height 15
click at [0, 0] on input "Open Carts 13" at bounding box center [0, 0] width 0 height 0
click at [133, 14] on span "TX Austin DC" at bounding box center [131, 16] width 134 height 12
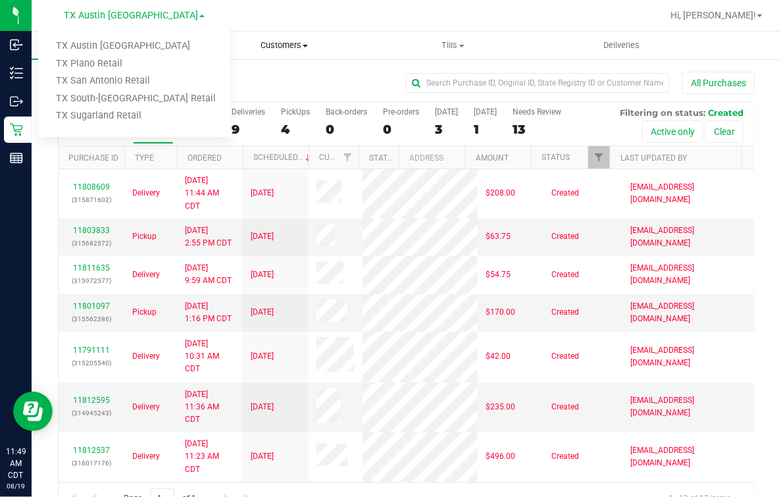
click at [369, 13] on div at bounding box center [448, 16] width 426 height 26
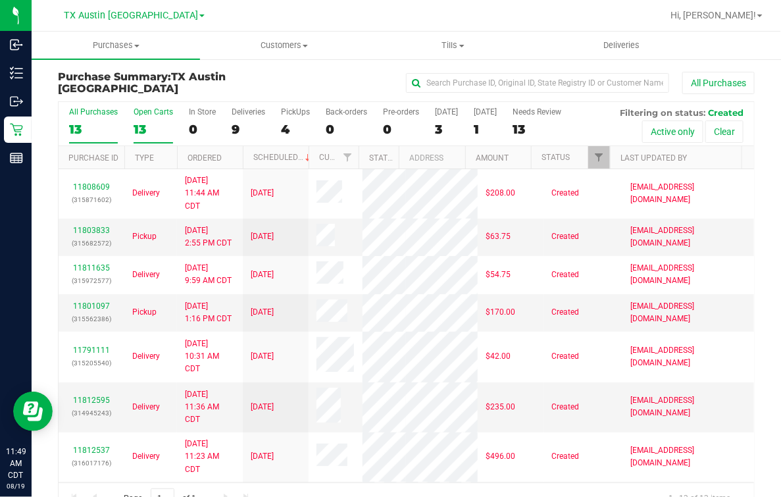
click at [77, 114] on div "All Purchases" at bounding box center [93, 111] width 49 height 9
click at [0, 0] on input "All Purchases 13" at bounding box center [0, 0] width 0 height 0
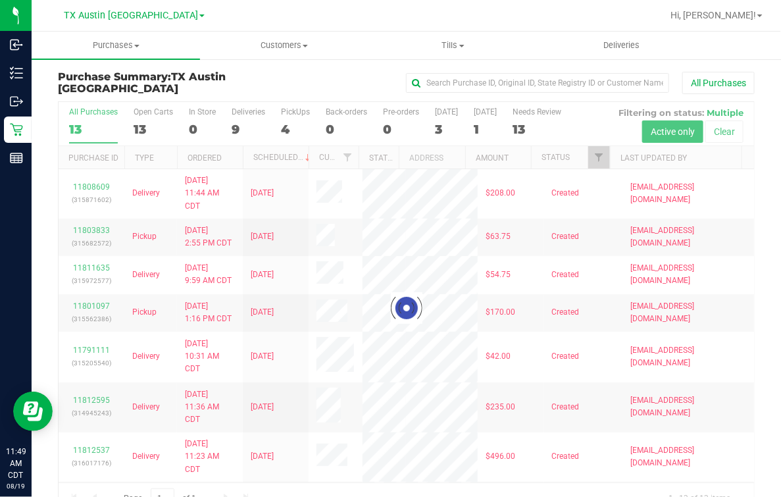
click at [368, 115] on div at bounding box center [406, 308] width 695 height 412
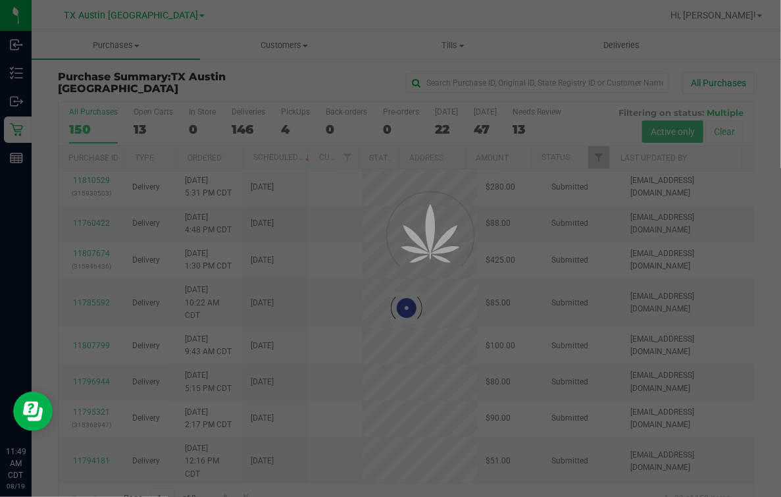
click at [234, 123] on div at bounding box center [406, 308] width 695 height 412
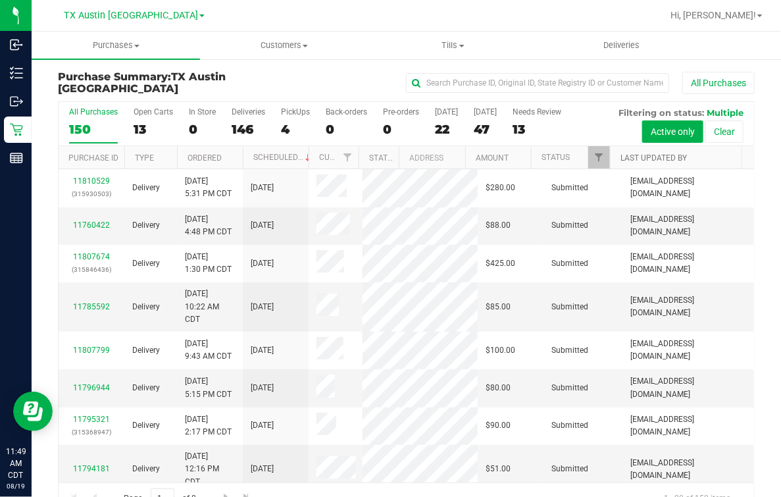
click at [641, 153] on link "Last Updated By" at bounding box center [653, 157] width 66 height 9
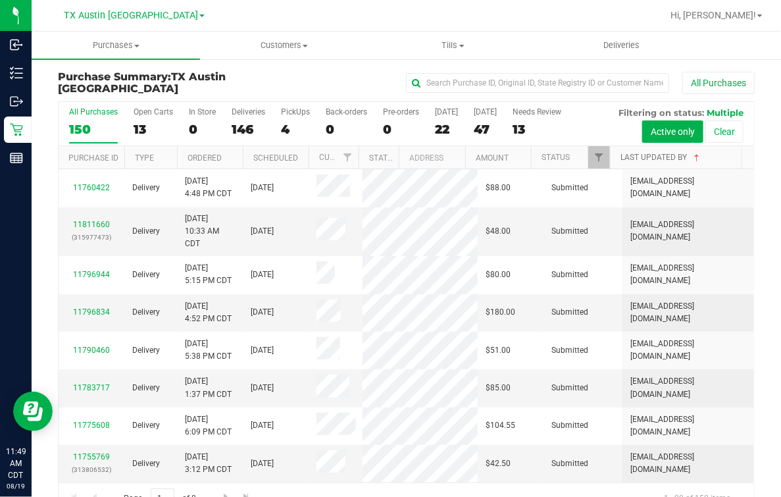
click at [626, 155] on link "Last Updated By" at bounding box center [661, 157] width 82 height 9
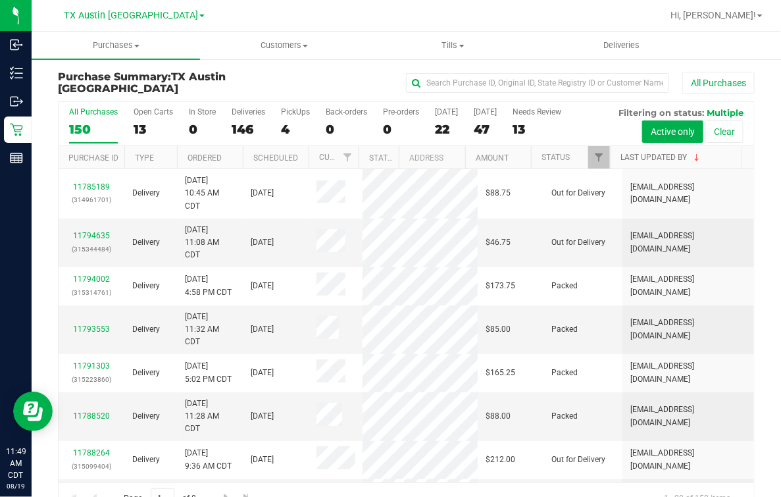
click at [661, 153] on link "Last Updated By" at bounding box center [661, 157] width 82 height 9
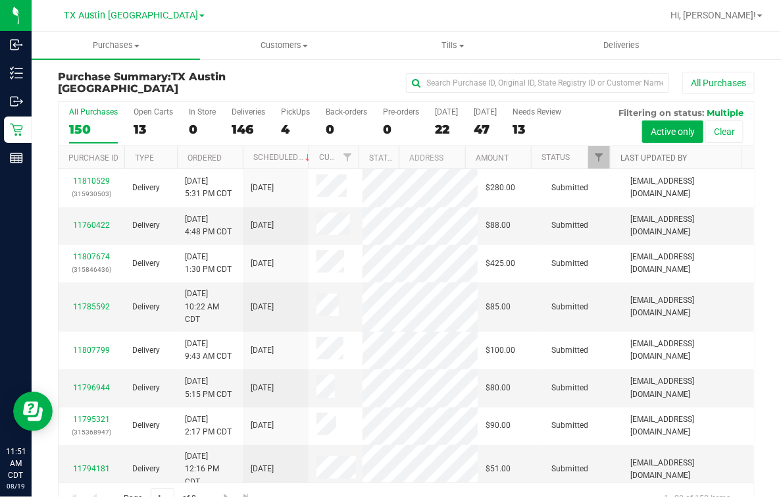
click at [656, 158] on link "Last Updated By" at bounding box center [653, 157] width 66 height 9
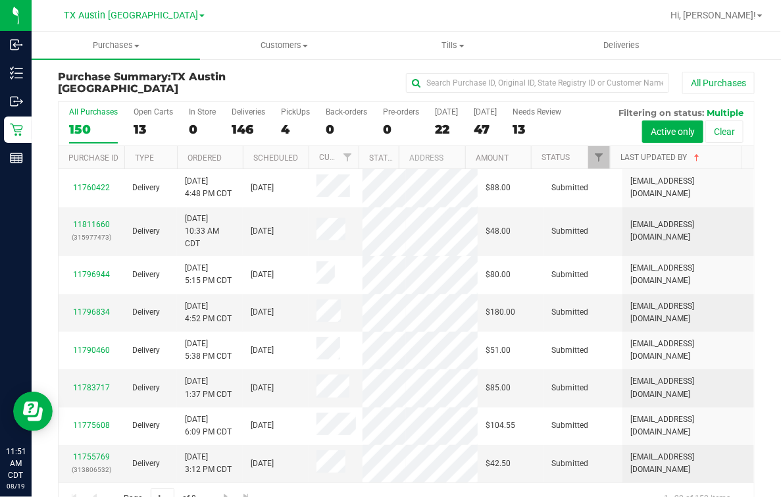
click at [630, 155] on link "Last Updated By" at bounding box center [661, 157] width 82 height 9
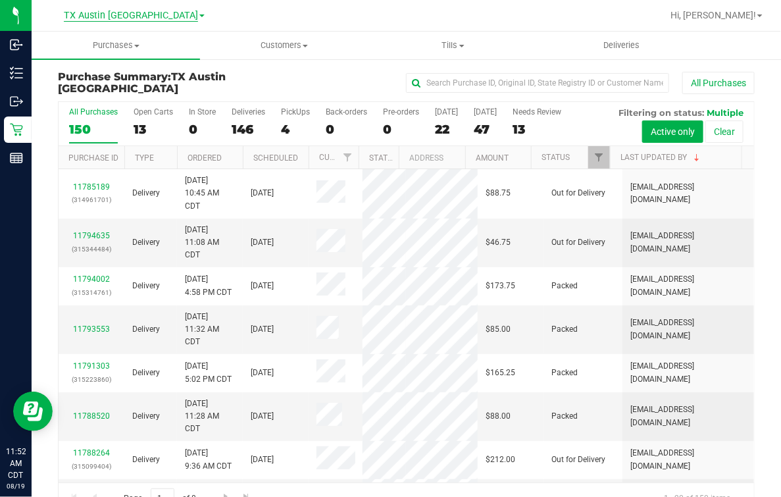
click at [143, 13] on span "TX Austin [GEOGRAPHIC_DATA]" at bounding box center [131, 16] width 134 height 12
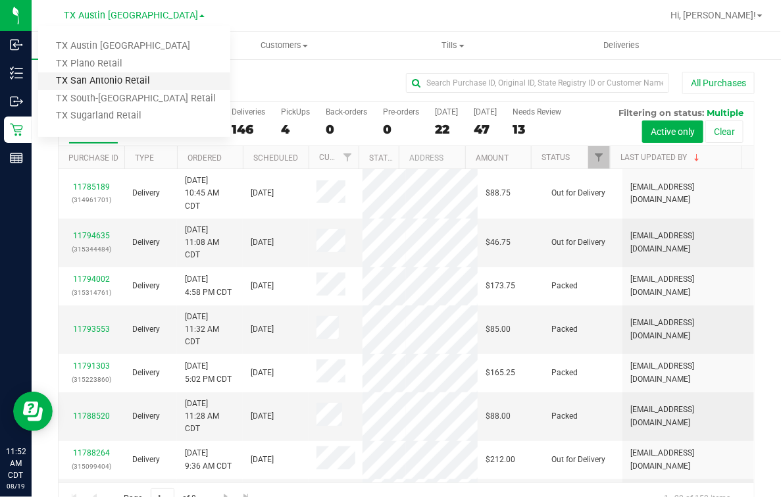
click at [124, 84] on link "TX San Antonio Retail" at bounding box center [134, 81] width 192 height 18
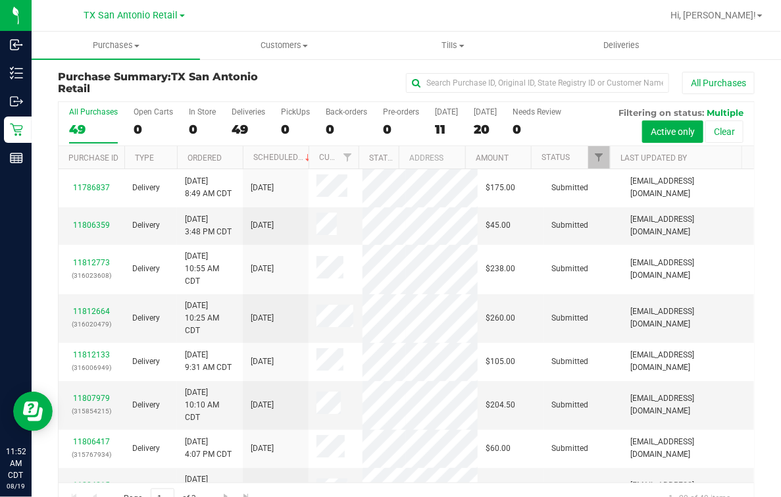
click at [610, 158] on th "Last Updated By" at bounding box center [676, 157] width 132 height 23
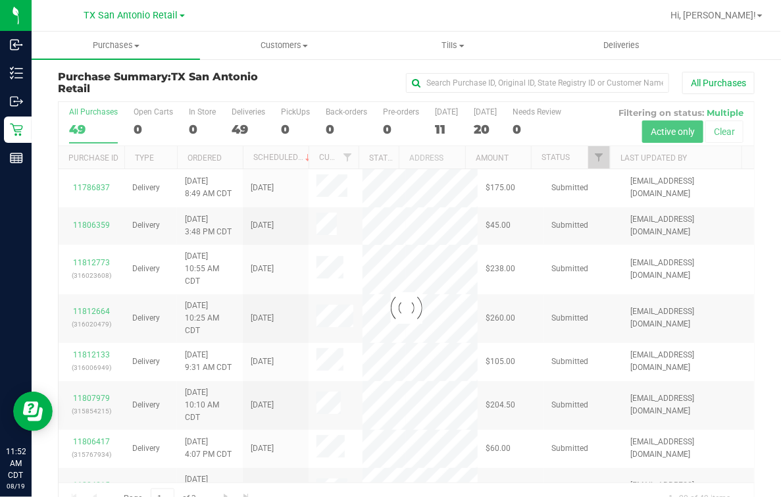
click at [629, 157] on div at bounding box center [406, 308] width 695 height 412
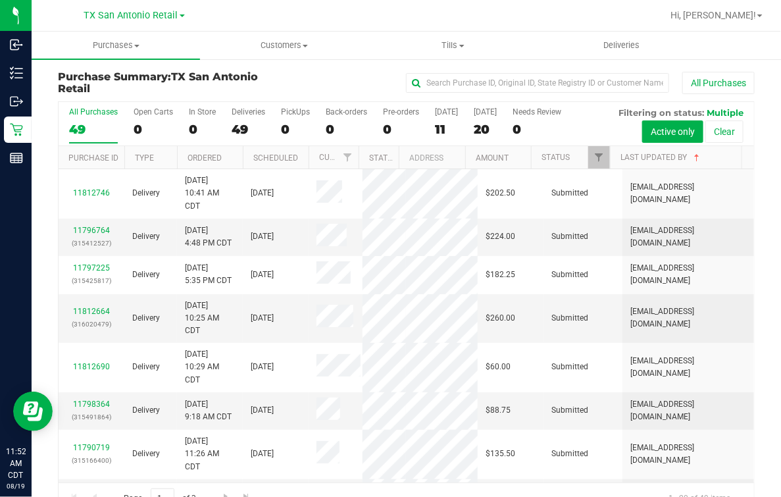
click at [92, 121] on label "All Purchases 49" at bounding box center [93, 125] width 49 height 36
click at [0, 0] on input "All Purchases 49" at bounding box center [0, 0] width 0 height 0
click at [646, 160] on link "Last Updated By" at bounding box center [661, 157] width 82 height 9
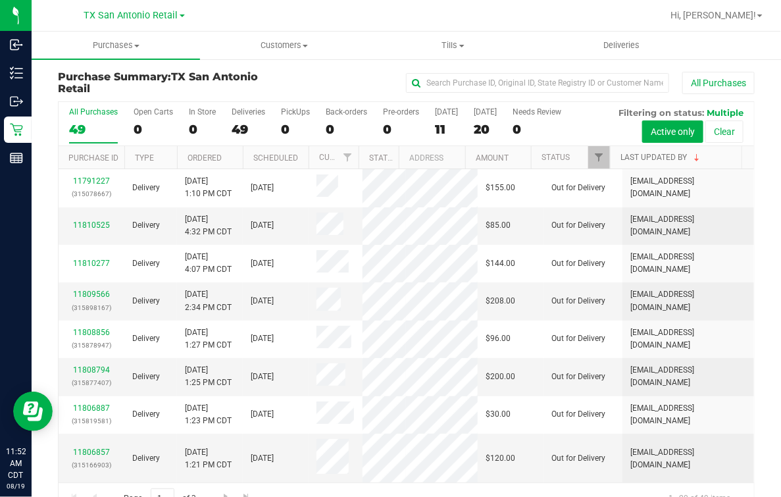
click at [639, 156] on link "Last Updated By" at bounding box center [661, 157] width 82 height 9
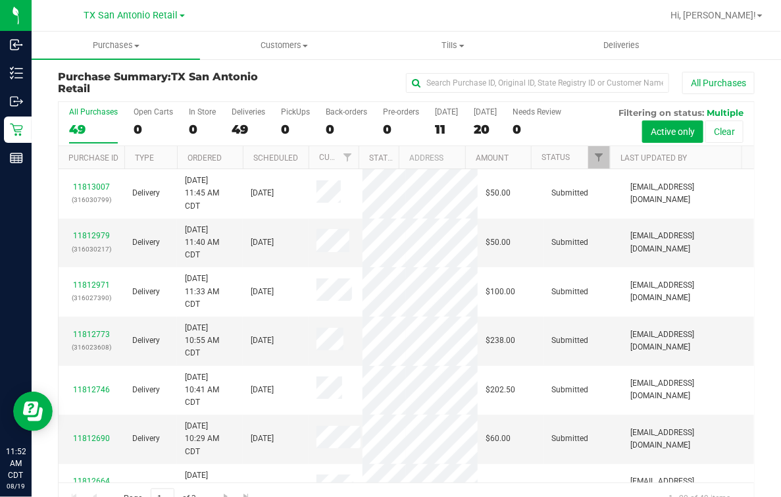
click at [140, 26] on div "TX San Antonio Retail TX Austin DC TX Plano Retail TX San Antonio Retail TX Sou…" at bounding box center [136, 16] width 197 height 26
click at [141, 24] on div "TX San Antonio Retail TX Austin DC TX Plano Retail TX San Antonio Retail TX Sou…" at bounding box center [134, 15] width 192 height 20
click at [144, 16] on span "TX San Antonio Retail" at bounding box center [131, 16] width 94 height 12
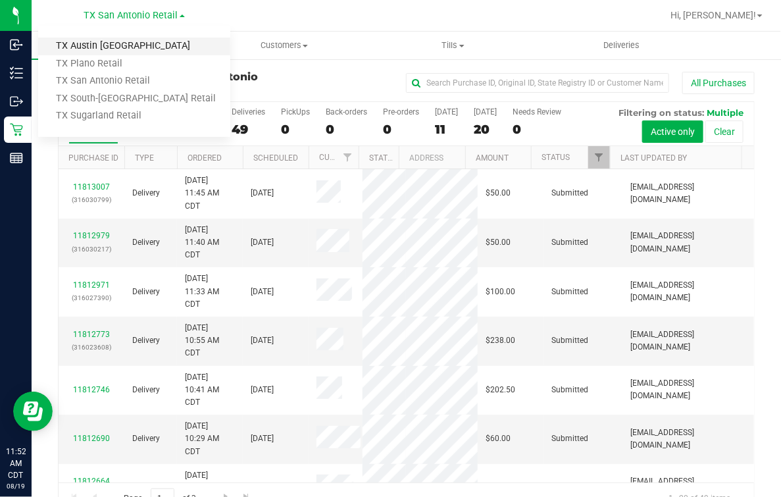
click at [107, 41] on link "TX Austin [GEOGRAPHIC_DATA]" at bounding box center [134, 46] width 192 height 18
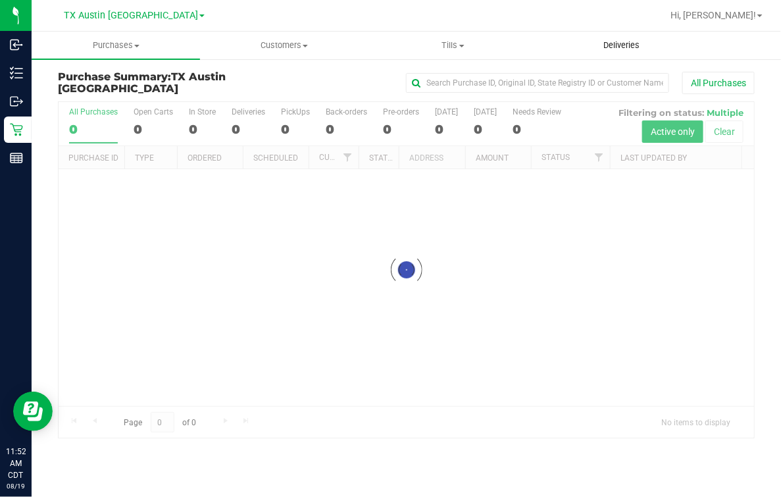
click at [561, 34] on uib-tab-heading "Deliveries" at bounding box center [621, 45] width 167 height 26
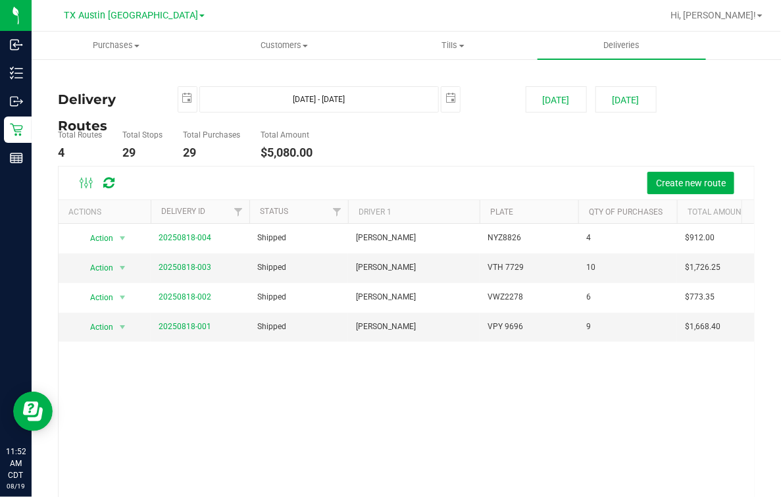
click at [431, 155] on ul "Total Routes 4 Total Stops 29 Total Purchases 29 Total Amount $5,080.00" at bounding box center [285, 144] width 461 height 41
click at [123, 16] on span "TX Austin [GEOGRAPHIC_DATA]" at bounding box center [131, 16] width 134 height 12
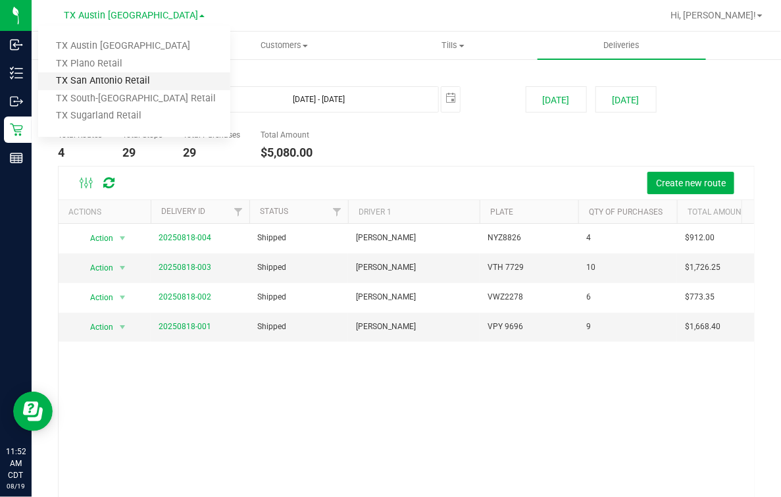
click at [114, 80] on link "TX San Antonio Retail" at bounding box center [134, 81] width 192 height 18
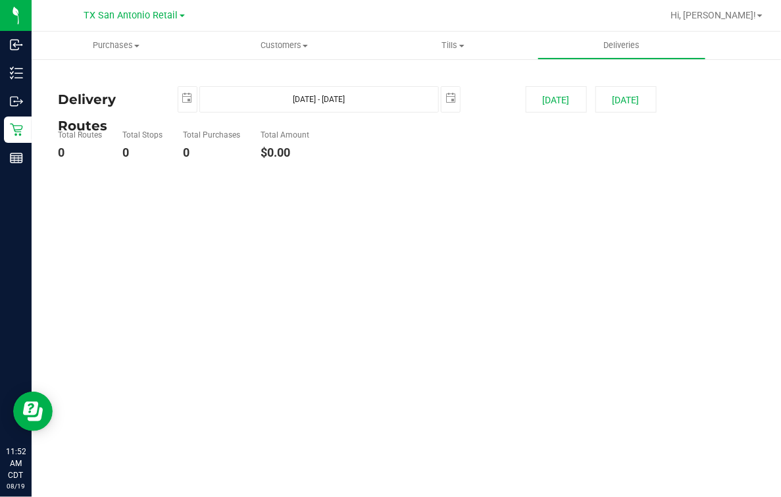
click at [436, 124] on ul "Total Routes 0 Total Stops 0 Total Purchases 0 Total Amount $0.00" at bounding box center [285, 144] width 461 height 41
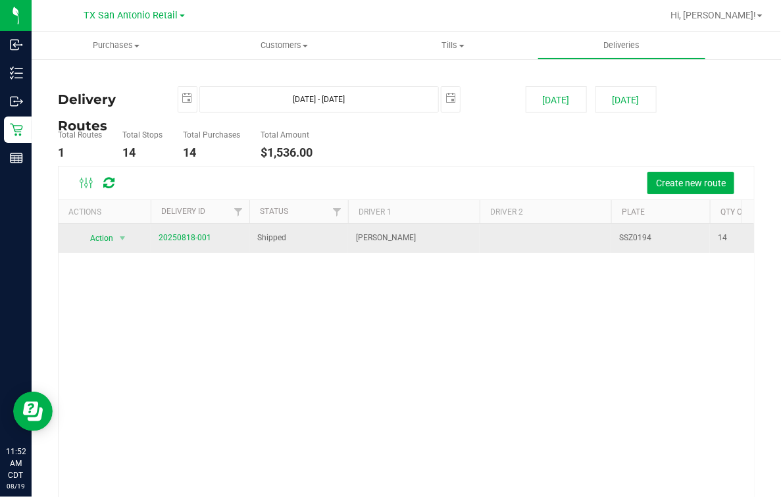
click at [191, 245] on td "20250818-001" at bounding box center [200, 238] width 99 height 29
click at [218, 234] on td "20250818-001" at bounding box center [200, 238] width 99 height 29
click at [185, 237] on link "20250818-001" at bounding box center [185, 237] width 53 height 9
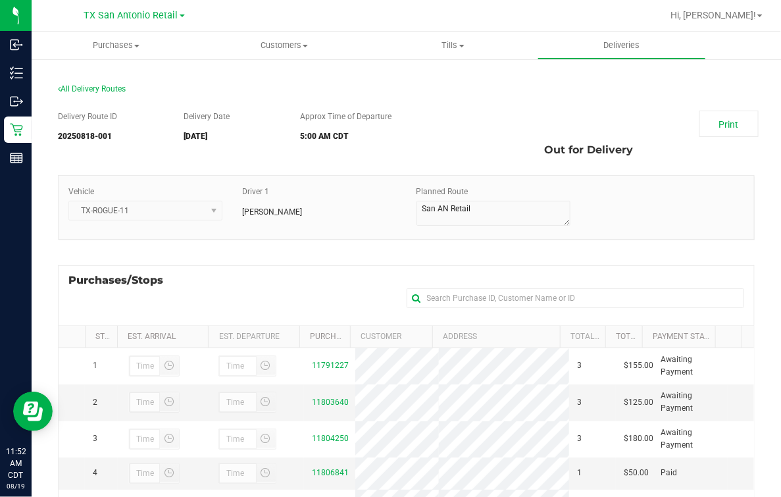
click at [299, 283] on div "Purchases/Stops + Add Purchase" at bounding box center [406, 295] width 697 height 60
click at [335, 306] on div "Purchases/Stops + Add Purchase" at bounding box center [406, 295] width 697 height 60
click at [360, 240] on div "Vehicle TX-ROGUE-11 Driver 1 Lindsey Sherman Planned Route" at bounding box center [406, 214] width 697 height 78
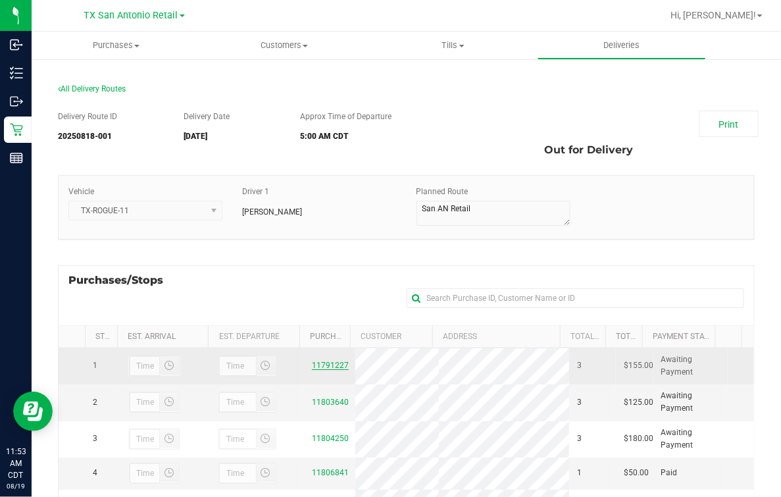
click at [314, 368] on link "11791227" at bounding box center [330, 364] width 37 height 9
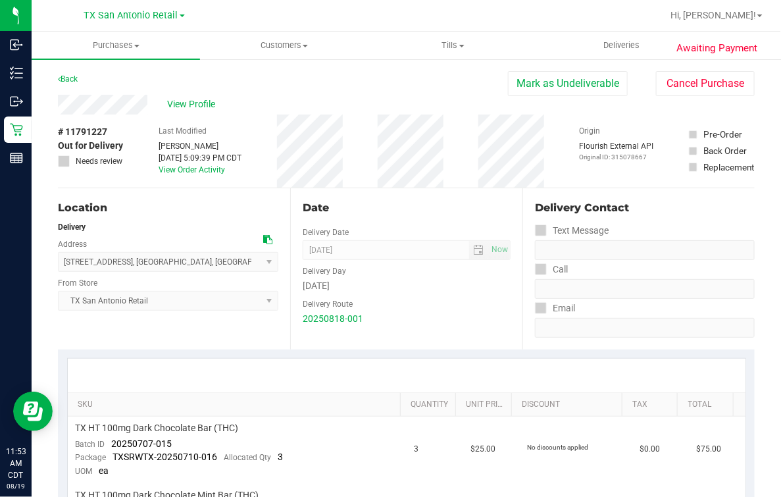
click at [192, 87] on div "Back Mark as Undeliverable Cancel Purchase" at bounding box center [406, 83] width 697 height 24
click at [191, 97] on span "View Profile" at bounding box center [193, 104] width 53 height 14
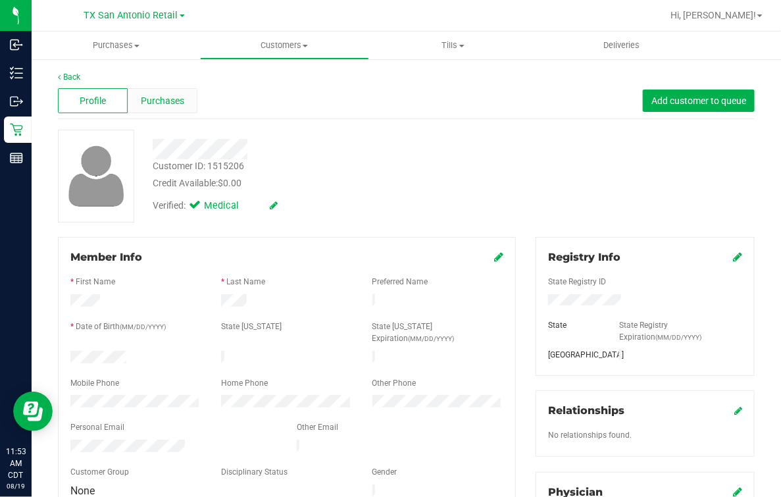
click at [149, 94] on span "Purchases" at bounding box center [162, 101] width 43 height 14
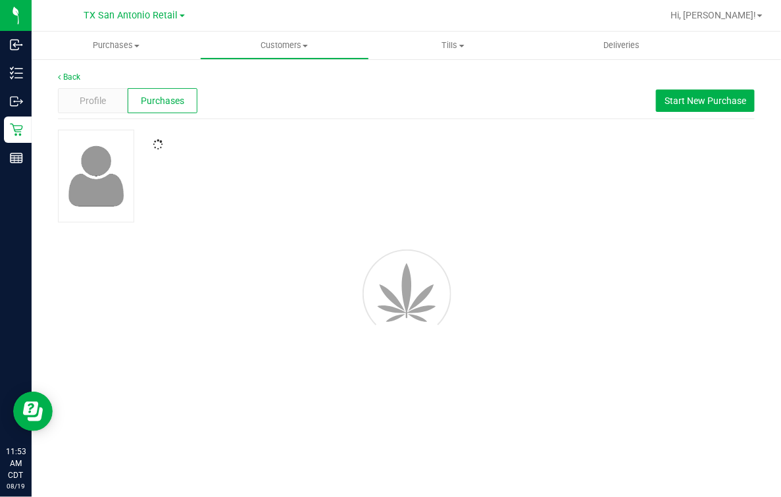
click at [420, 113] on div "Profile Purchases Start New Purchase" at bounding box center [406, 101] width 697 height 36
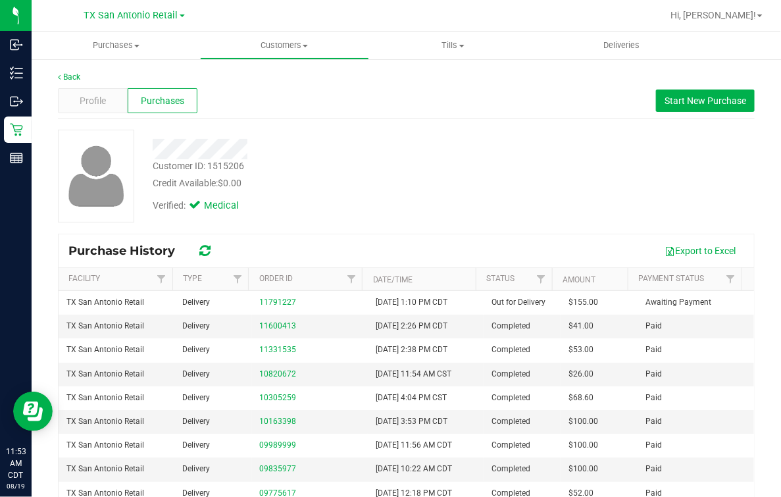
click at [433, 209] on div "Verified: Medical" at bounding box center [322, 204] width 358 height 29
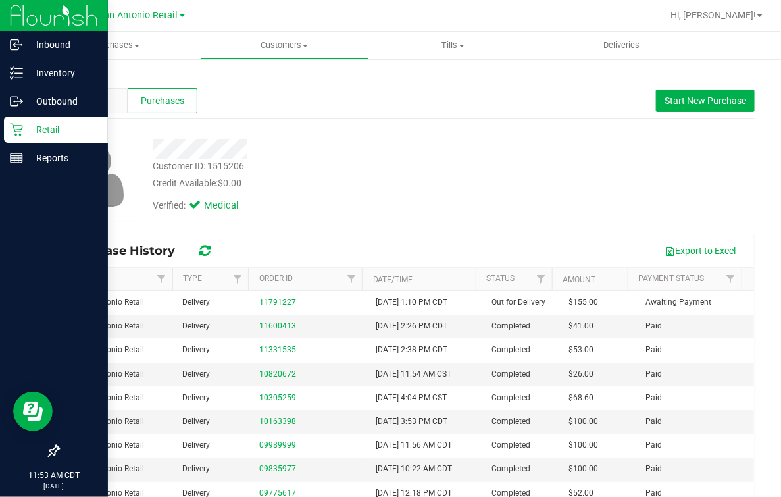
click at [12, 141] on div "Retail" at bounding box center [56, 129] width 104 height 26
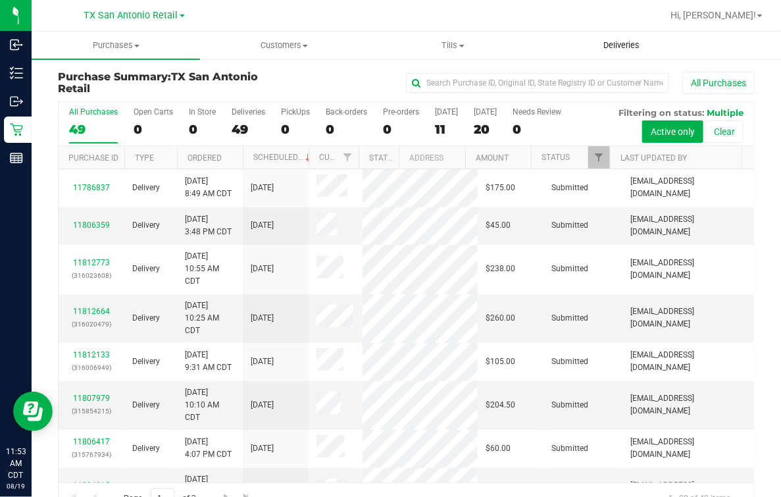
click at [612, 57] on uib-tab-heading "Deliveries" at bounding box center [621, 45] width 167 height 26
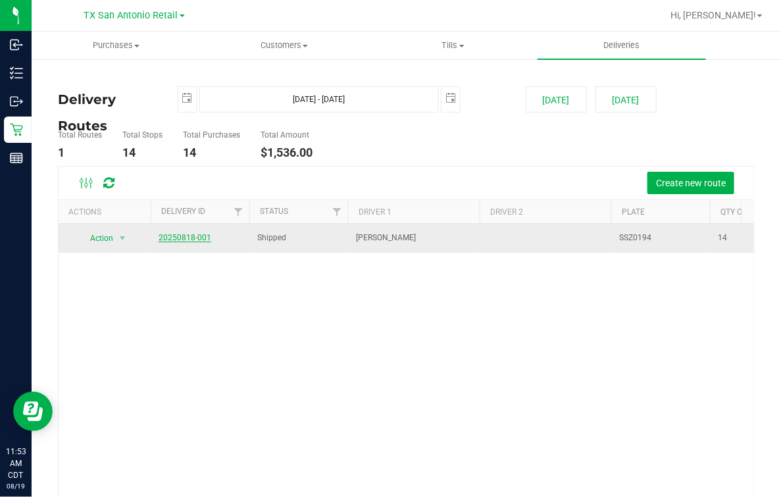
click at [177, 237] on link "20250818-001" at bounding box center [185, 237] width 53 height 9
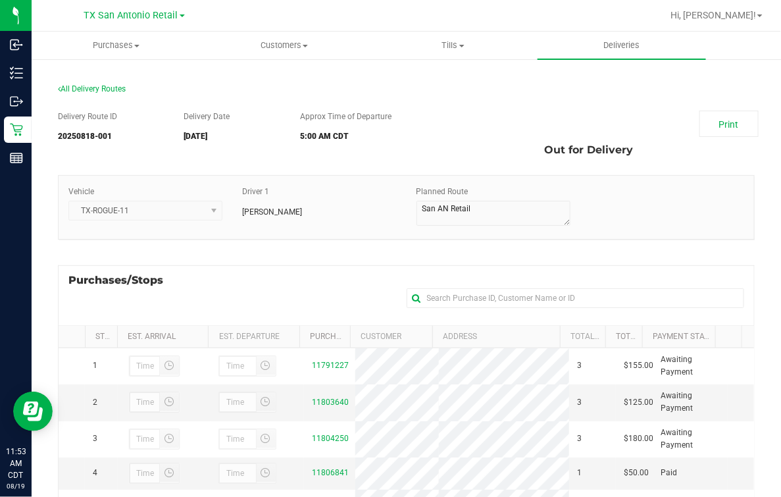
click at [212, 282] on div "Purchases/Stops + Add Purchase" at bounding box center [406, 295] width 697 height 60
click at [280, 89] on div "All Delivery Routes" at bounding box center [406, 92] width 697 height 18
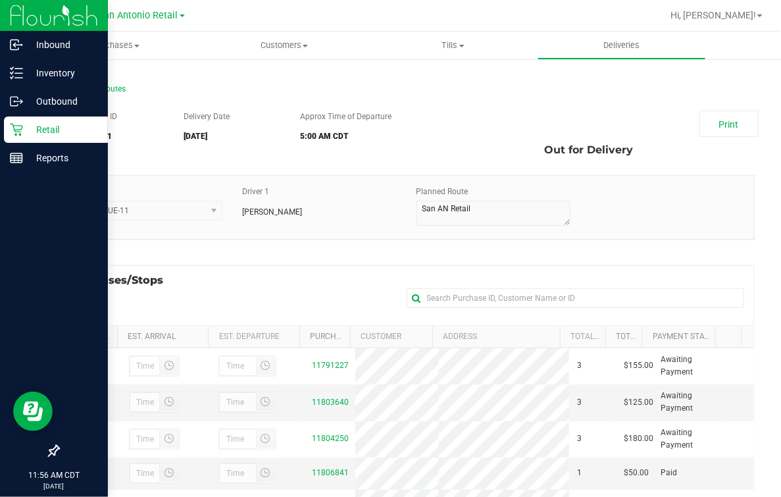
click at [25, 136] on p "Retail" at bounding box center [62, 130] width 79 height 16
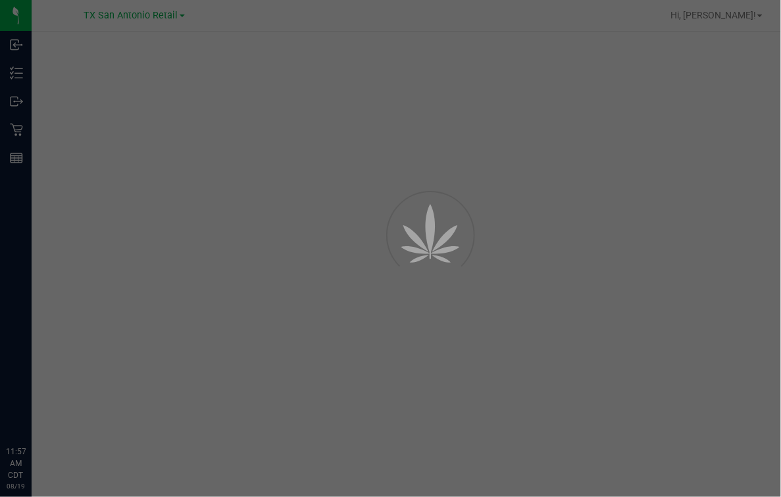
click at [309, 20] on div at bounding box center [390, 248] width 781 height 497
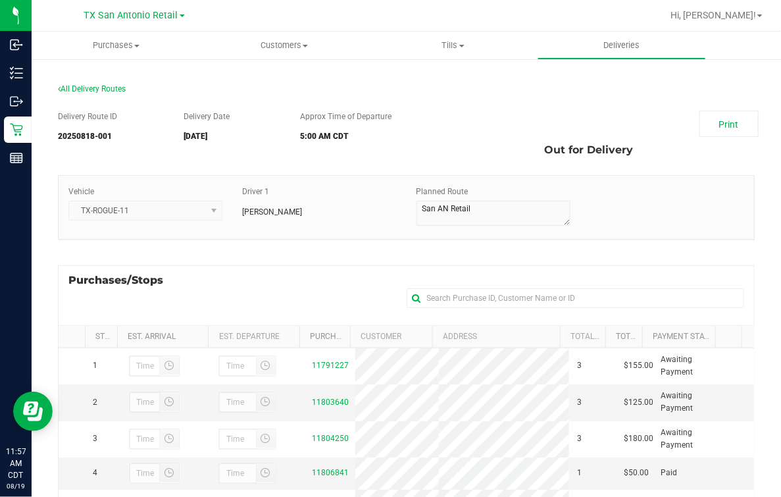
click at [291, 243] on div "Vehicle TX-ROGUE-11 Driver 1 [PERSON_NAME] Planned Route" at bounding box center [406, 214] width 697 height 78
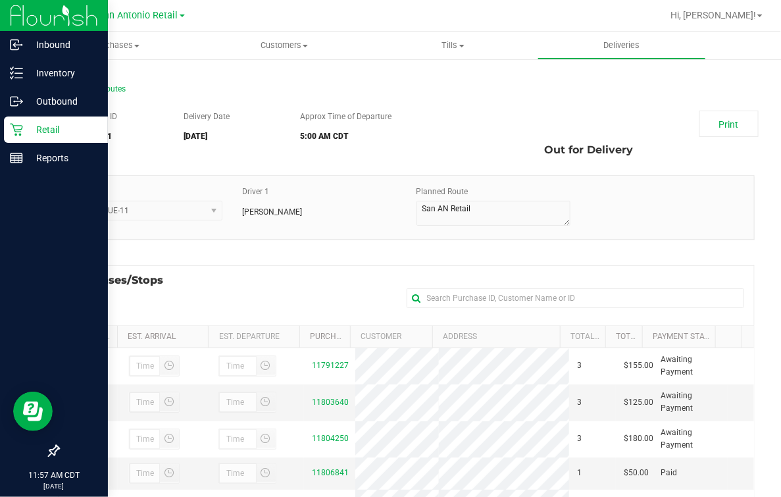
click at [30, 124] on p "Retail" at bounding box center [62, 130] width 79 height 16
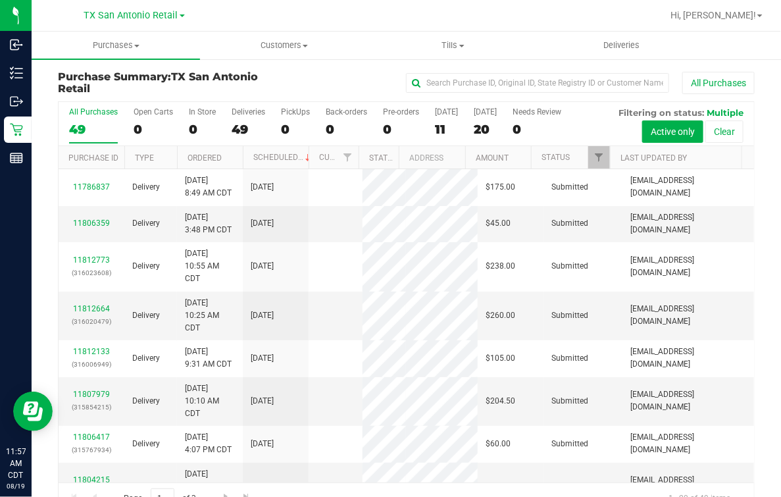
click at [307, 89] on div "All Purchases" at bounding box center [522, 83] width 464 height 22
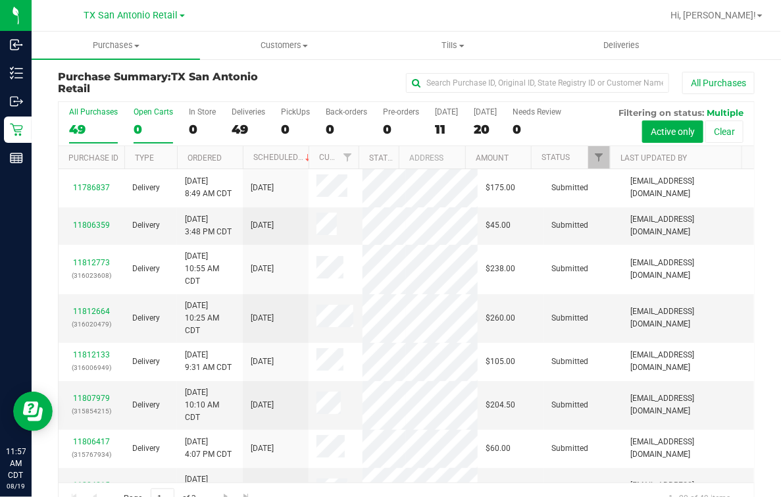
click at [157, 122] on div "0" at bounding box center [153, 129] width 39 height 15
click at [0, 0] on input "Open Carts 0" at bounding box center [0, 0] width 0 height 0
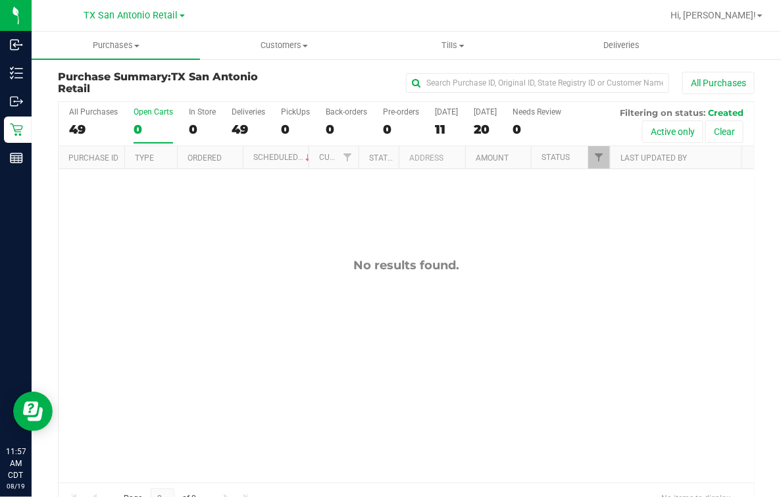
click at [576, 23] on div at bounding box center [448, 16] width 426 height 26
click at [339, 77] on div "All Purchases" at bounding box center [522, 83] width 464 height 22
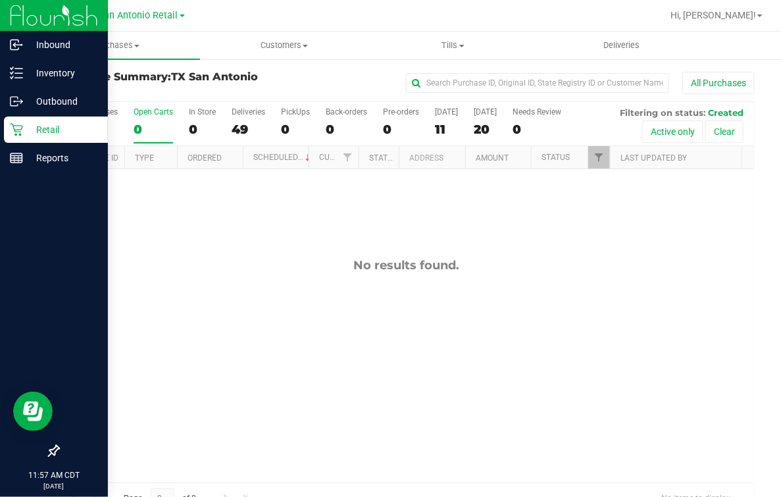
click at [10, 125] on icon at bounding box center [16, 129] width 13 height 13
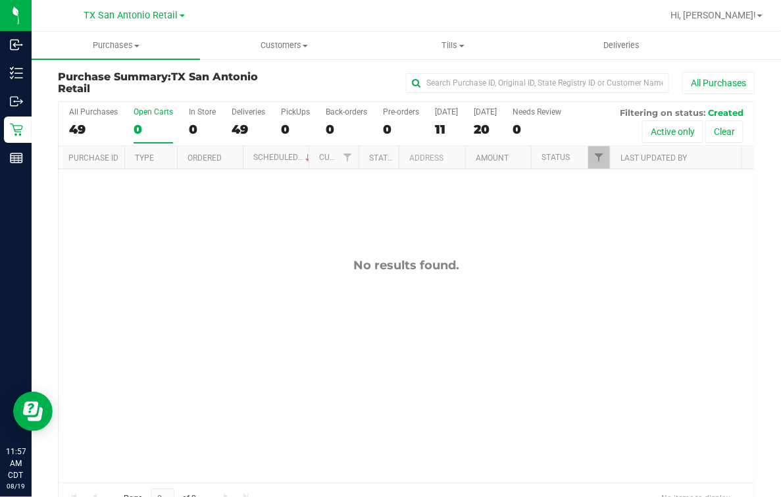
click at [158, 23] on div "TX San Antonio Retail" at bounding box center [134, 15] width 101 height 16
click at [162, 19] on span "TX San Antonio Retail" at bounding box center [131, 16] width 94 height 12
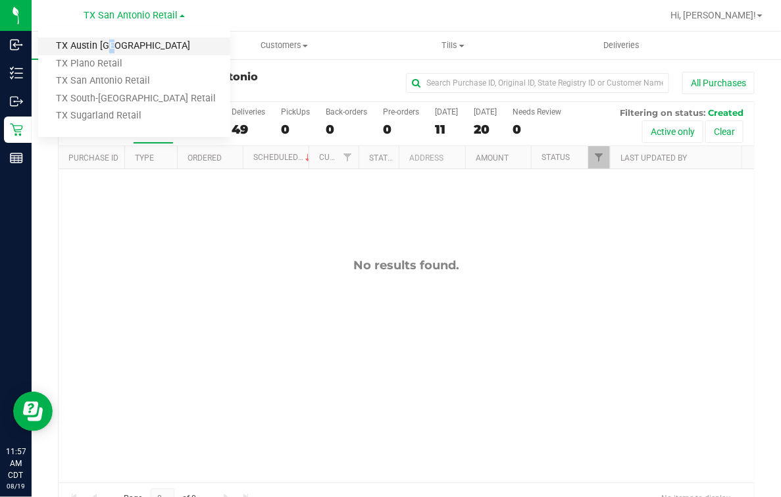
drag, startPoint x: 162, startPoint y: 19, endPoint x: 109, endPoint y: 49, distance: 61.8
click at [109, 49] on link "TX Austin [GEOGRAPHIC_DATA]" at bounding box center [134, 46] width 192 height 18
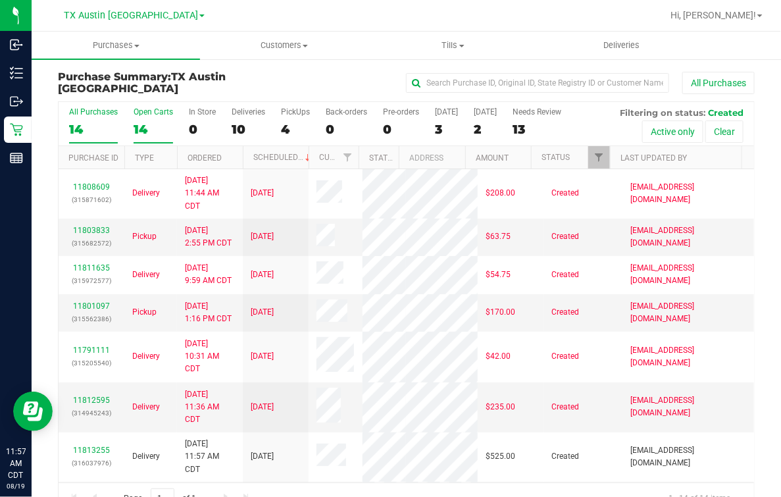
click at [142, 122] on div "14" at bounding box center [153, 129] width 39 height 15
click at [0, 0] on input "Open Carts 14" at bounding box center [0, 0] width 0 height 0
click at [90, 122] on div "14" at bounding box center [93, 129] width 49 height 15
click at [0, 0] on input "All Purchases 14" at bounding box center [0, 0] width 0 height 0
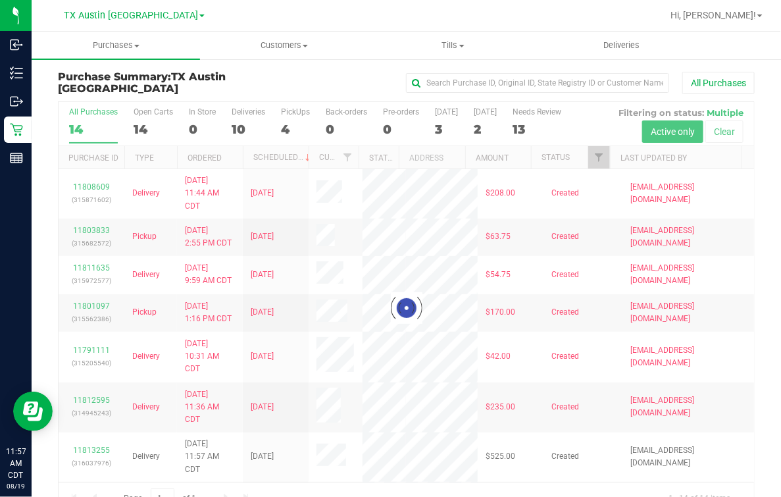
click at [372, 107] on div at bounding box center [406, 308] width 695 height 412
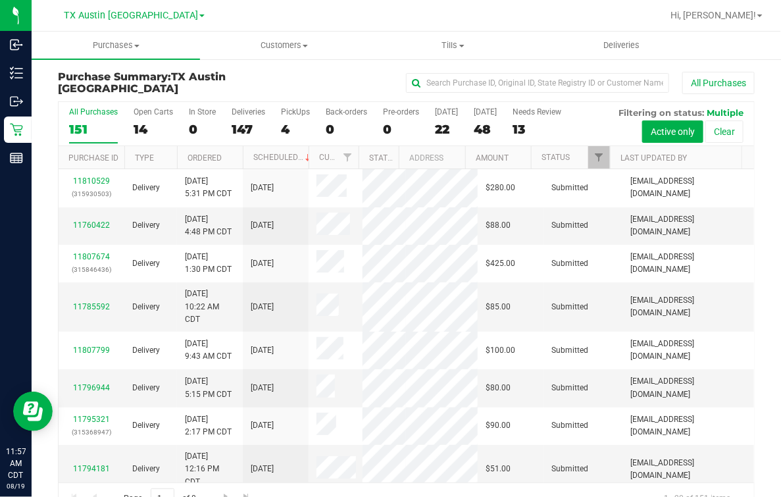
click at [626, 161] on th "Last Updated By" at bounding box center [676, 157] width 132 height 23
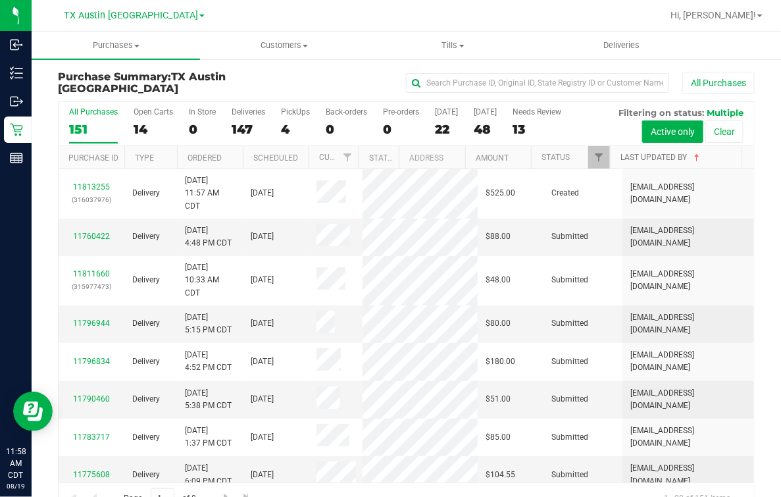
click at [626, 157] on link "Last Updated By" at bounding box center [661, 157] width 82 height 9
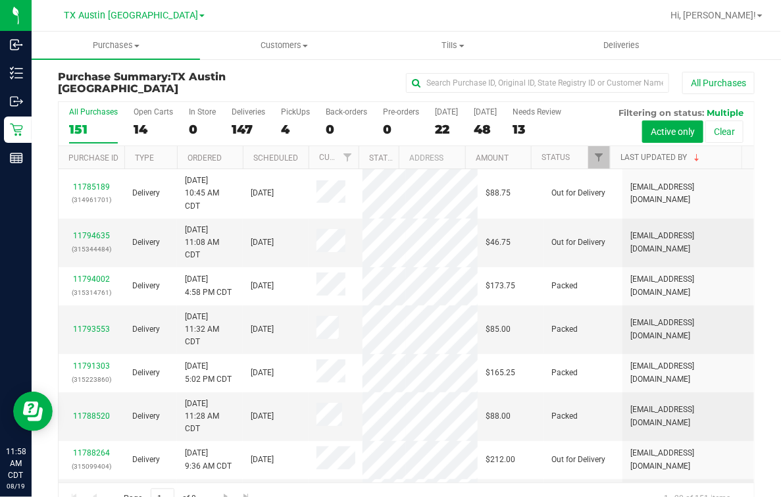
click at [636, 154] on link "Last Updated By" at bounding box center [661, 157] width 82 height 9
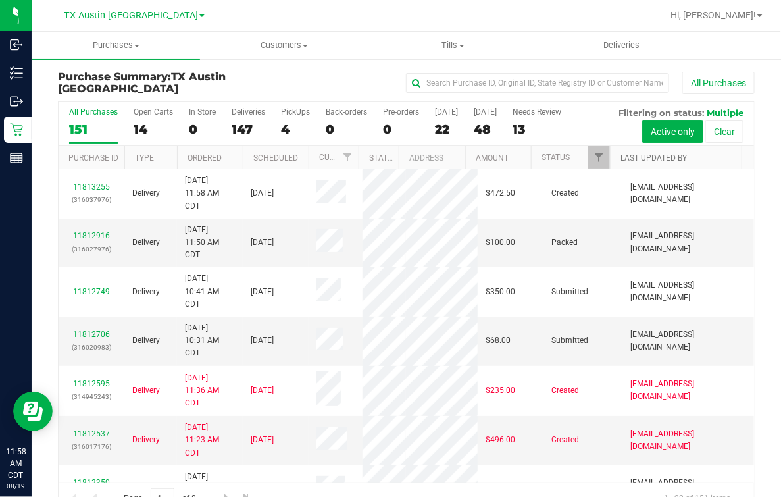
click at [646, 155] on link "Last Updated By" at bounding box center [653, 157] width 66 height 9
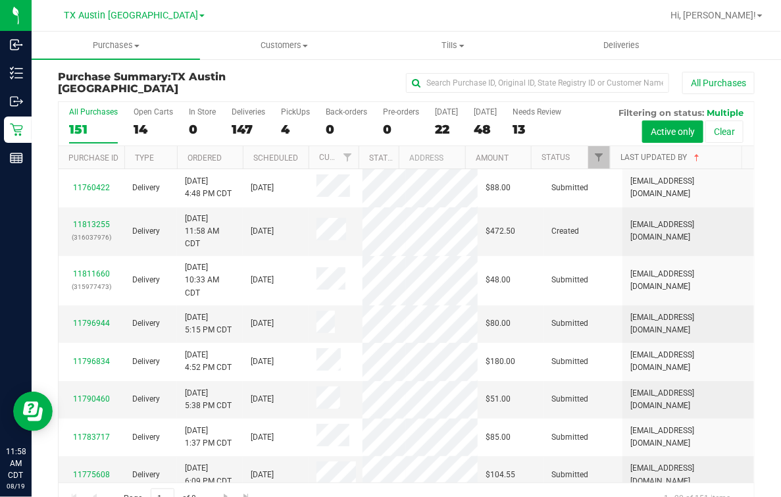
click at [651, 153] on link "Last Updated By" at bounding box center [661, 157] width 82 height 9
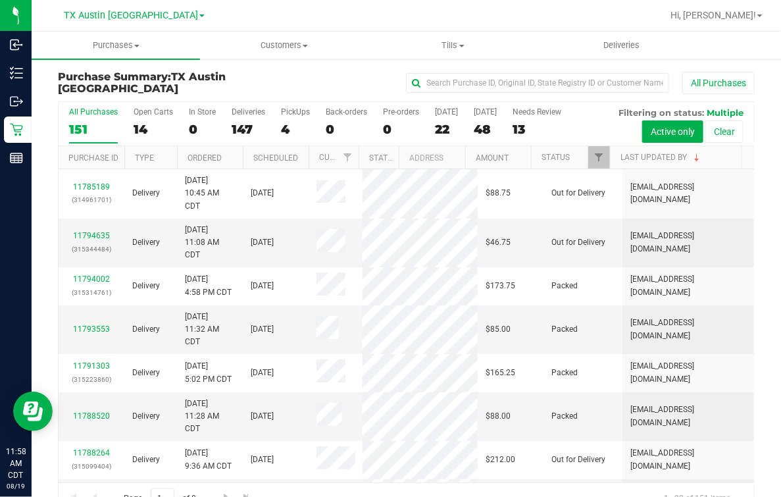
click at [616, 147] on th "Last Updated By" at bounding box center [676, 157] width 132 height 23
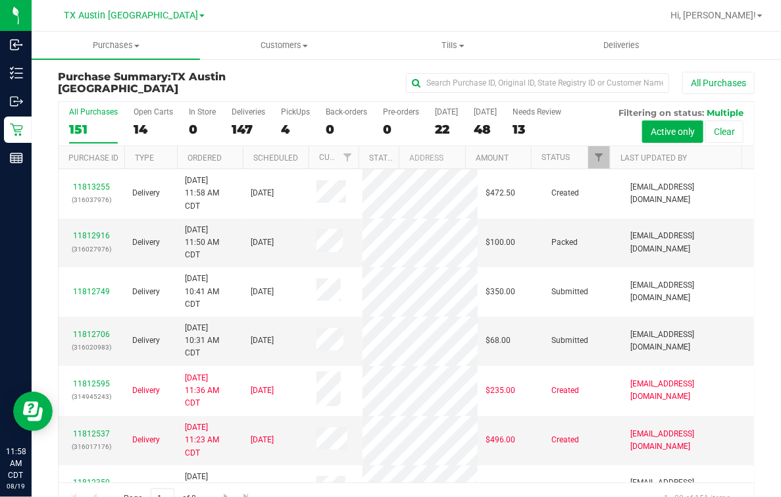
click at [277, 126] on div "All Purchases 151 Open Carts 14 In Store 0 Deliveries 147 PickUps 4 Back-orders…" at bounding box center [406, 124] width 695 height 44
click at [285, 126] on div "4" at bounding box center [295, 129] width 29 height 15
click at [0, 0] on input "PickUps 4" at bounding box center [0, 0] width 0 height 0
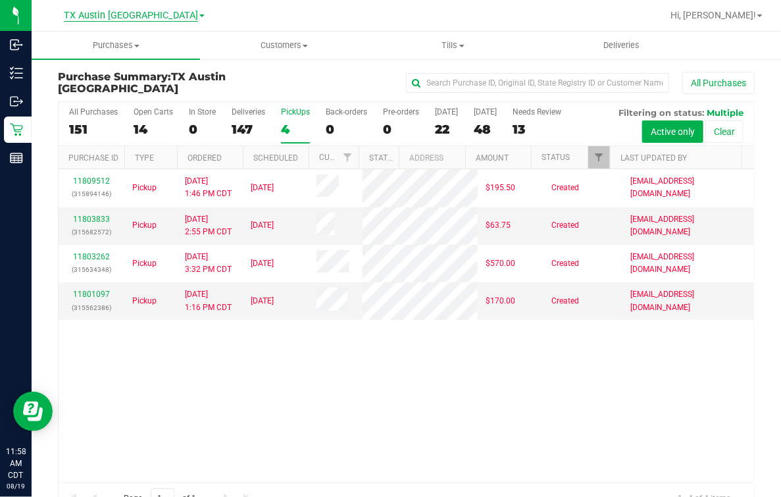
click at [141, 11] on span "TX Austin [GEOGRAPHIC_DATA]" at bounding box center [131, 16] width 134 height 12
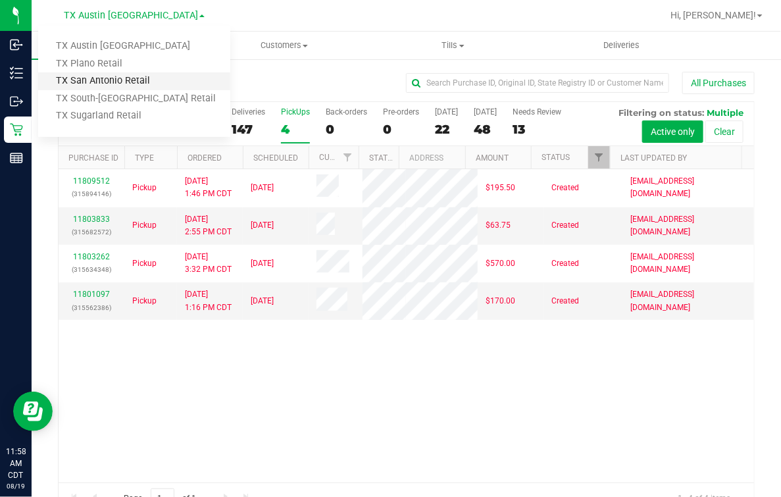
click at [98, 76] on link "TX San Antonio Retail" at bounding box center [134, 81] width 192 height 18
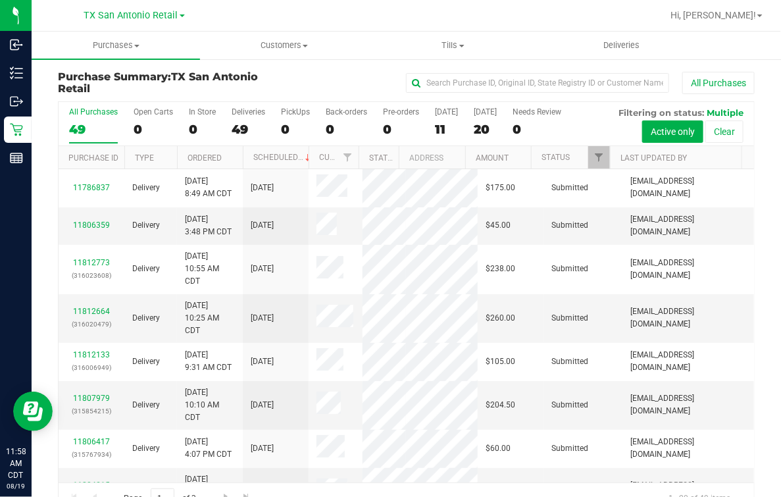
click at [316, 120] on div "All Purchases 49 Open Carts 0 In Store 0 Deliveries 49 PickUps 0 Back-orders 0 …" at bounding box center [406, 124] width 695 height 44
click at [314, 120] on div "All Purchases 49 Open Carts 0 In Store 0 Deliveries 49 PickUps 0 Back-orders 0 …" at bounding box center [406, 124] width 695 height 44
click at [287, 117] on label "PickUps 0" at bounding box center [295, 125] width 29 height 36
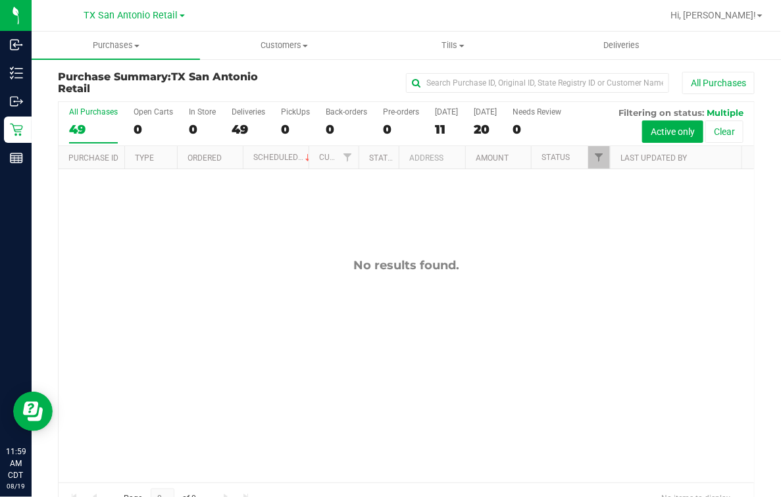
click at [314, 79] on div "All Purchases" at bounding box center [522, 83] width 464 height 22
click at [327, 17] on div at bounding box center [448, 16] width 426 height 26
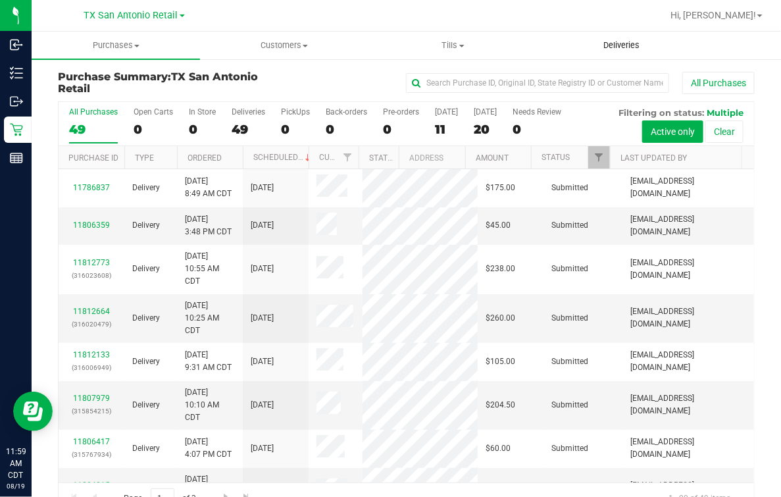
click at [635, 33] on uib-tab-heading "Deliveries" at bounding box center [621, 45] width 167 height 26
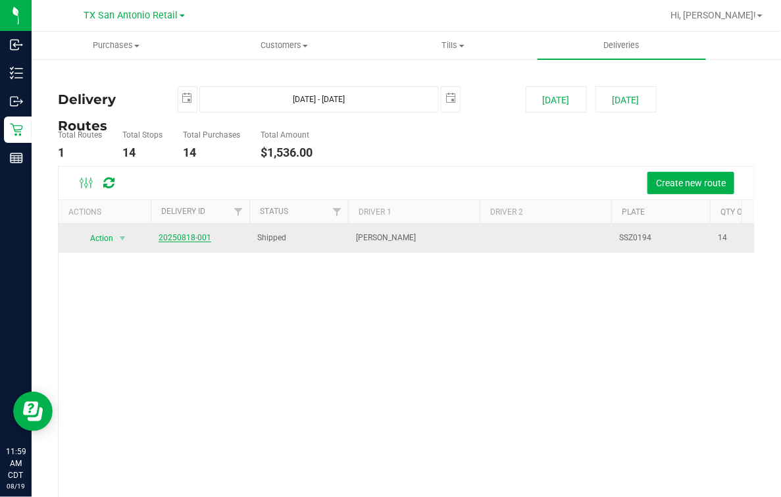
click at [172, 237] on link "20250818-001" at bounding box center [185, 237] width 53 height 9
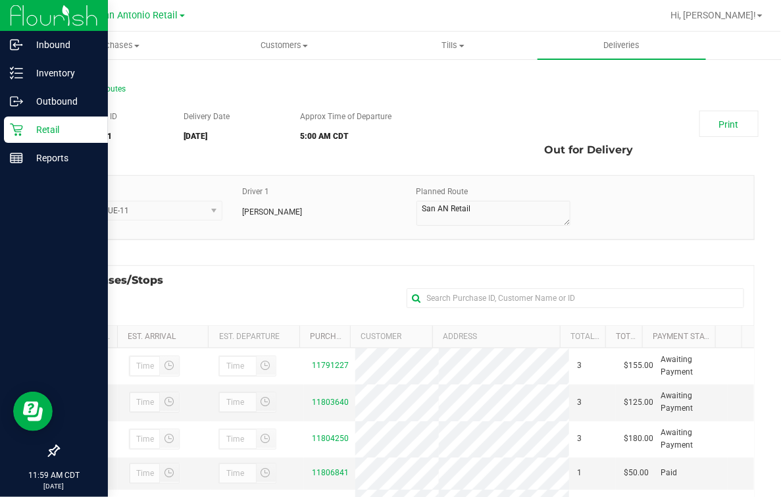
click at [7, 132] on div "Retail" at bounding box center [56, 129] width 104 height 26
